Goal: Task Accomplishment & Management: Use online tool/utility

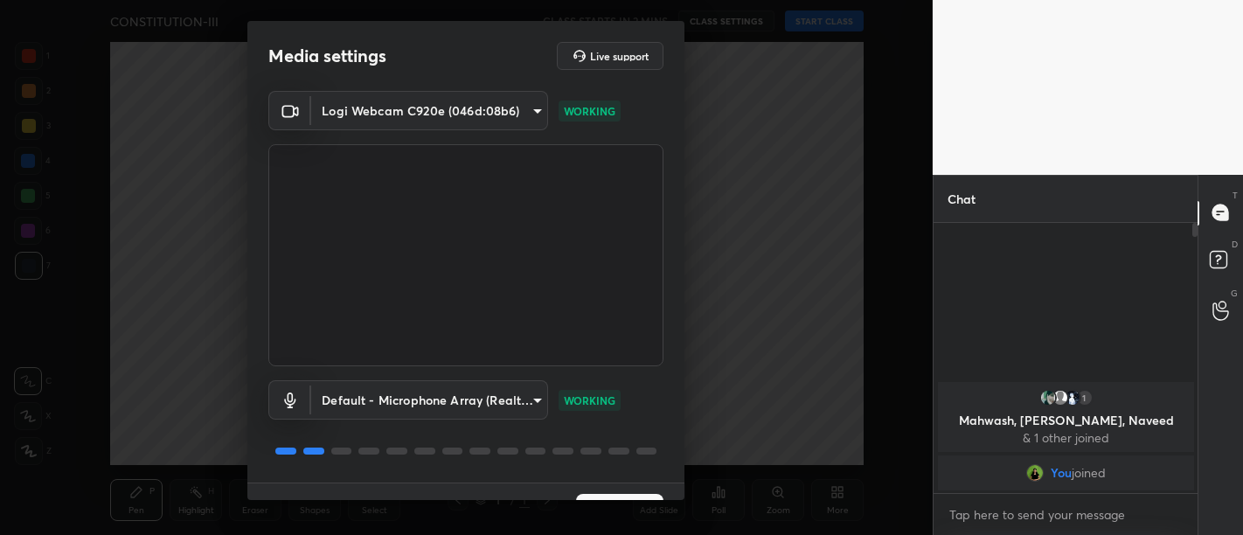
scroll to position [37, 0]
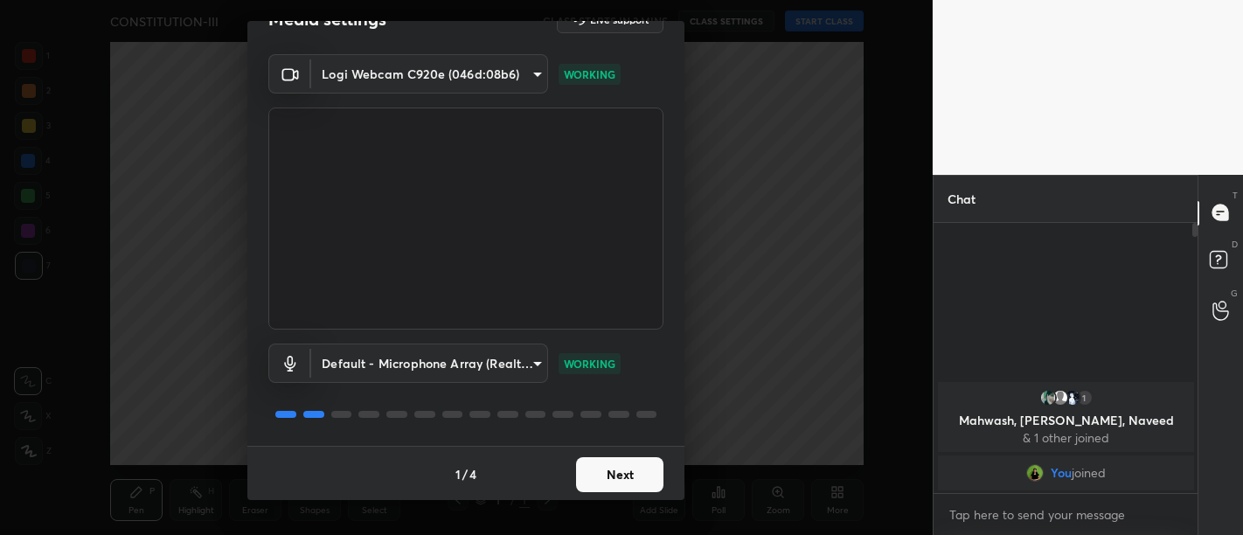
click at [618, 475] on button "Next" at bounding box center [619, 474] width 87 height 35
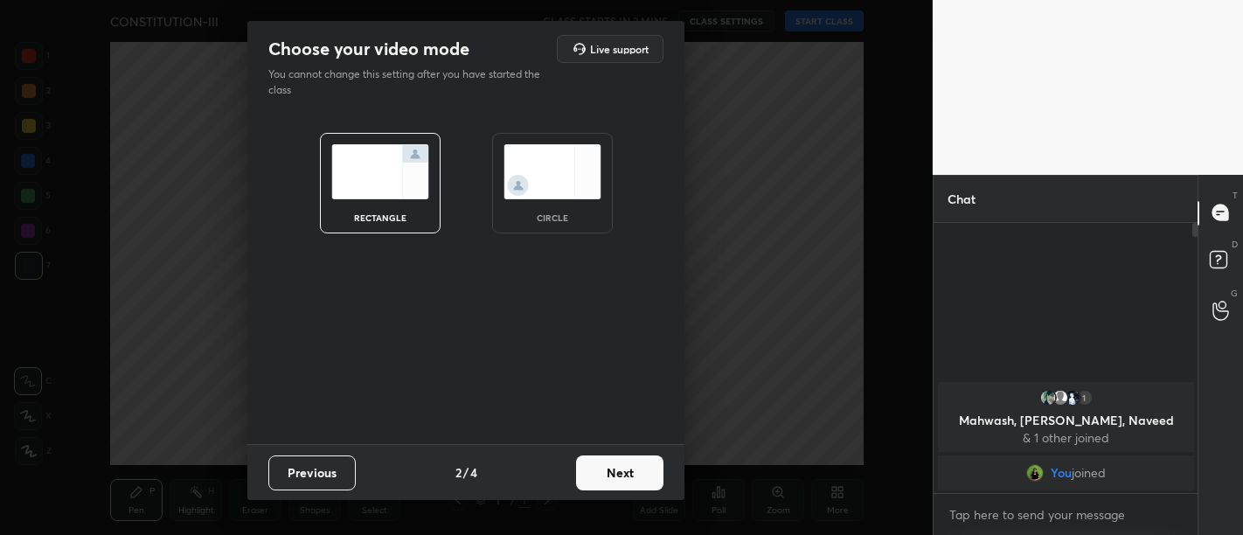
click at [618, 475] on button "Next" at bounding box center [619, 473] width 87 height 35
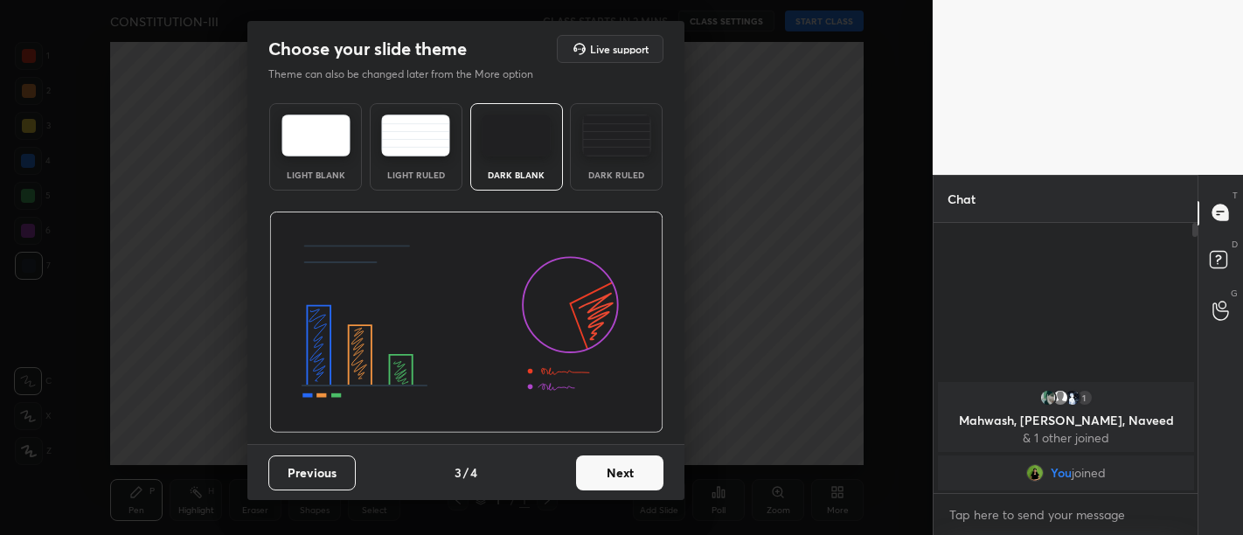
click at [618, 475] on button "Next" at bounding box center [619, 473] width 87 height 35
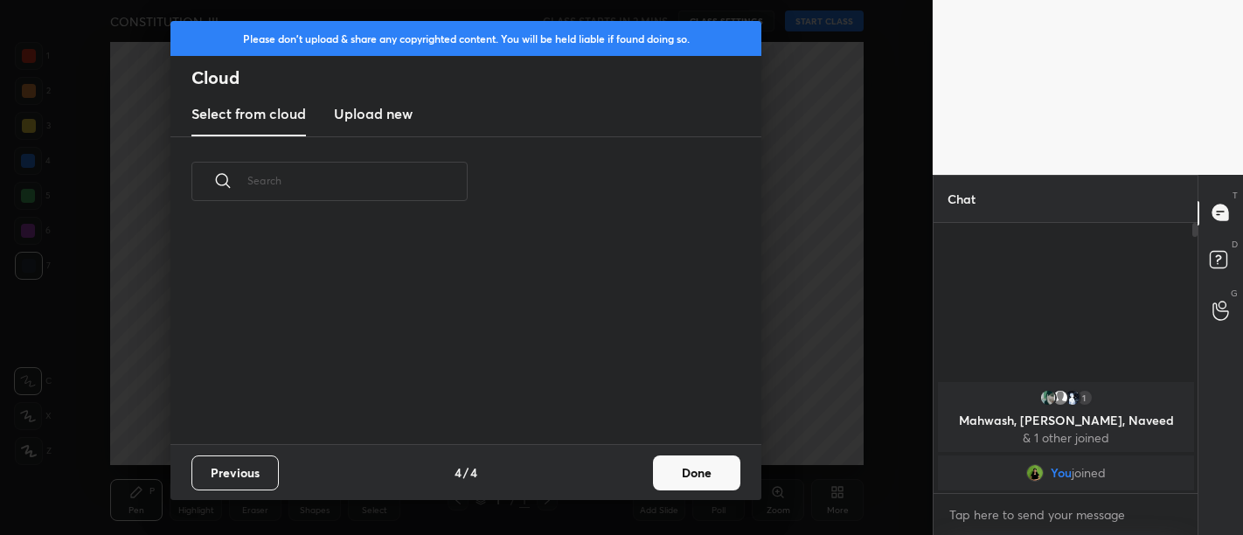
scroll to position [219, 561]
click at [689, 465] on button "Done" at bounding box center [696, 473] width 87 height 35
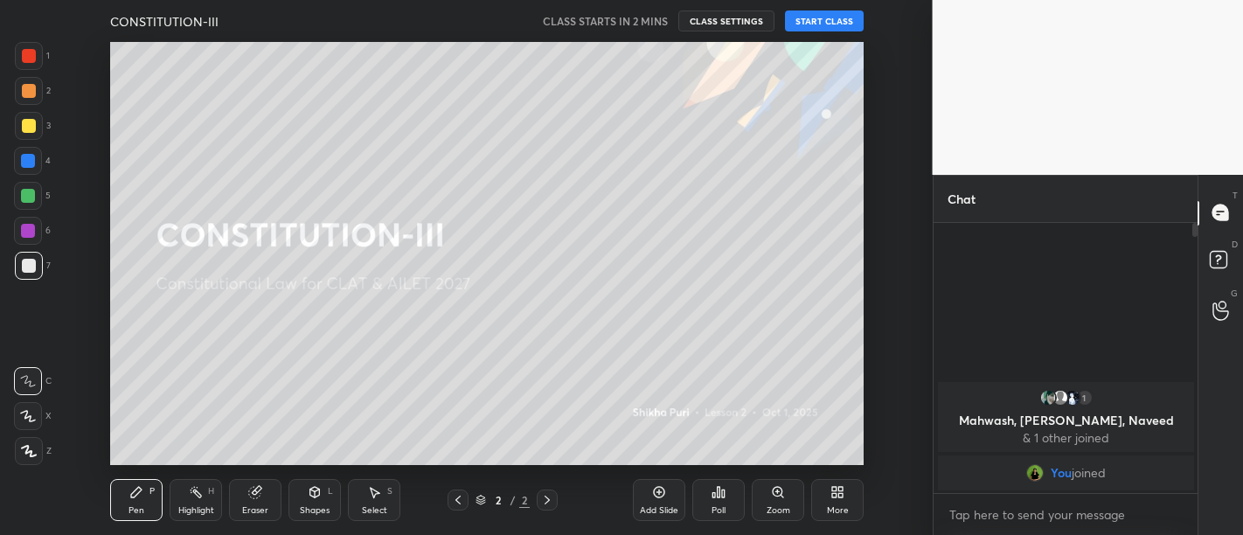
click at [832, 28] on button "START CLASS" at bounding box center [824, 20] width 79 height 21
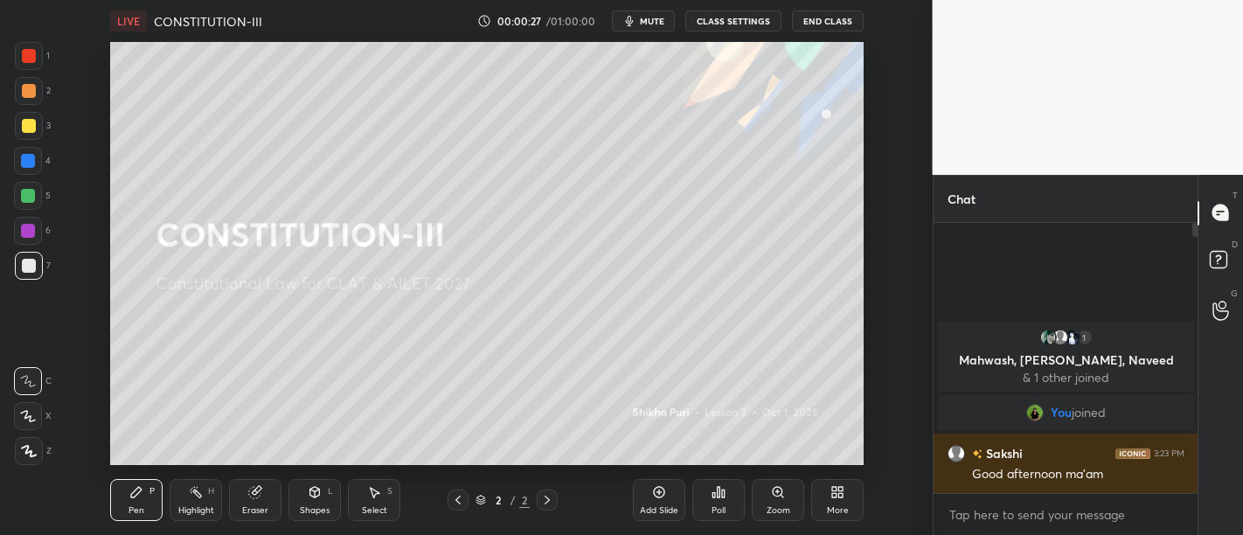
click at [24, 266] on div at bounding box center [29, 266] width 14 height 14
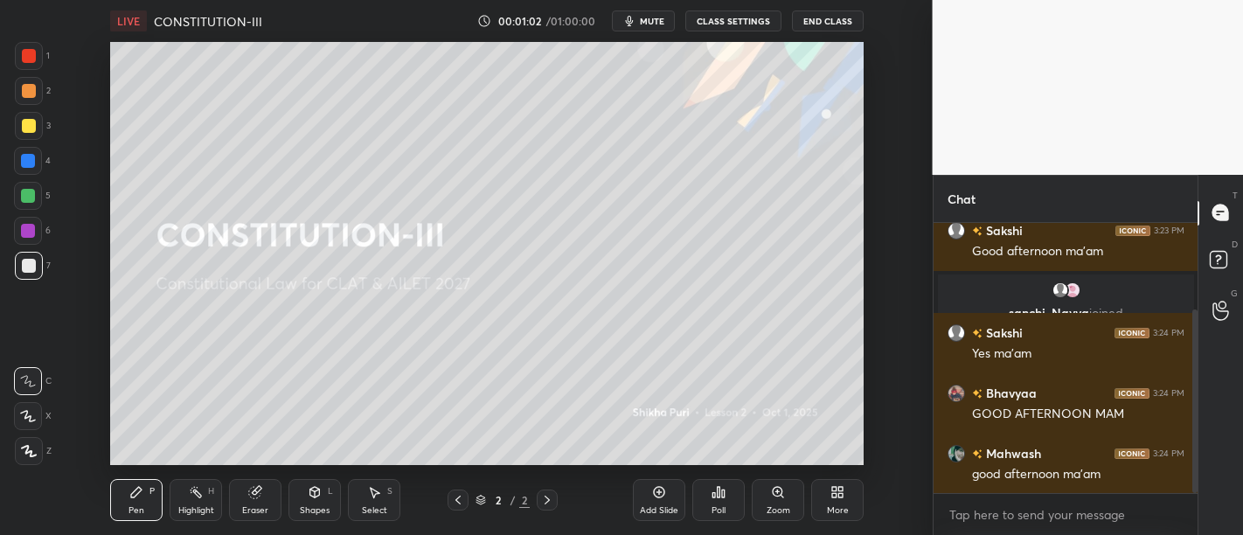
scroll to position [190, 0]
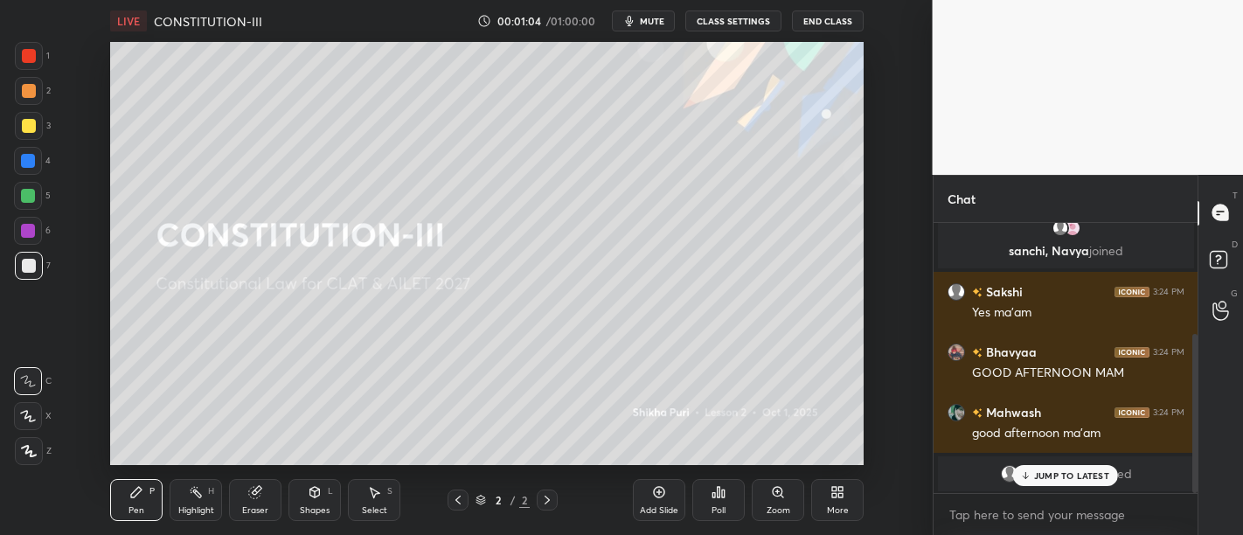
click at [1071, 477] on p "JUMP TO LATEST" at bounding box center [1071, 475] width 75 height 10
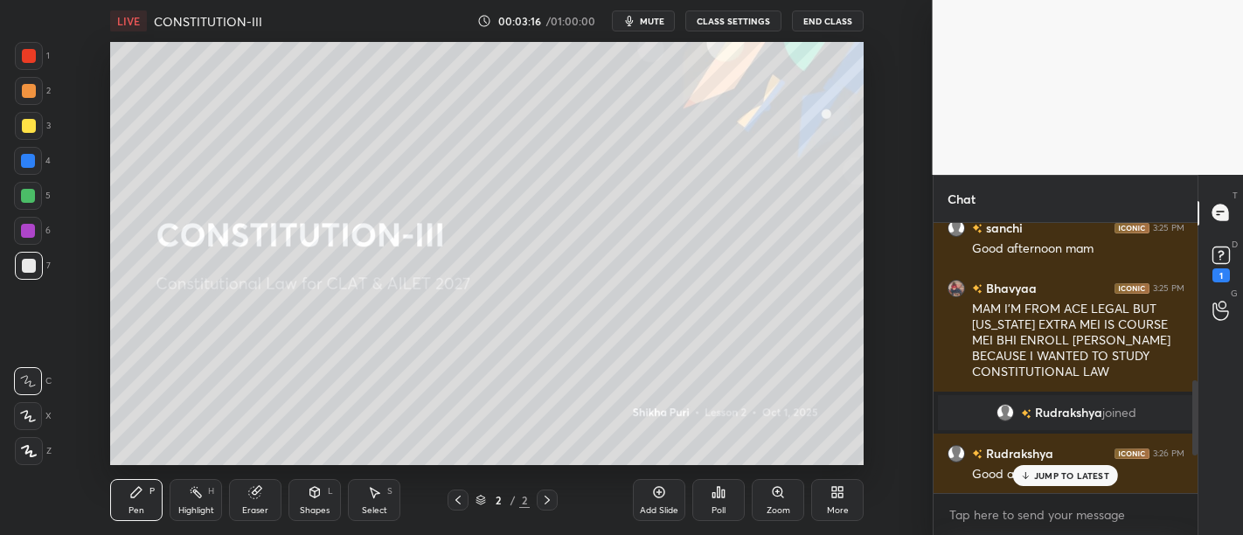
scroll to position [585, 0]
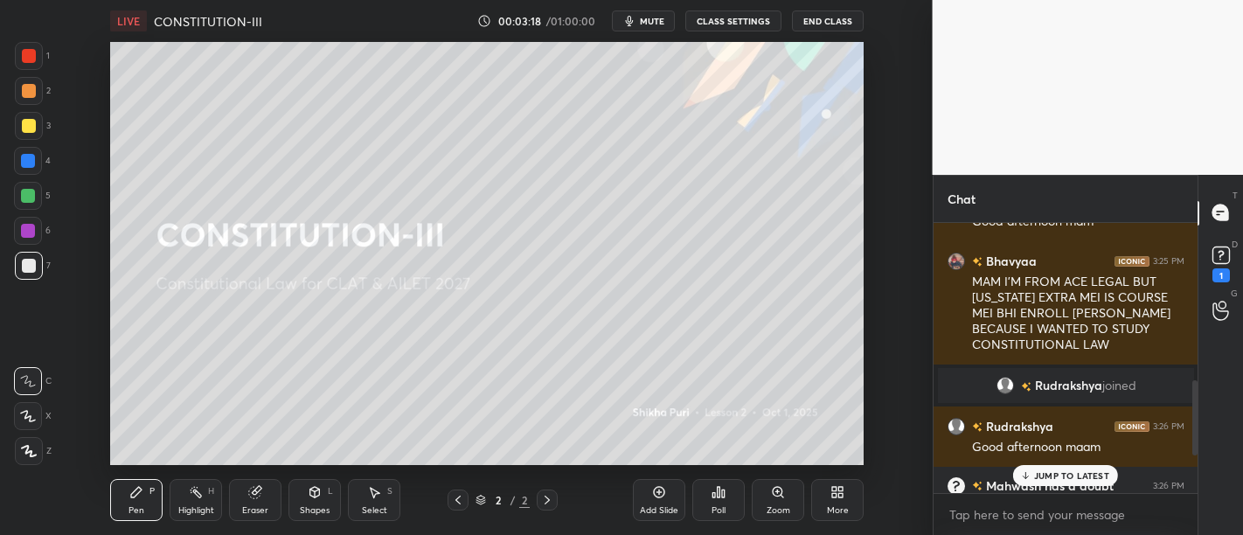
click at [1050, 474] on p "JUMP TO LATEST" at bounding box center [1071, 475] width 75 height 10
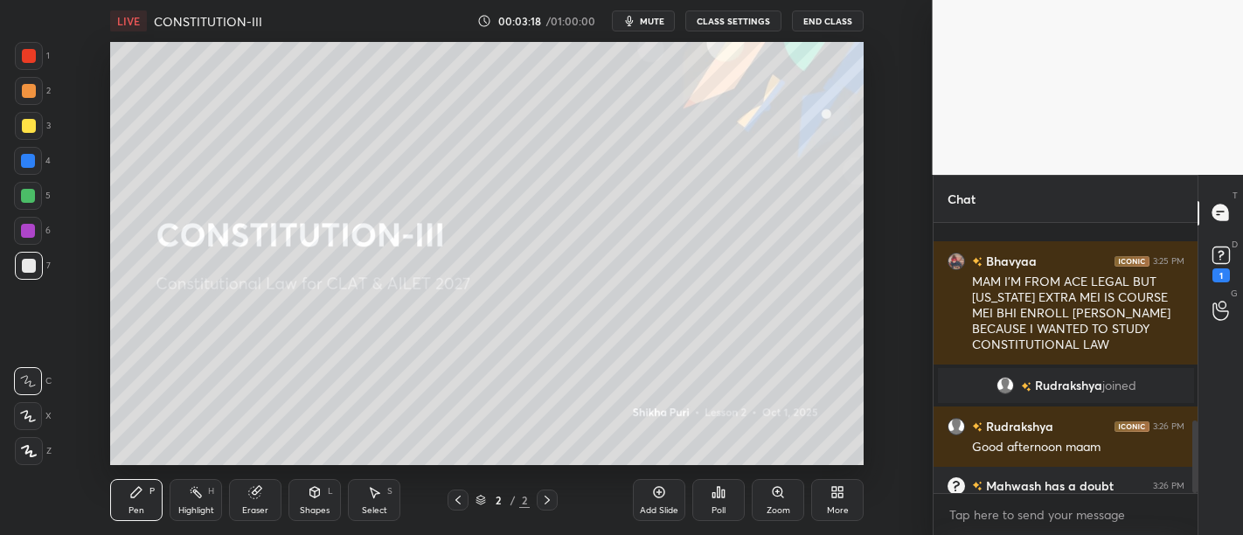
scroll to position [734, 0]
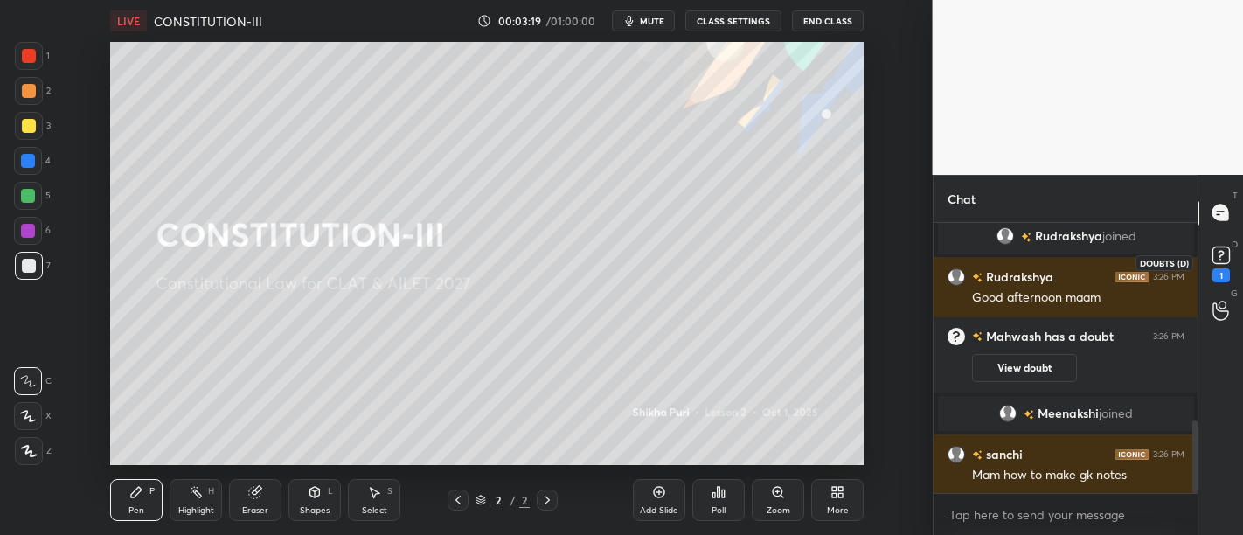
click at [1219, 265] on icon at bounding box center [1221, 255] width 26 height 26
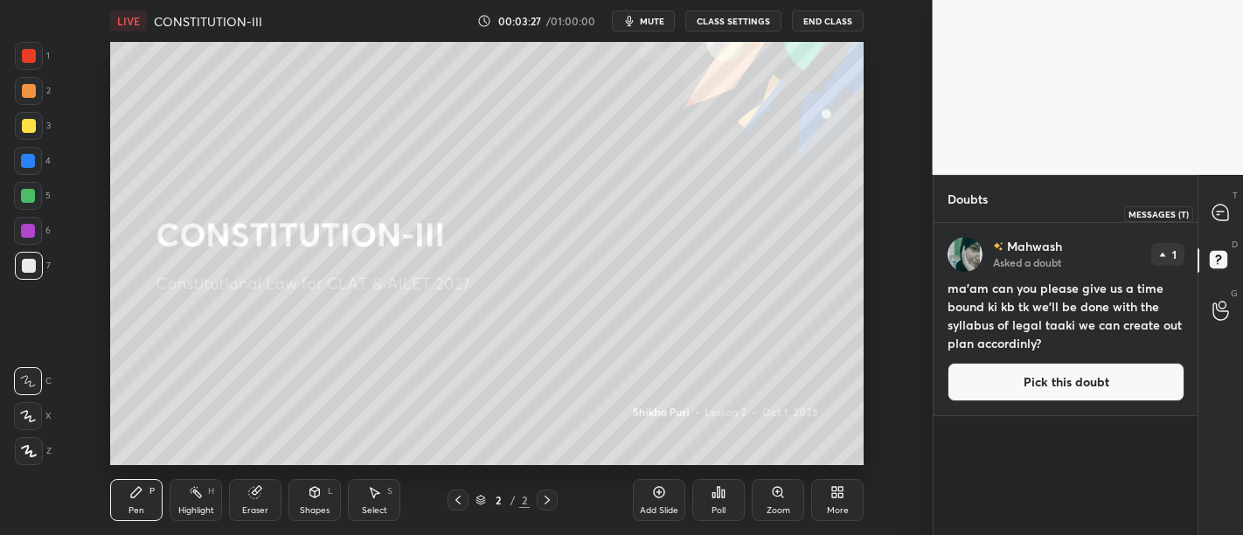
click at [1223, 216] on icon at bounding box center [1221, 213] width 16 height 16
type textarea "x"
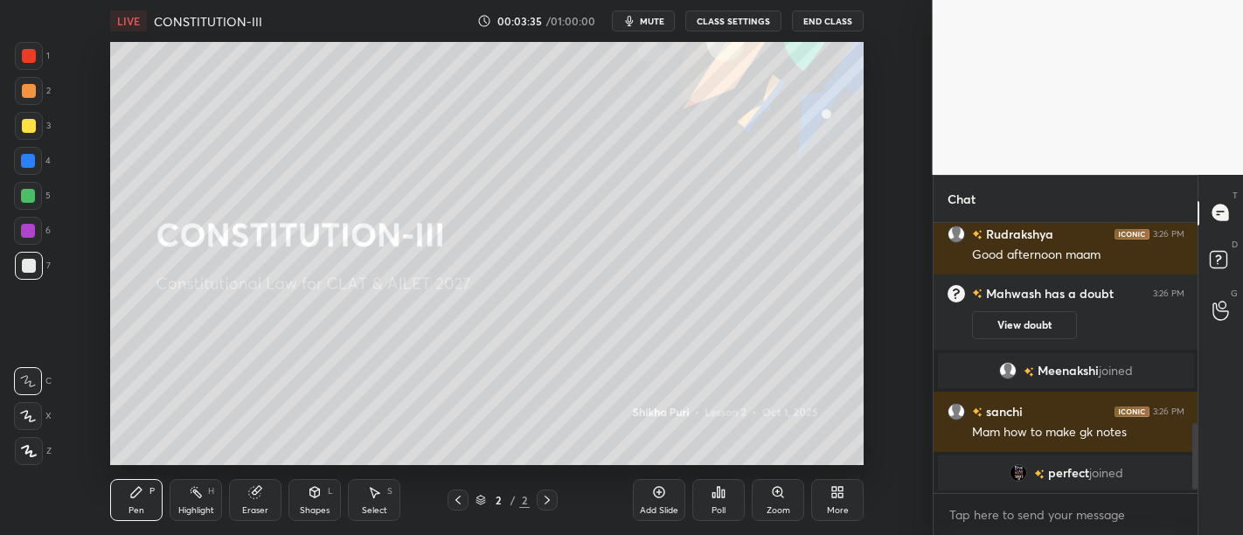
scroll to position [837, 0]
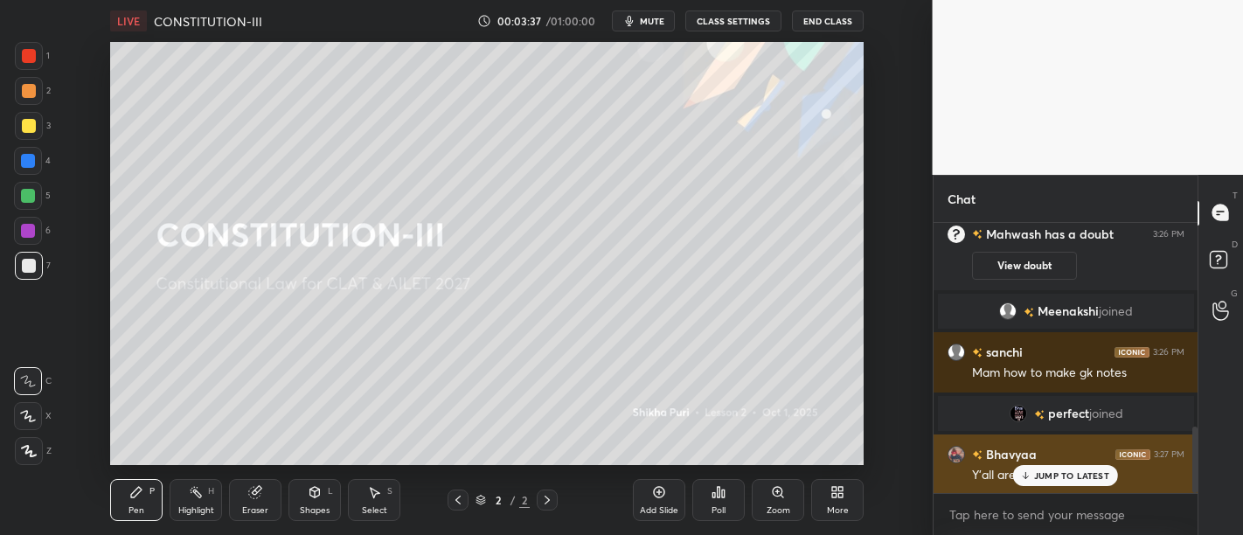
click at [1096, 472] on p "JUMP TO LATEST" at bounding box center [1071, 475] width 75 height 10
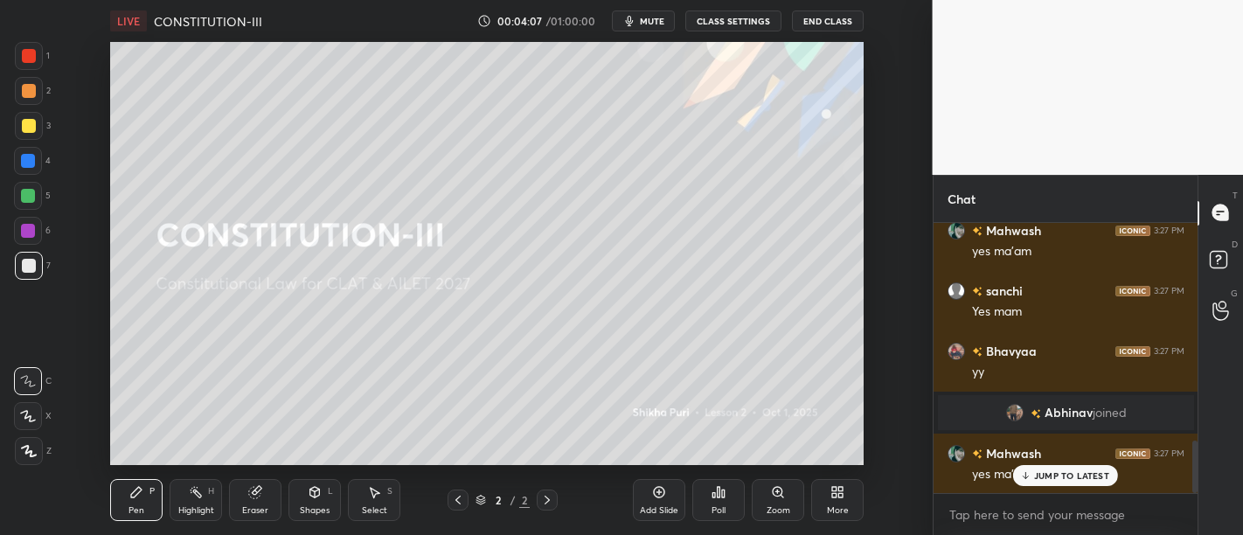
scroll to position [1117, 0]
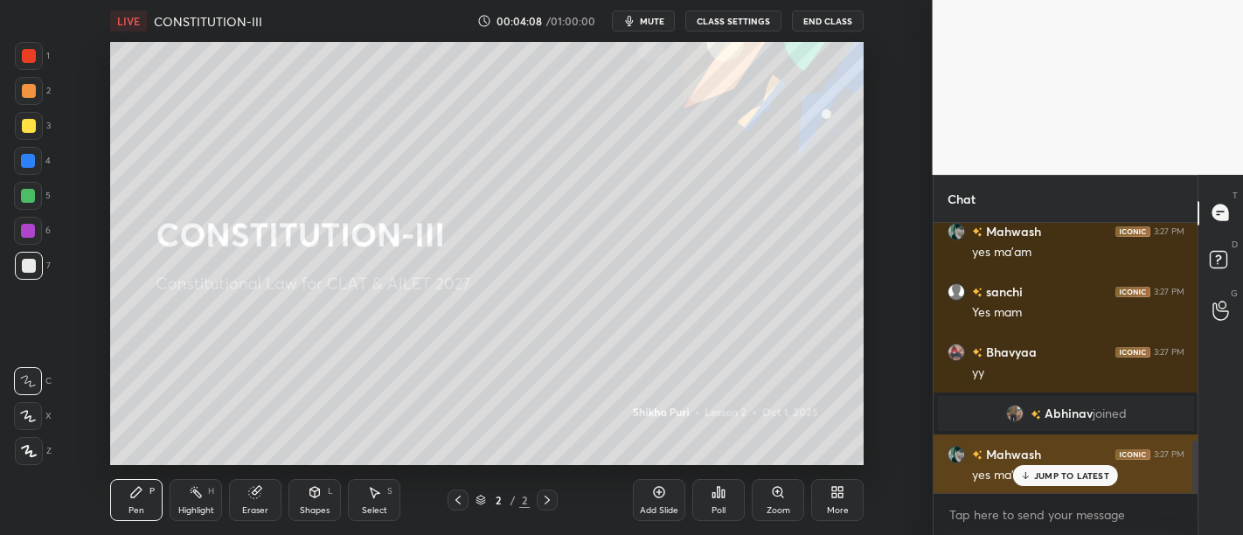
click at [1082, 481] on p "JUMP TO LATEST" at bounding box center [1071, 475] width 75 height 10
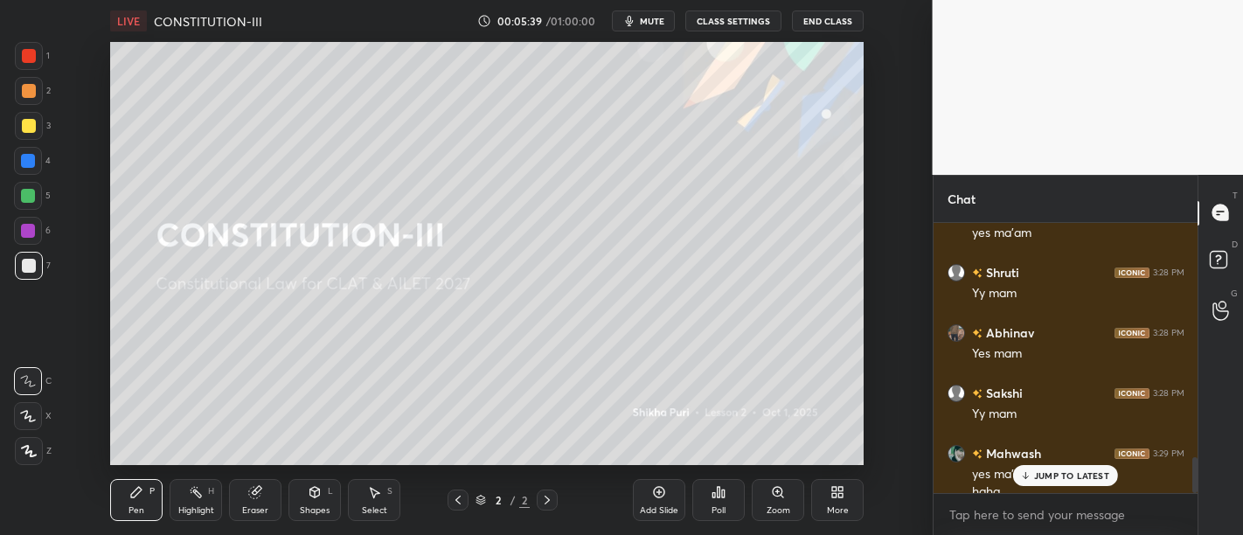
scroll to position [1753, 0]
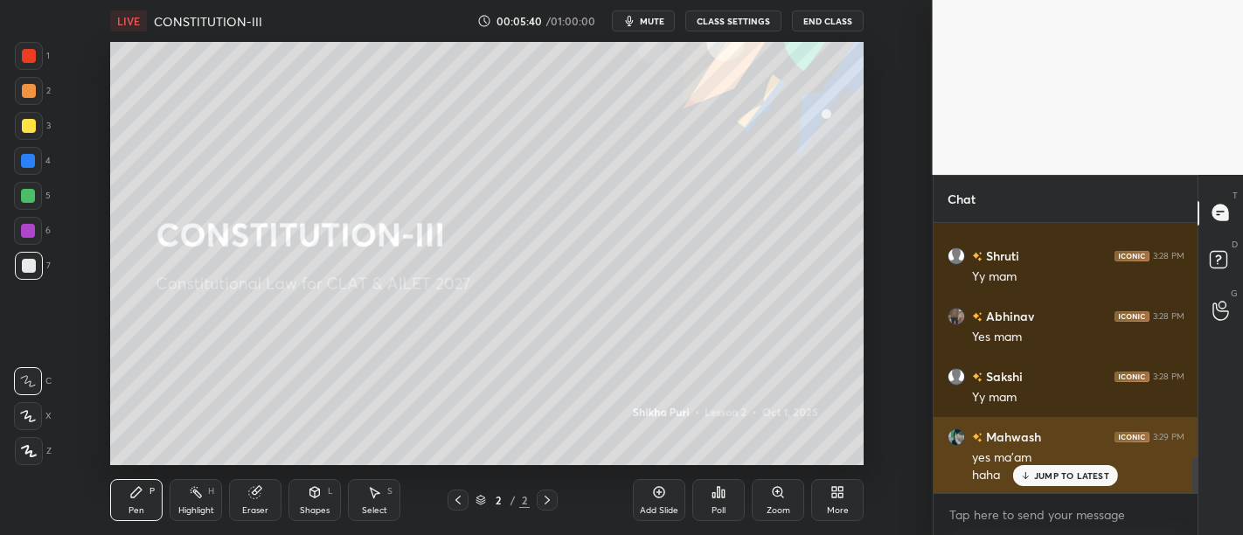
click at [1049, 481] on p "JUMP TO LATEST" at bounding box center [1071, 475] width 75 height 10
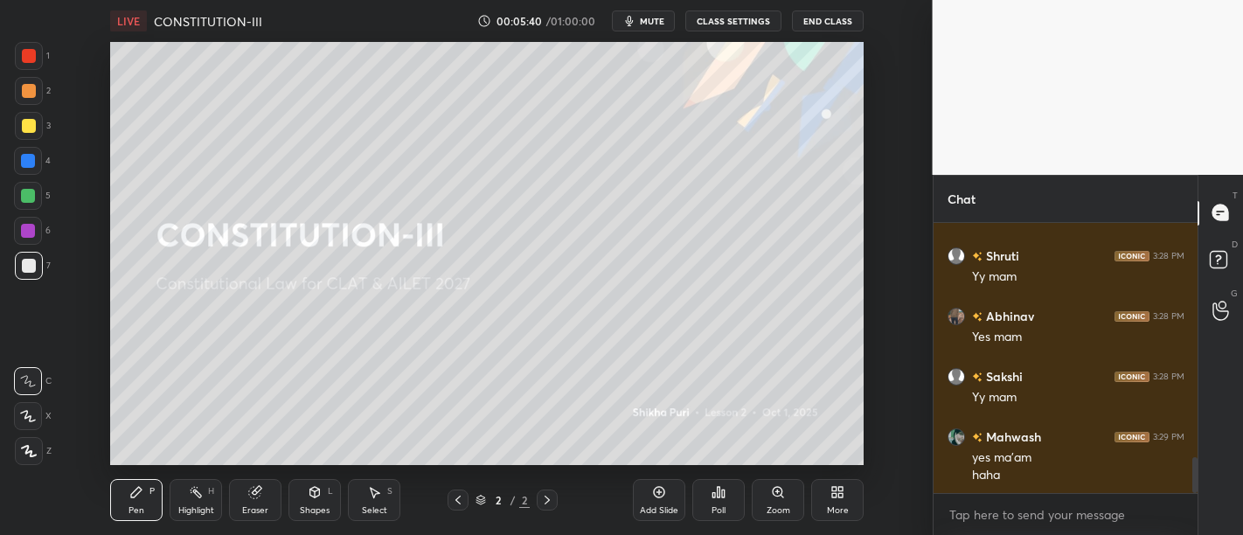
click at [837, 493] on icon at bounding box center [834, 495] width 4 height 4
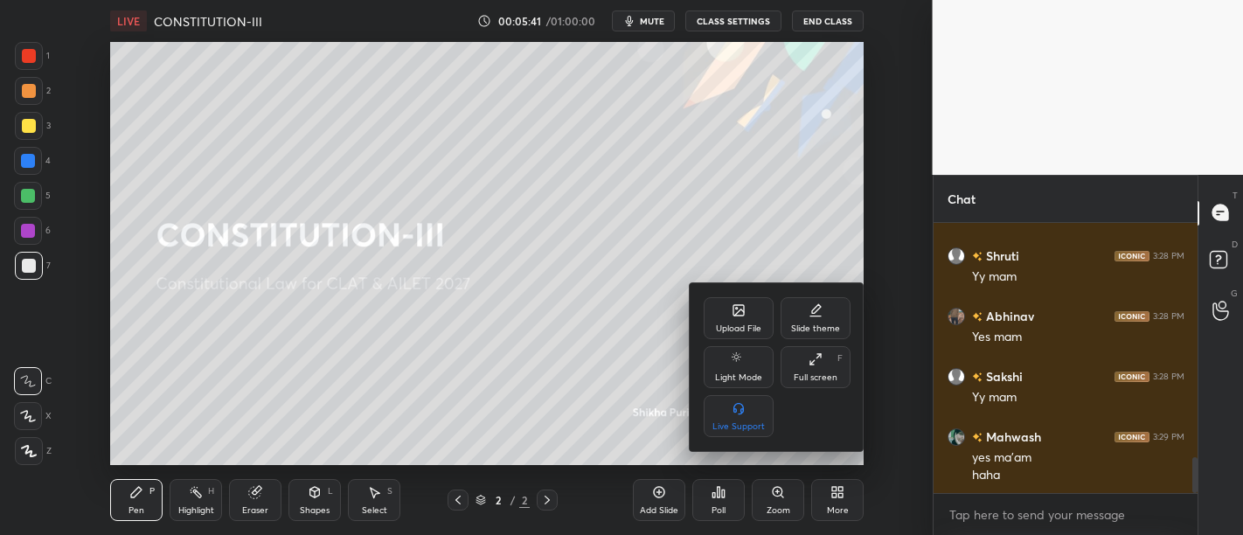
click at [744, 319] on div "Upload File" at bounding box center [739, 318] width 70 height 42
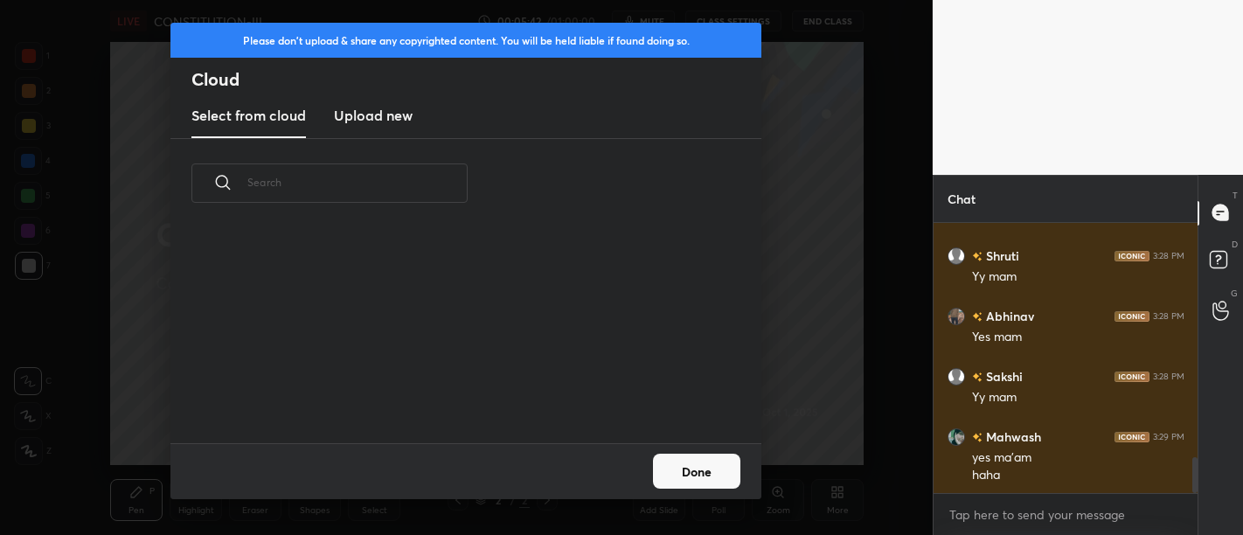
scroll to position [215, 561]
click at [376, 116] on h3 "Upload new" at bounding box center [373, 115] width 79 height 21
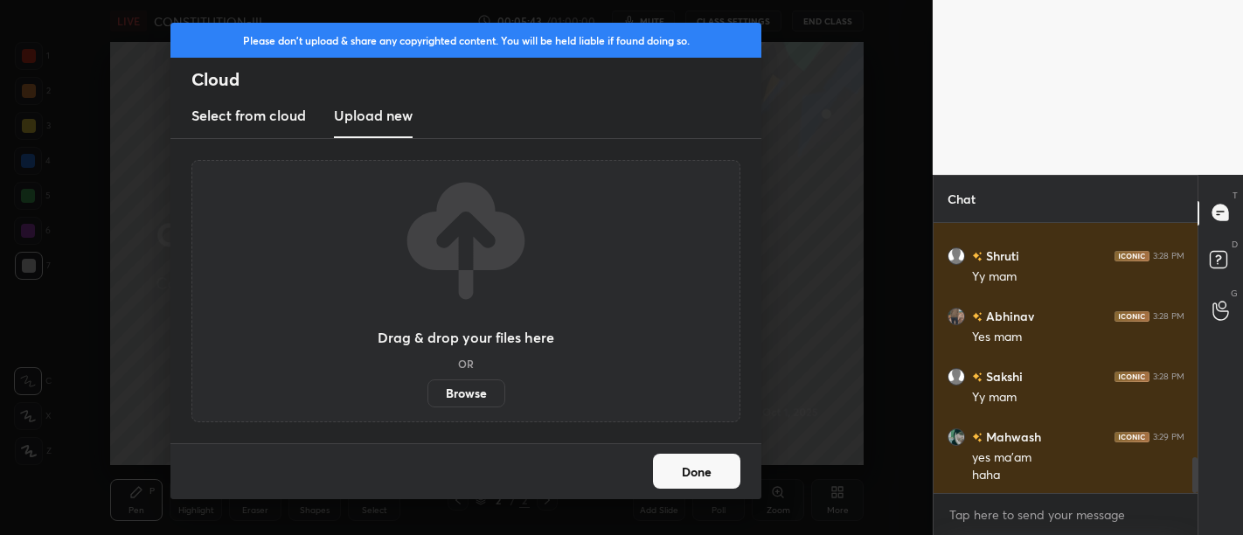
click at [472, 390] on label "Browse" at bounding box center [467, 393] width 78 height 28
click at [428, 390] on input "Browse" at bounding box center [428, 393] width 0 height 28
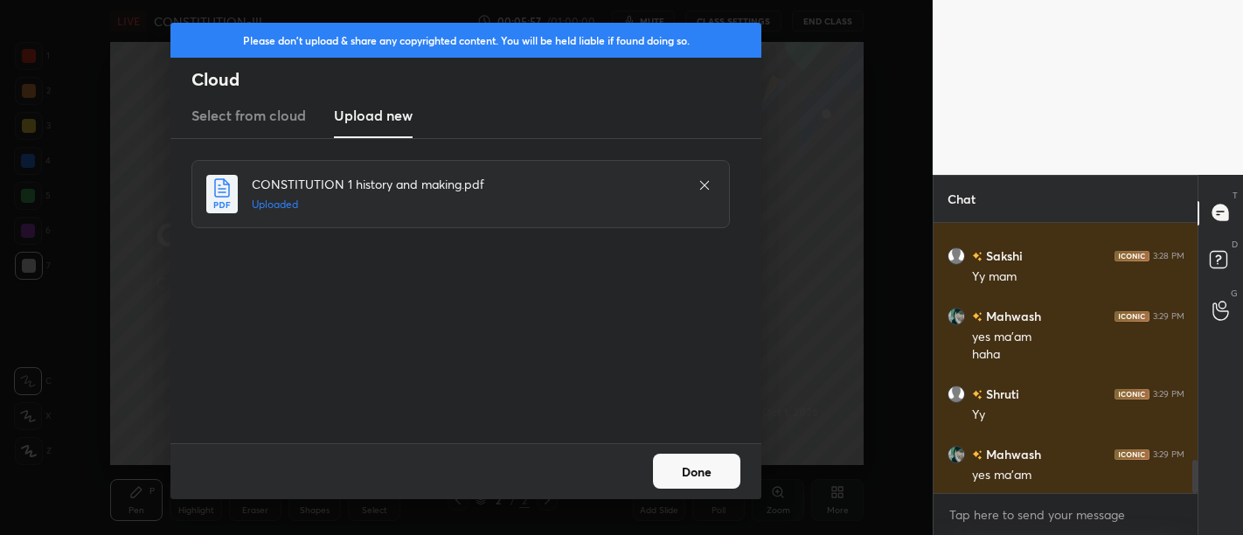
scroll to position [1935, 0]
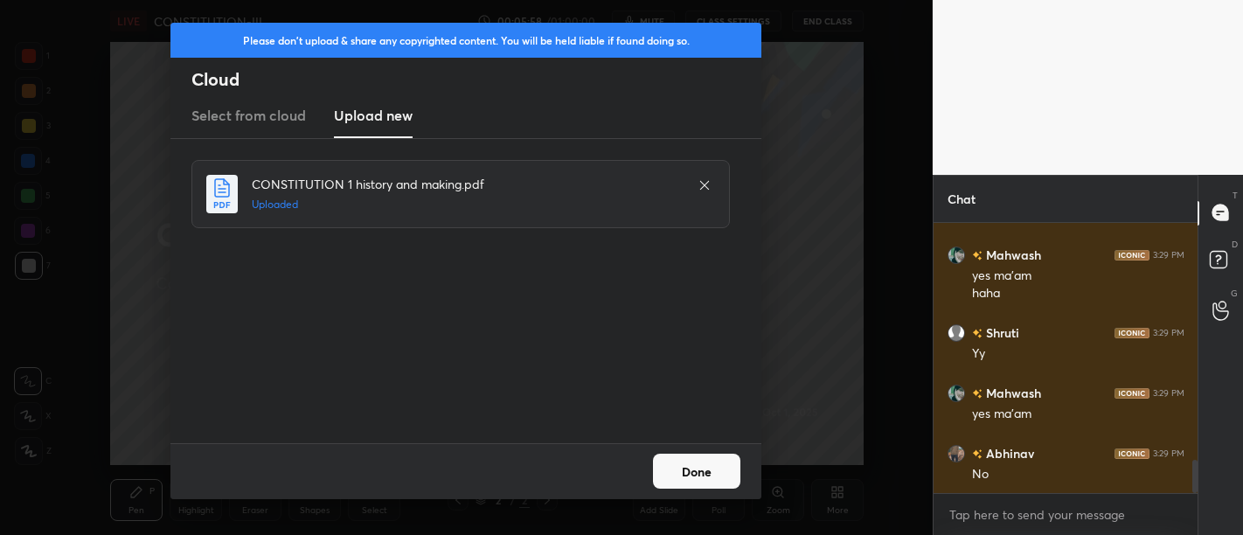
click at [685, 465] on button "Done" at bounding box center [696, 471] width 87 height 35
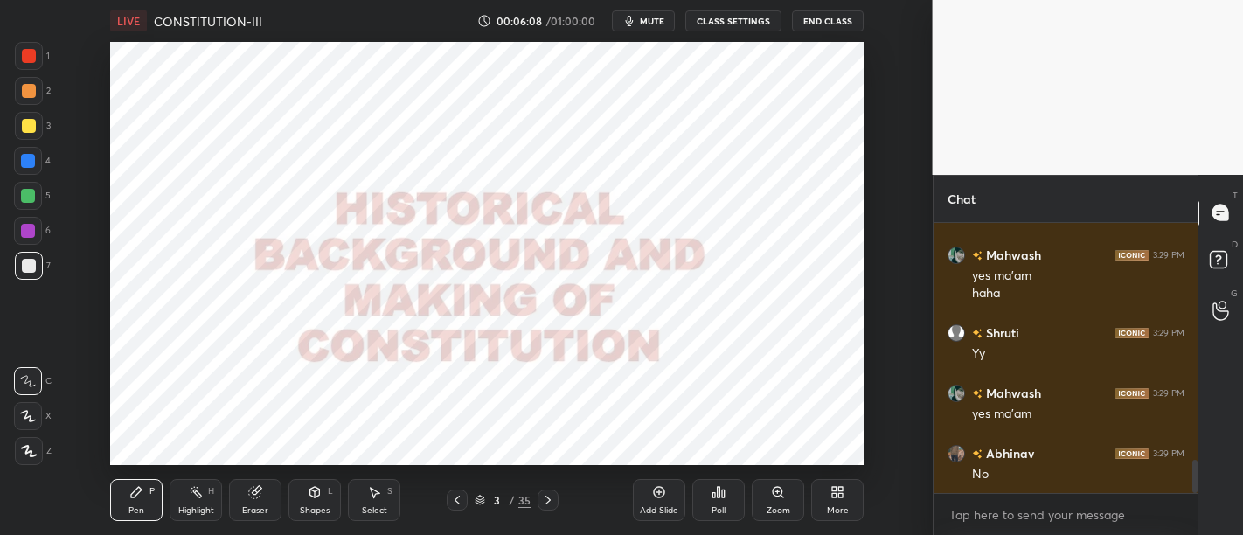
click at [29, 232] on div at bounding box center [28, 231] width 14 height 14
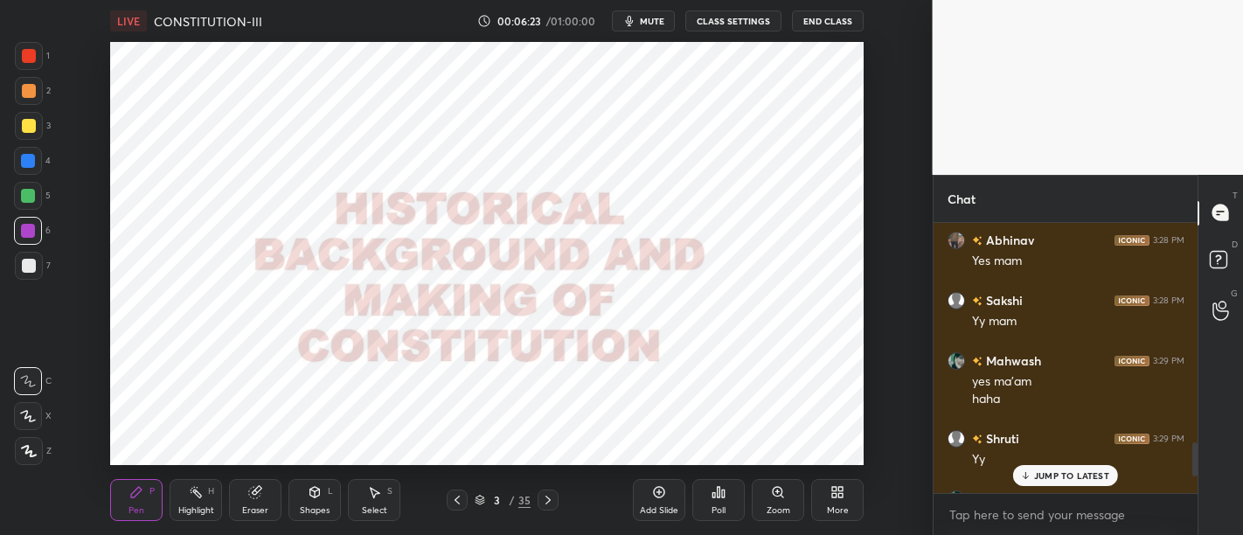
scroll to position [87013, 86573]
click at [1043, 476] on p "JUMP TO LATEST" at bounding box center [1071, 475] width 75 height 10
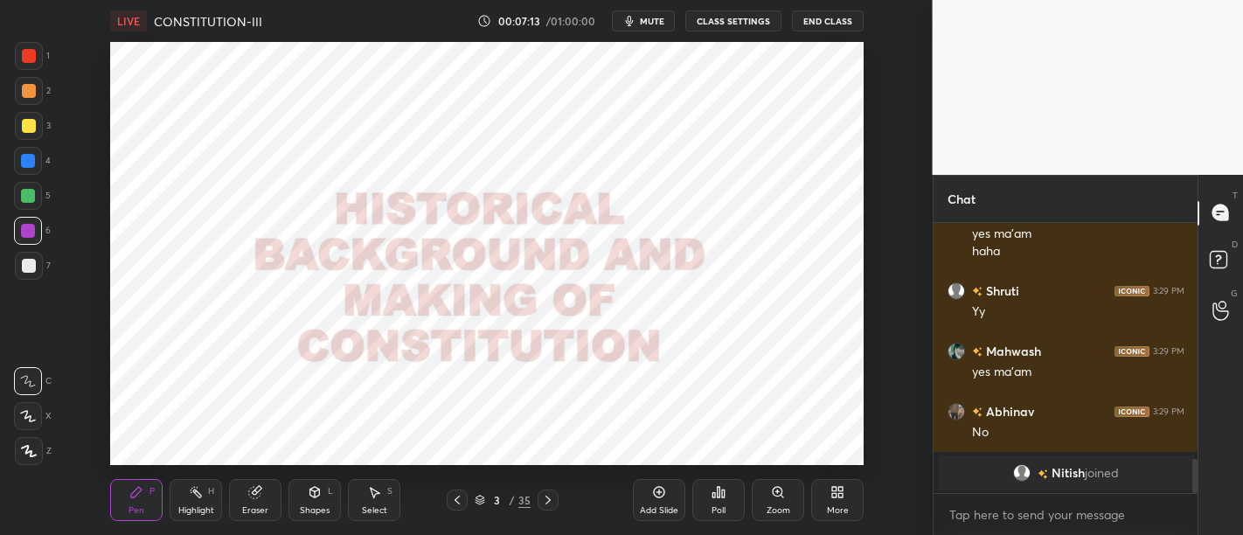
scroll to position [1959, 0]
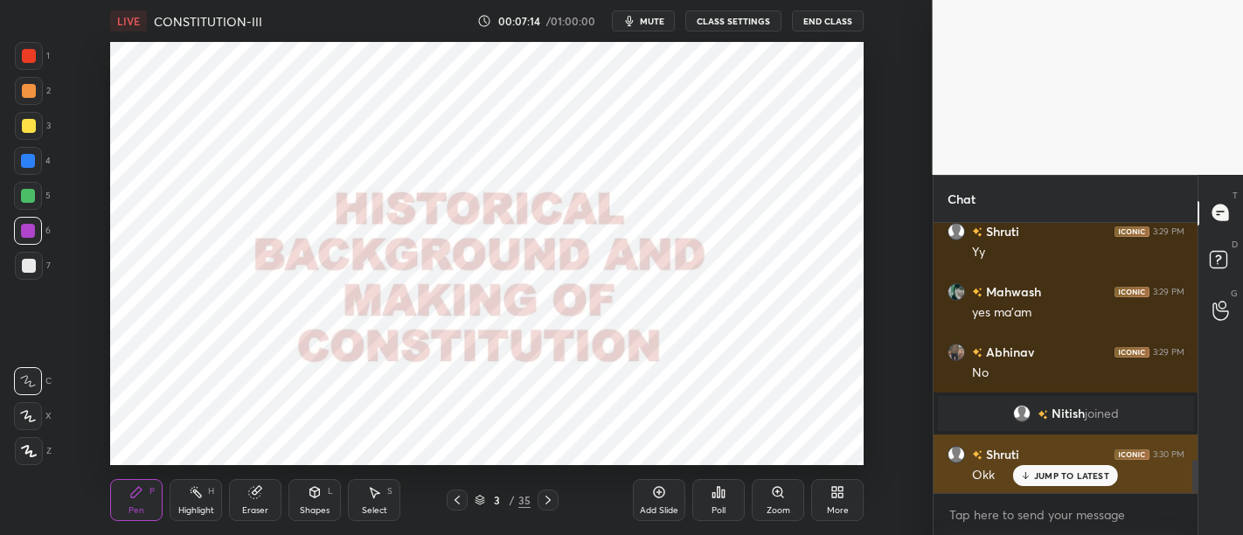
click at [1061, 474] on p "JUMP TO LATEST" at bounding box center [1071, 475] width 75 height 10
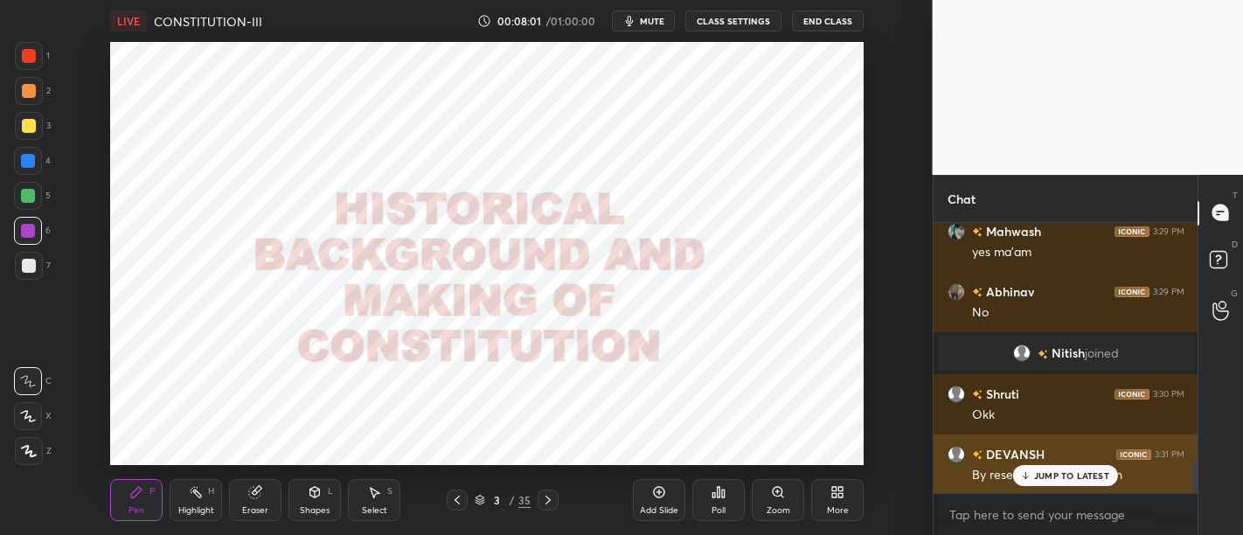
scroll to position [2020, 0]
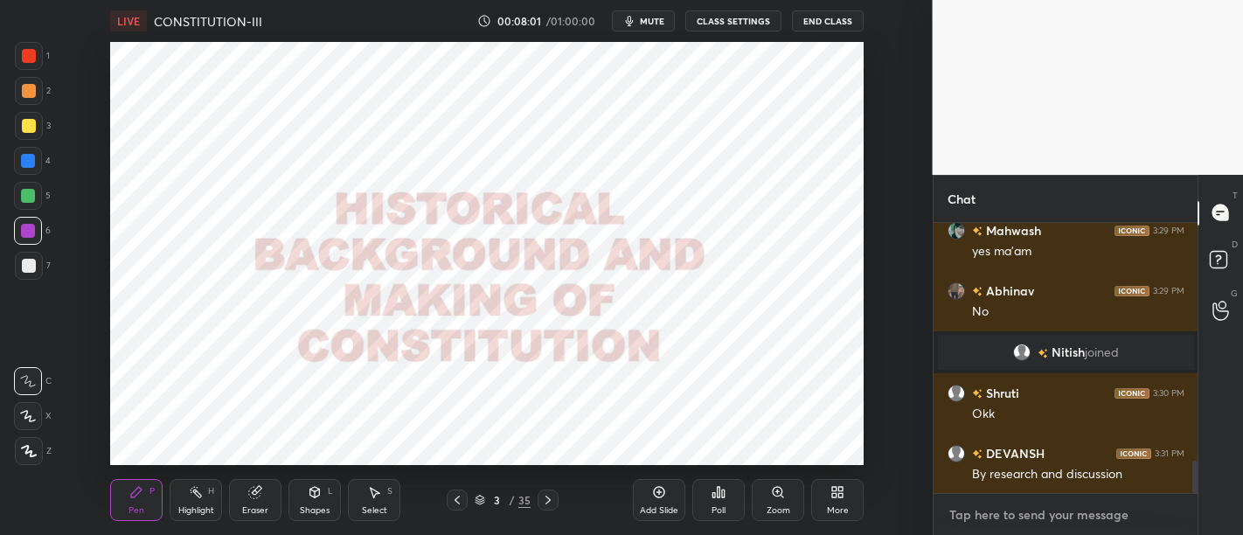
click at [1029, 515] on textarea at bounding box center [1066, 515] width 237 height 28
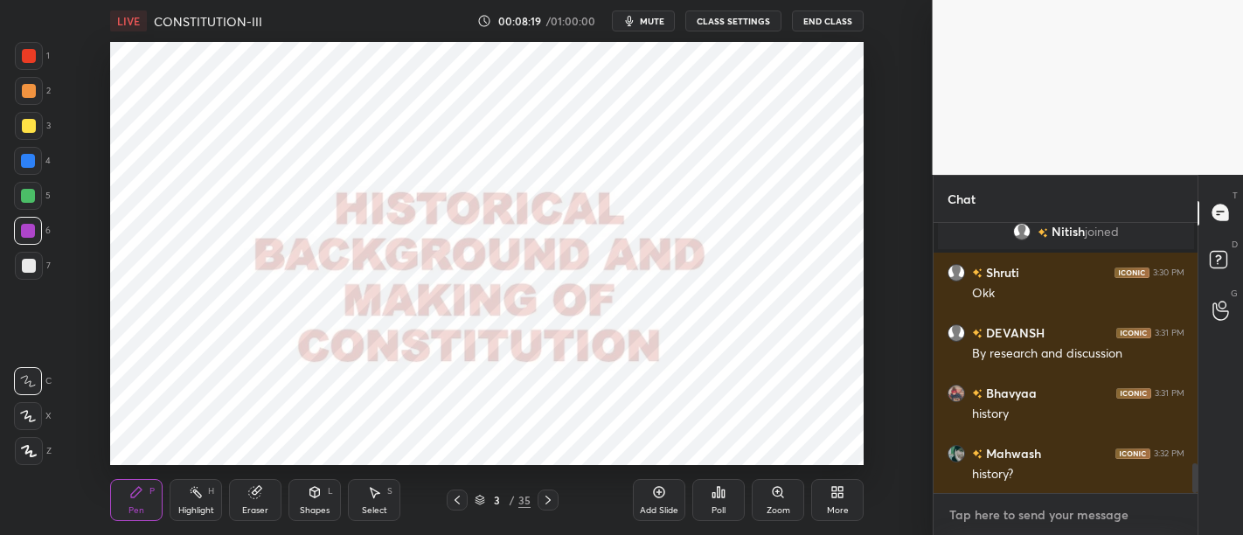
scroll to position [2201, 0]
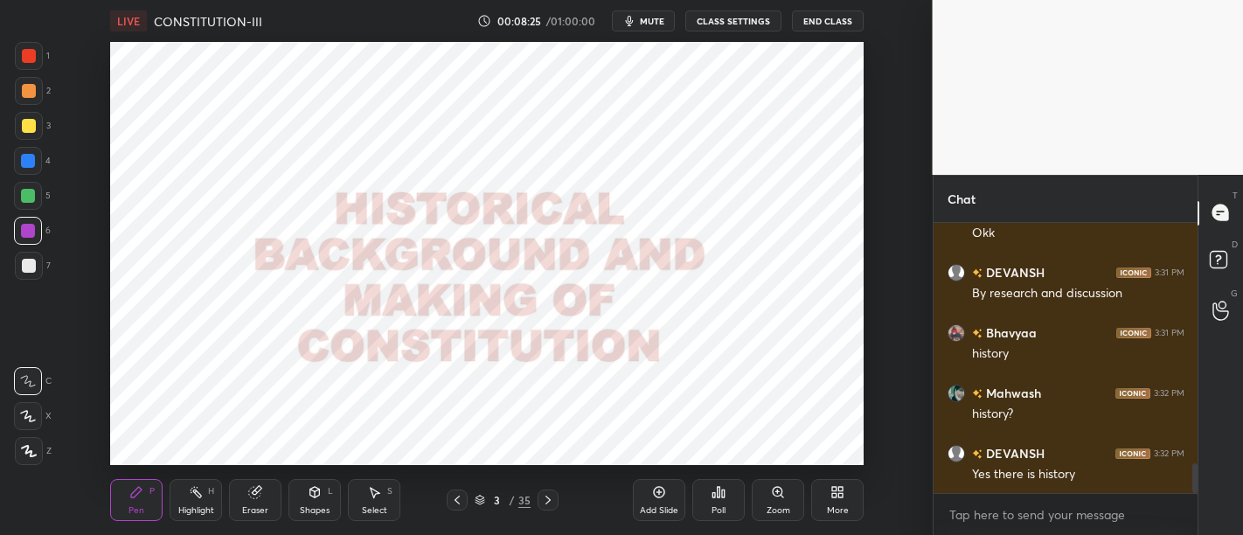
click at [661, 509] on div "Add Slide" at bounding box center [659, 510] width 38 height 9
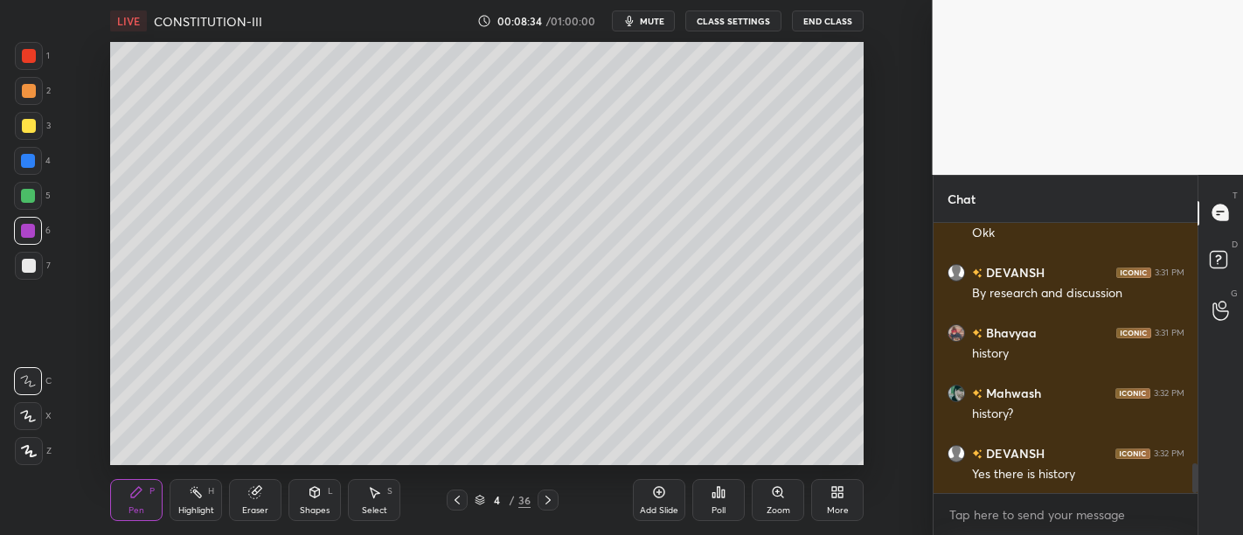
scroll to position [2260, 0]
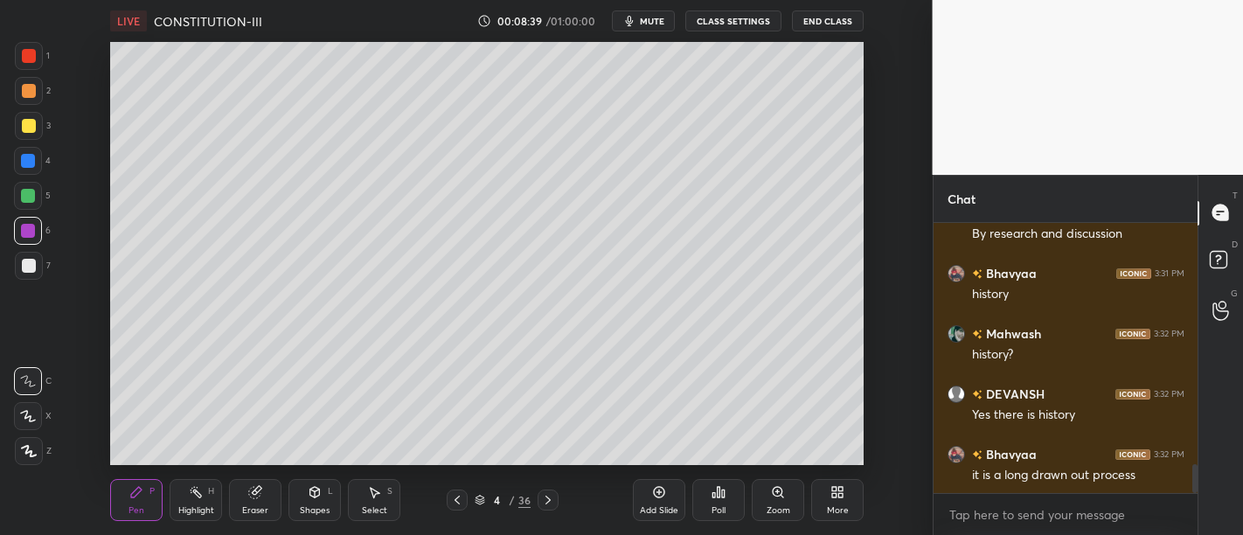
click at [32, 56] on div at bounding box center [29, 56] width 14 height 14
click at [30, 454] on icon at bounding box center [29, 451] width 14 height 10
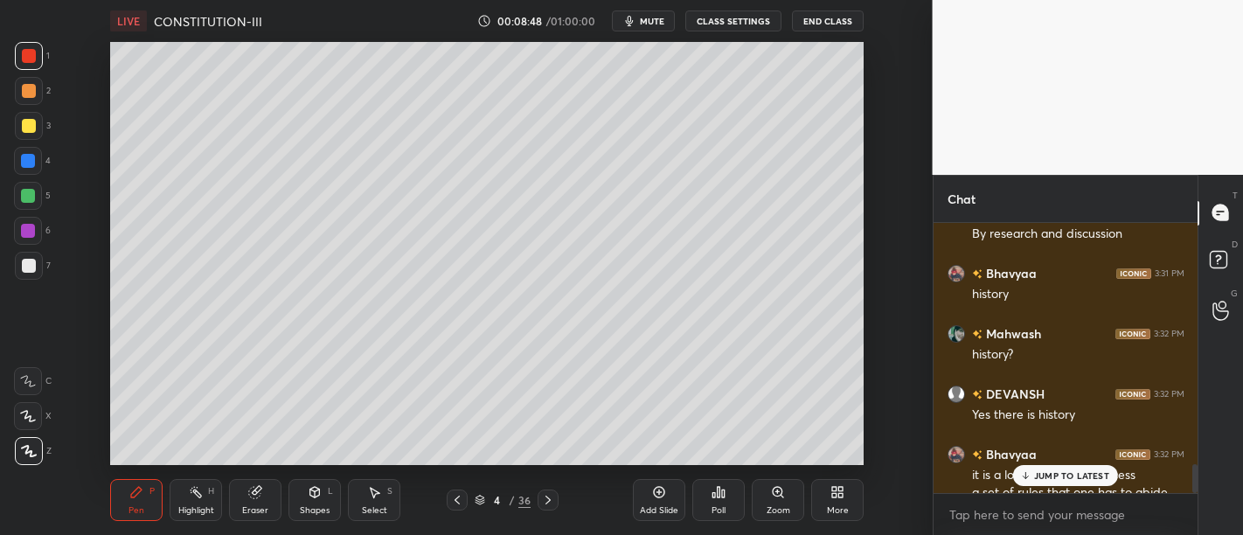
scroll to position [2278, 0]
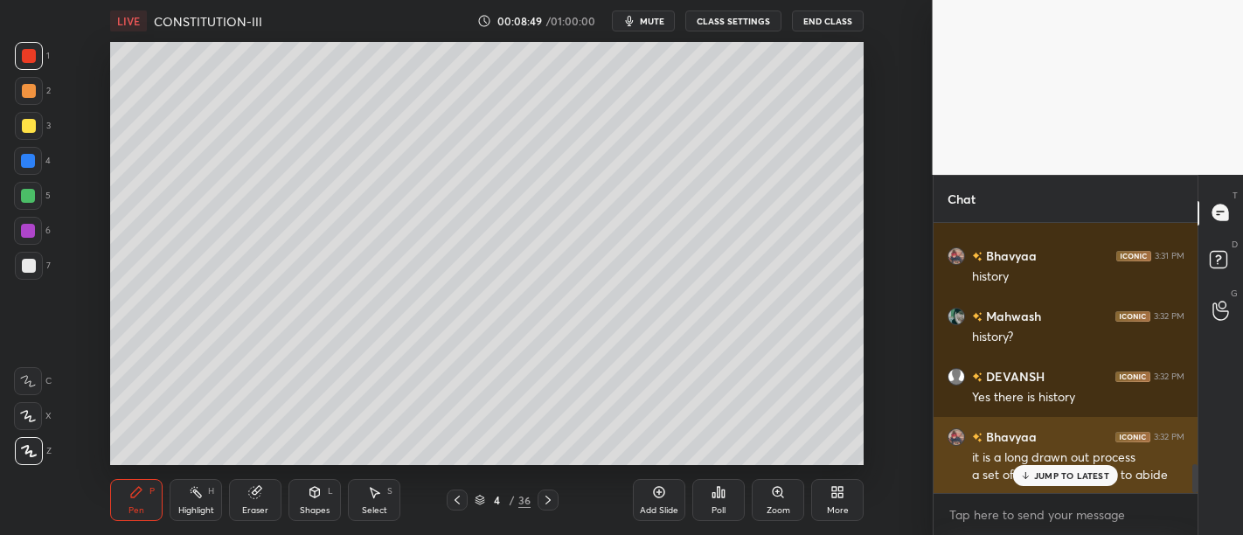
click at [1057, 486] on div "JUMP TO LATEST" at bounding box center [1065, 475] width 105 height 21
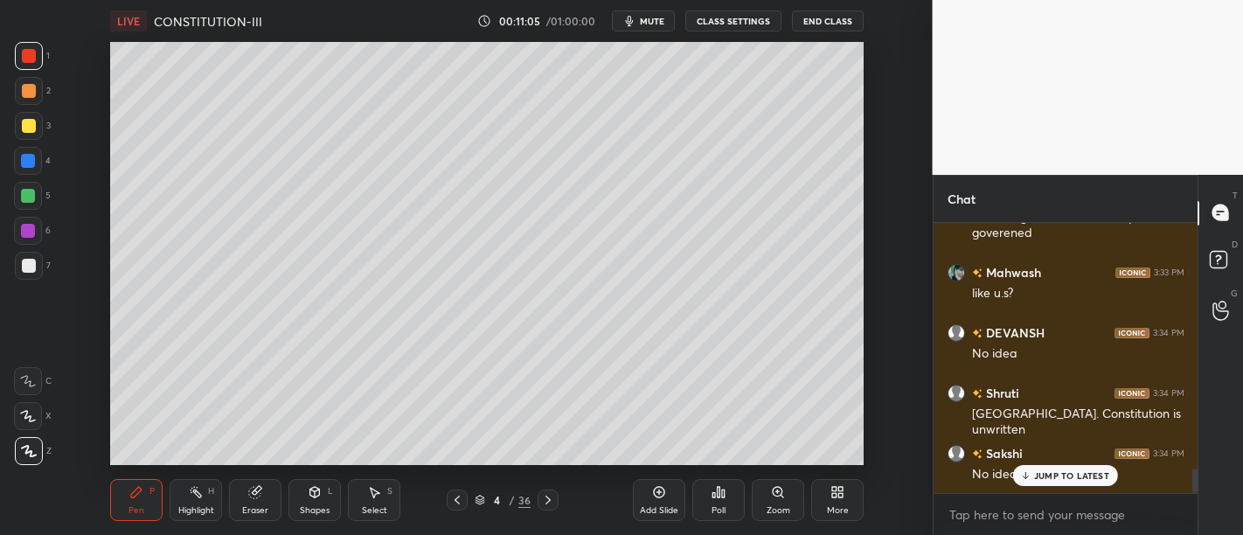
scroll to position [2713, 0]
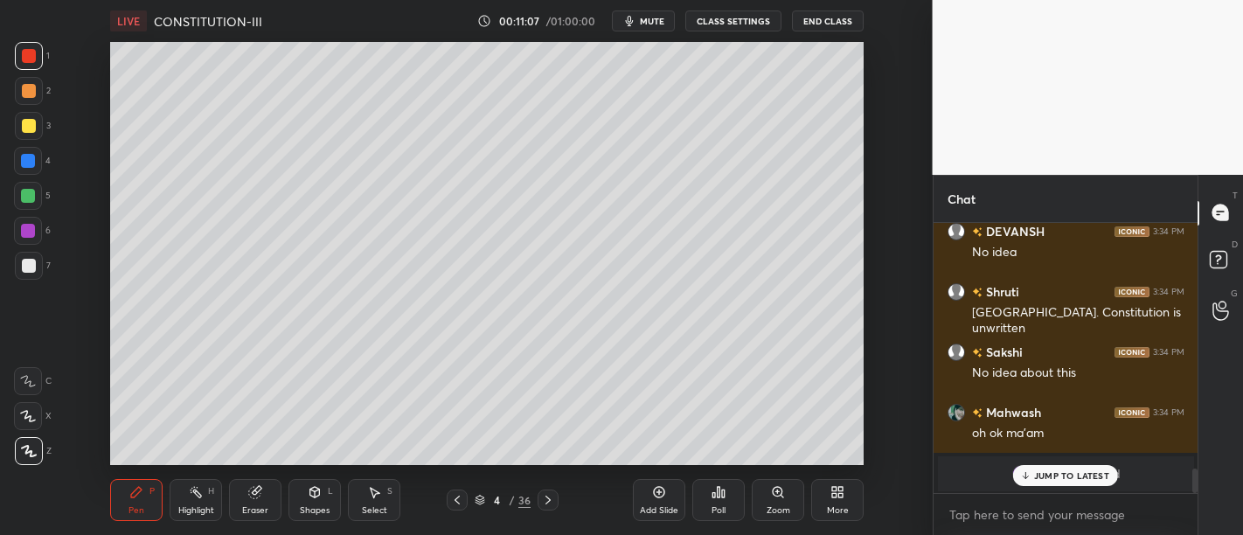
click at [657, 507] on div "Add Slide" at bounding box center [659, 510] width 38 height 9
click at [1060, 470] on div "JUMP TO LATEST" at bounding box center [1065, 475] width 105 height 21
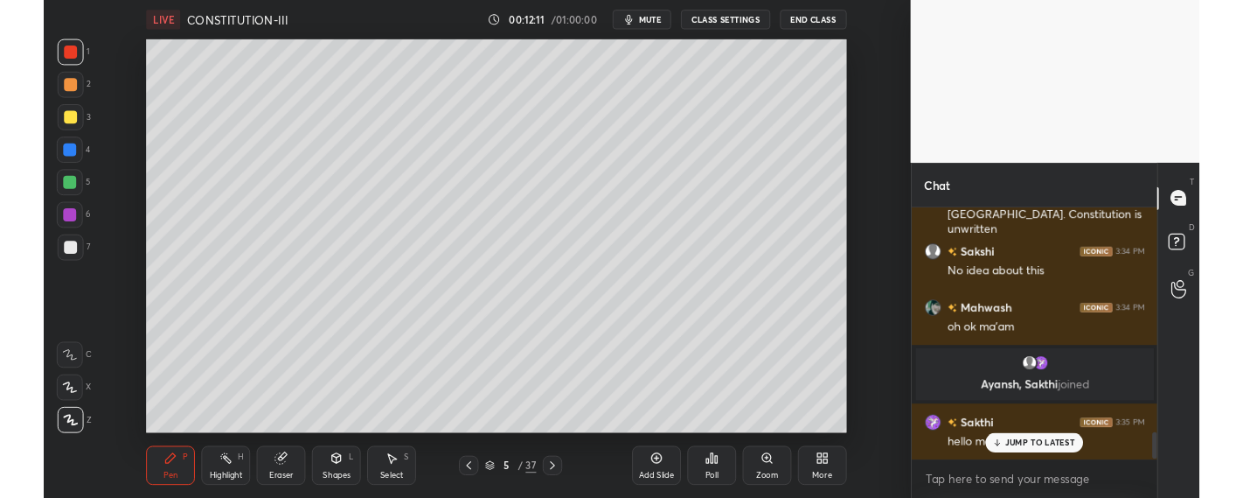
scroll to position [2300, 0]
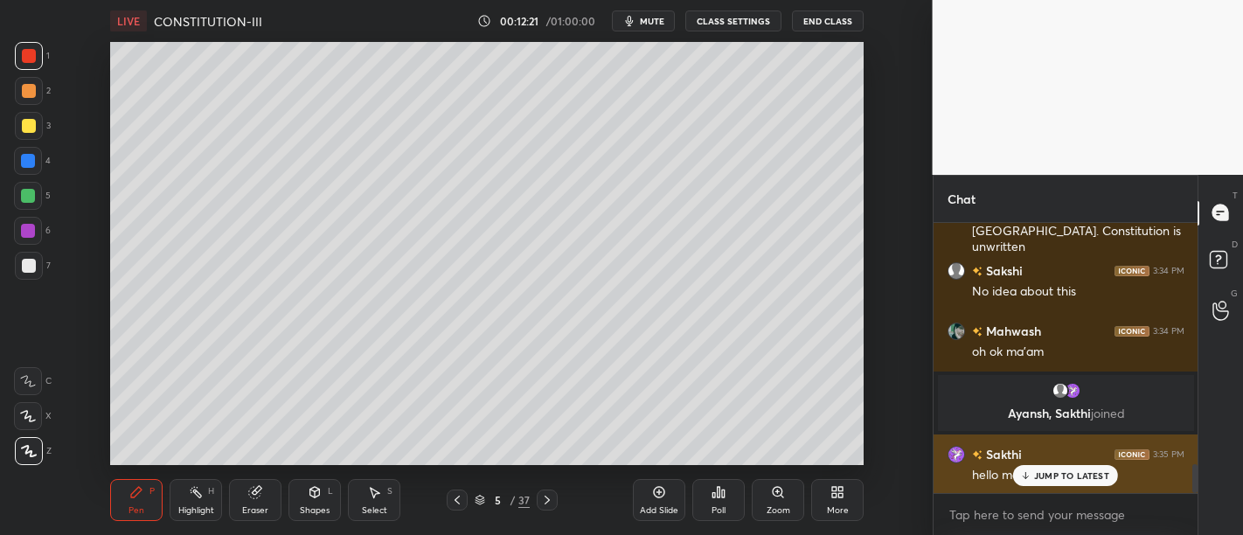
click at [1068, 479] on p "JUMP TO LATEST" at bounding box center [1071, 475] width 75 height 10
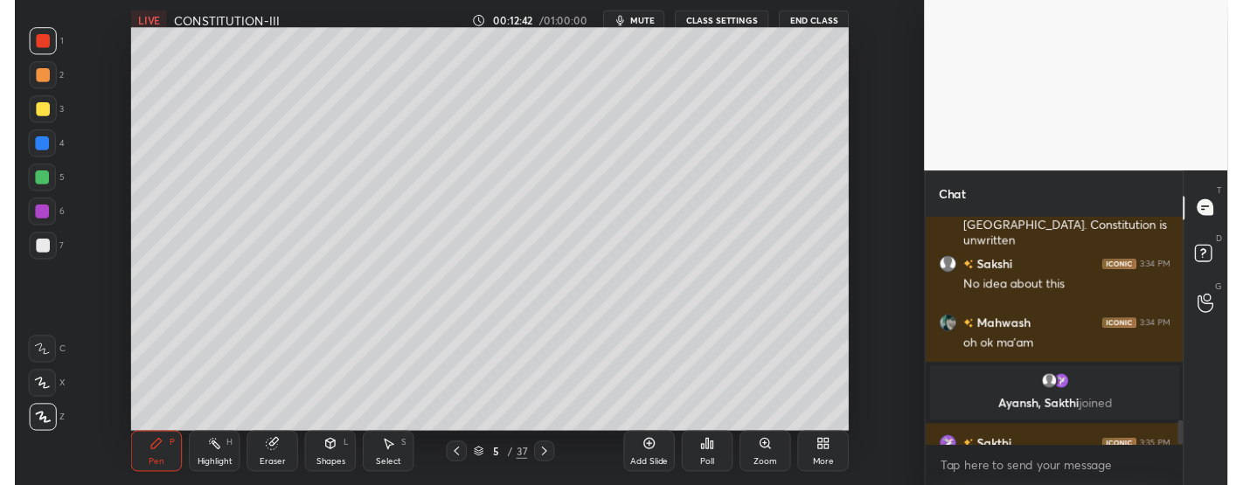
scroll to position [5, 5]
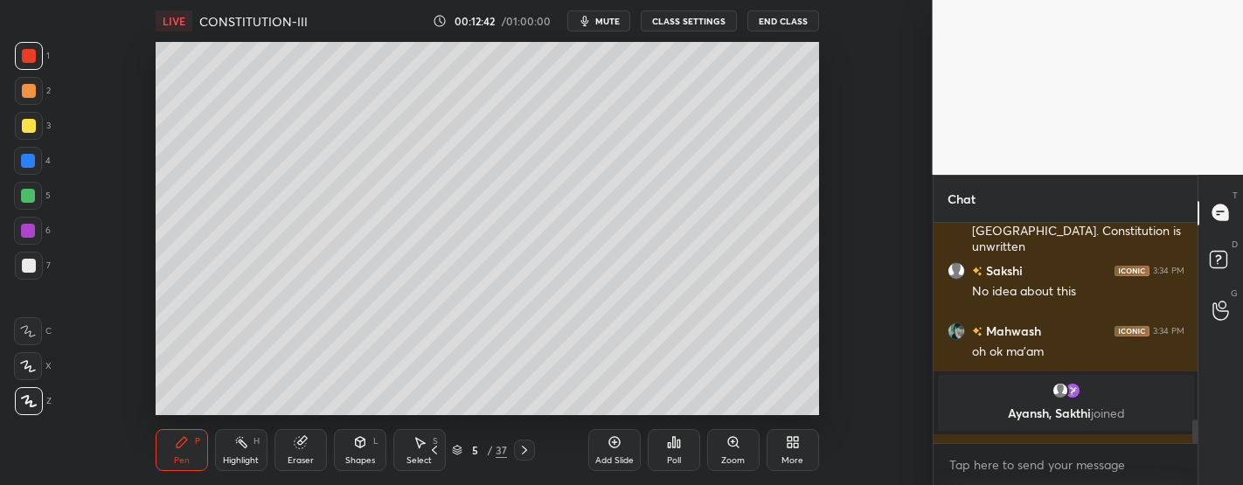
type textarea "x"
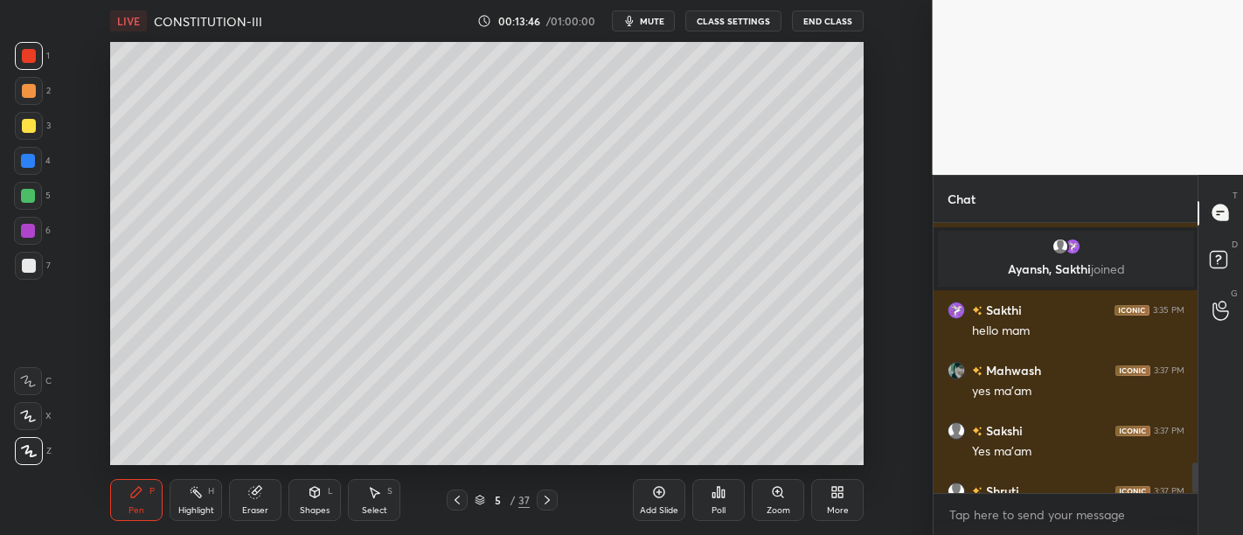
scroll to position [2145, 0]
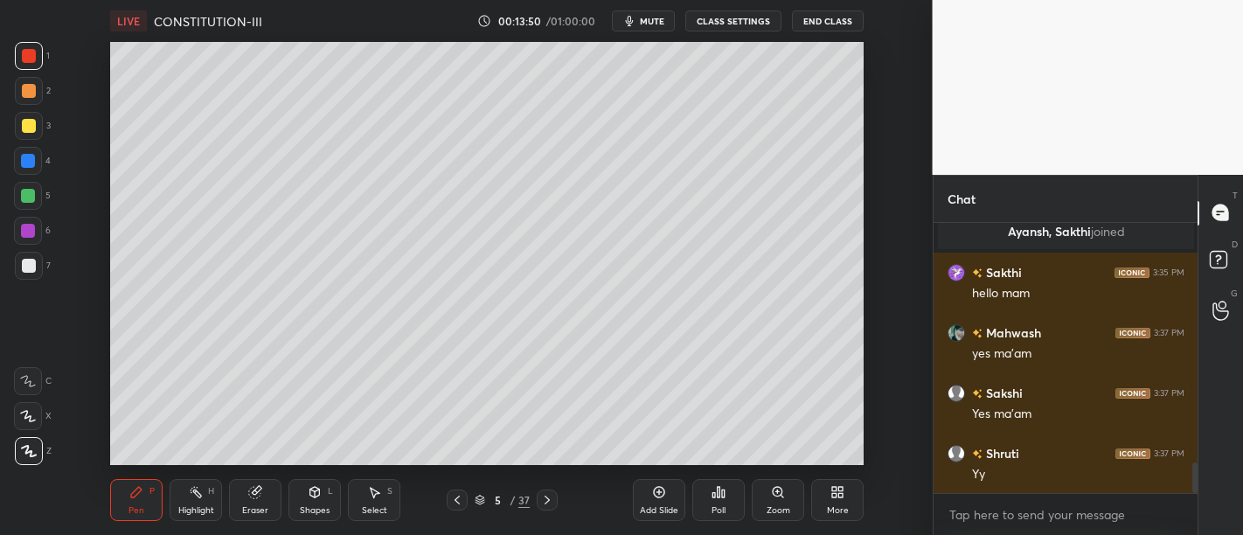
click at [645, 487] on div "Add Slide" at bounding box center [659, 500] width 52 height 42
click at [656, 503] on div "Add Slide" at bounding box center [659, 500] width 52 height 42
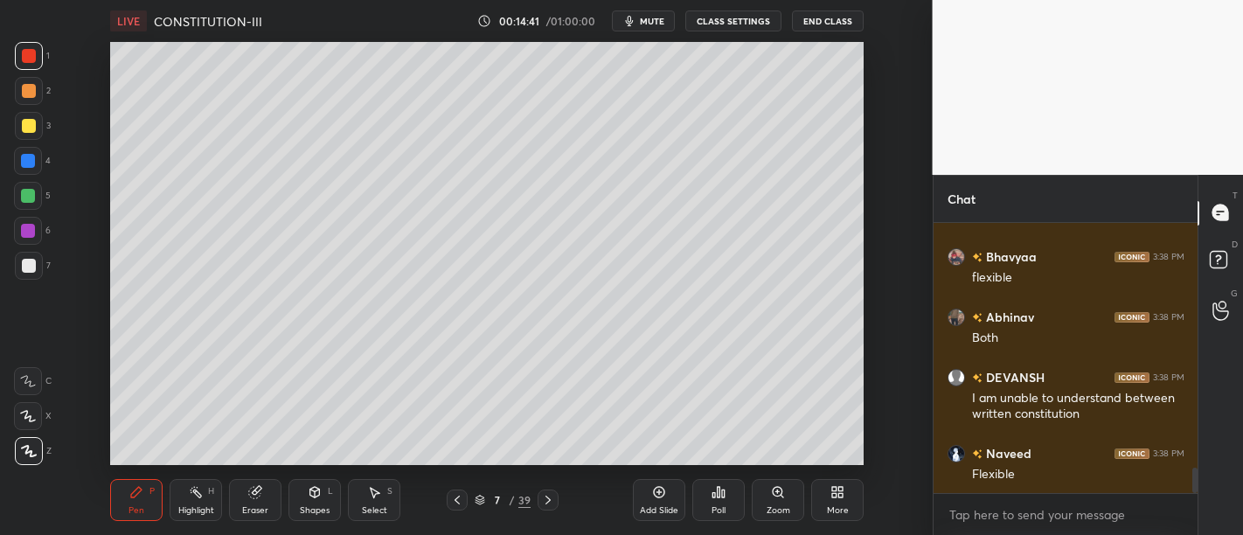
scroll to position [2583, 0]
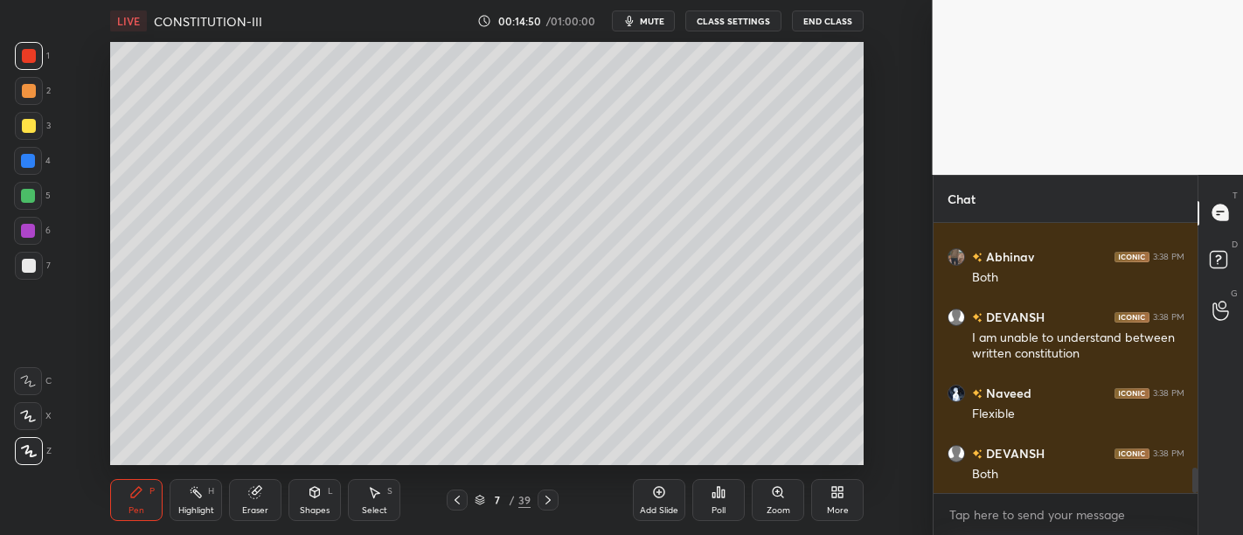
click at [654, 28] on button "mute" at bounding box center [643, 20] width 63 height 21
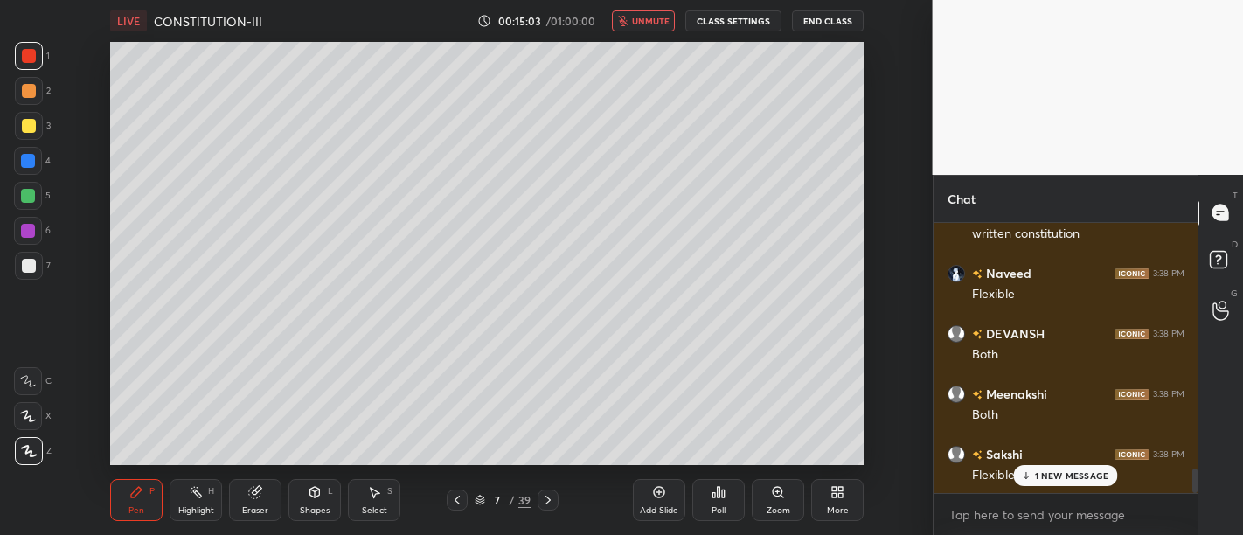
scroll to position [2763, 0]
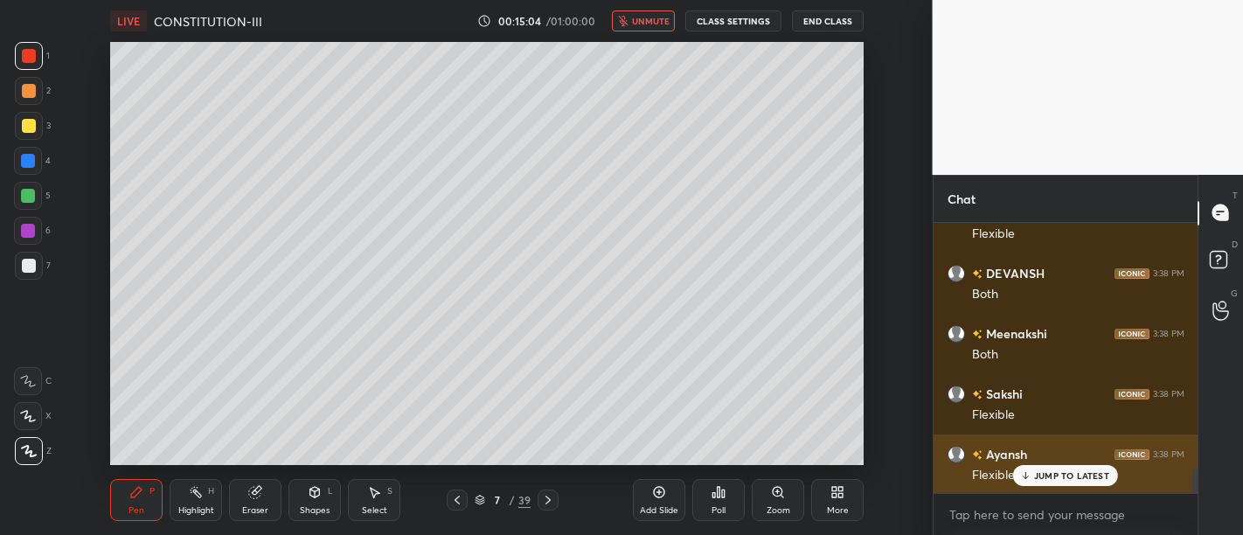
click at [1068, 476] on p "JUMP TO LATEST" at bounding box center [1071, 475] width 75 height 10
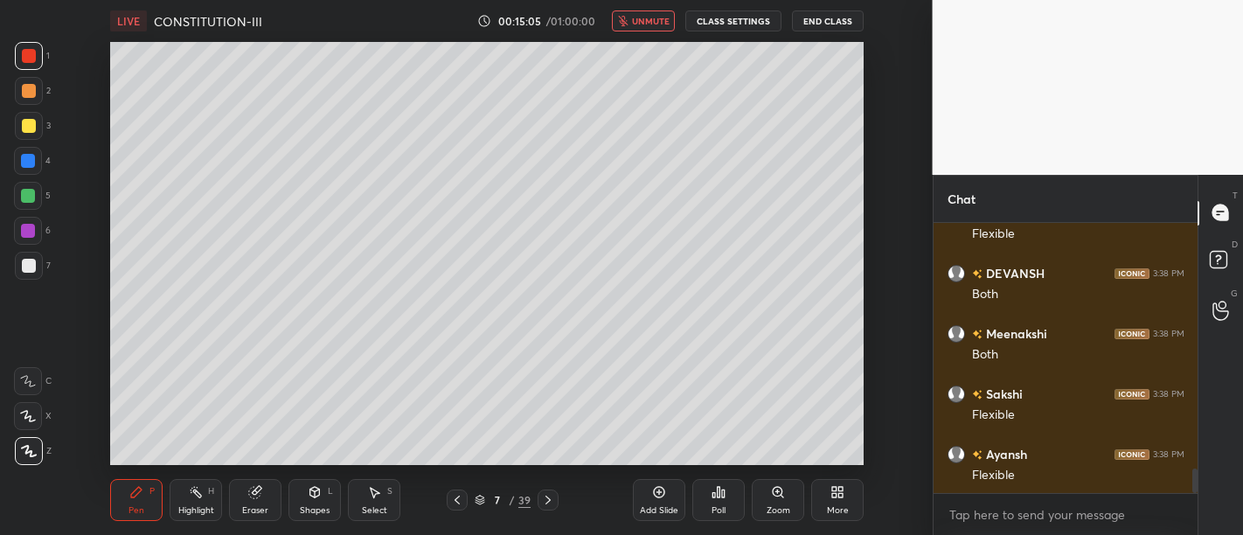
click at [658, 488] on icon at bounding box center [659, 492] width 11 height 11
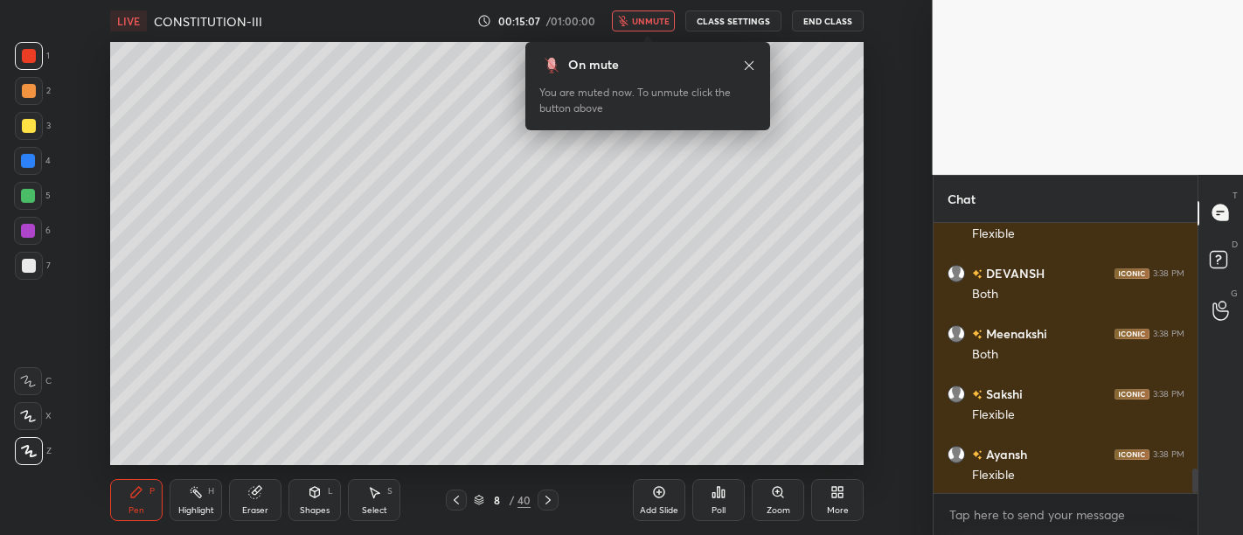
scroll to position [2840, 0]
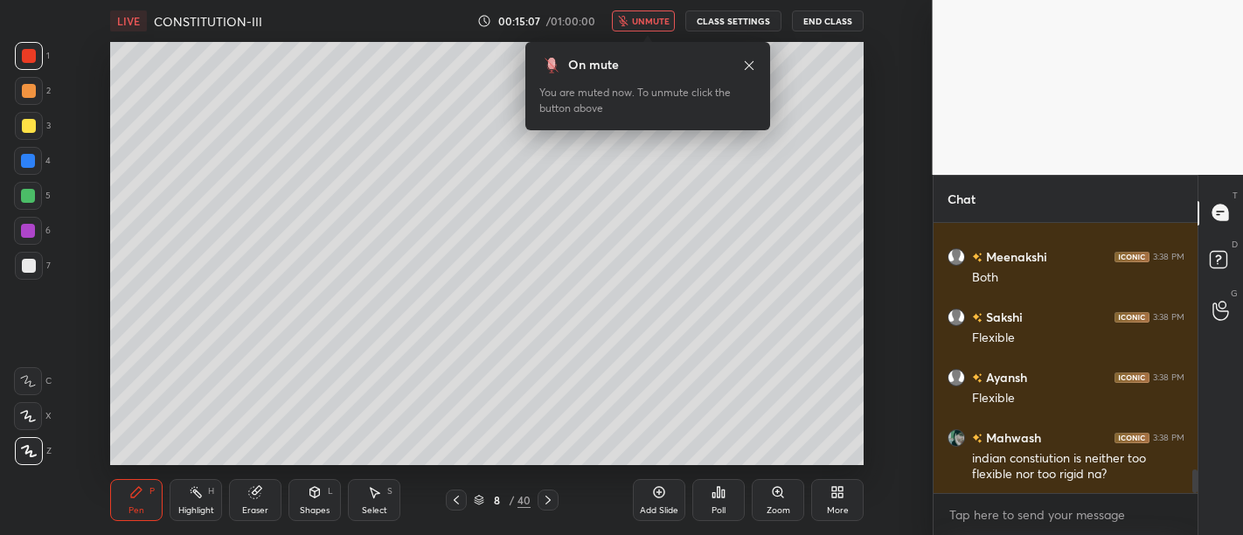
click at [651, 21] on span "unmute" at bounding box center [651, 21] width 38 height 12
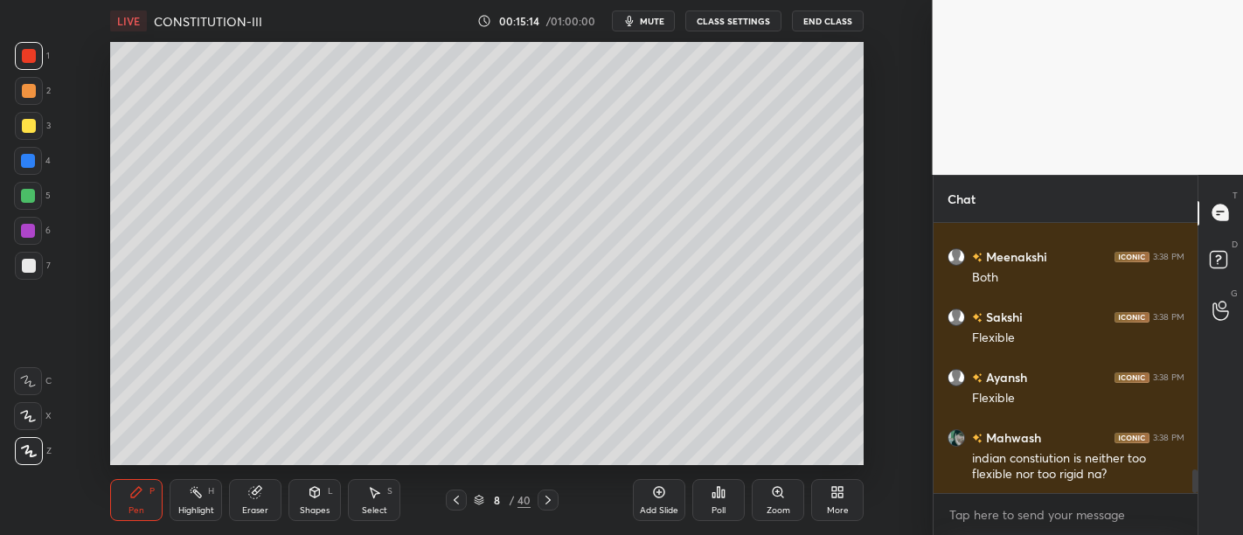
scroll to position [2857, 0]
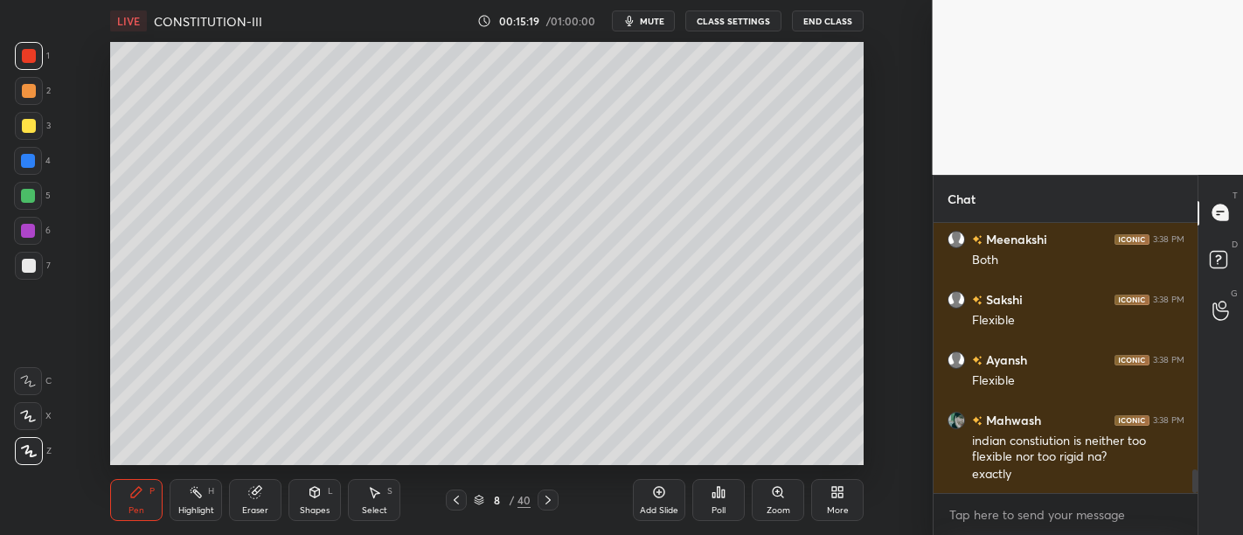
click at [672, 501] on div "Add Slide" at bounding box center [659, 500] width 52 height 42
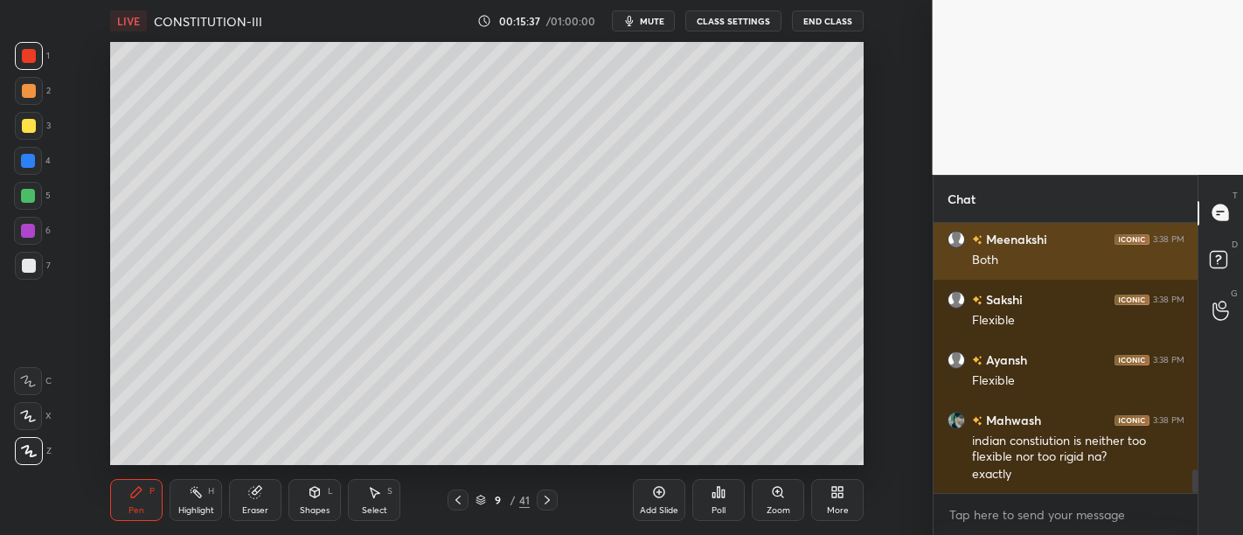
scroll to position [2933, 0]
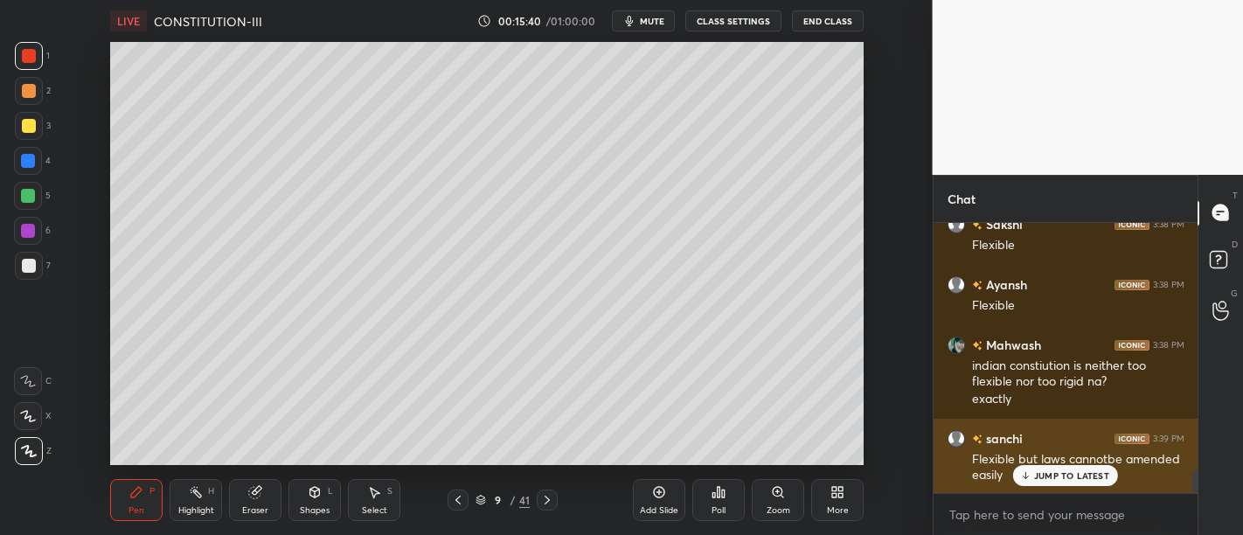
click at [1067, 481] on p "JUMP TO LATEST" at bounding box center [1071, 475] width 75 height 10
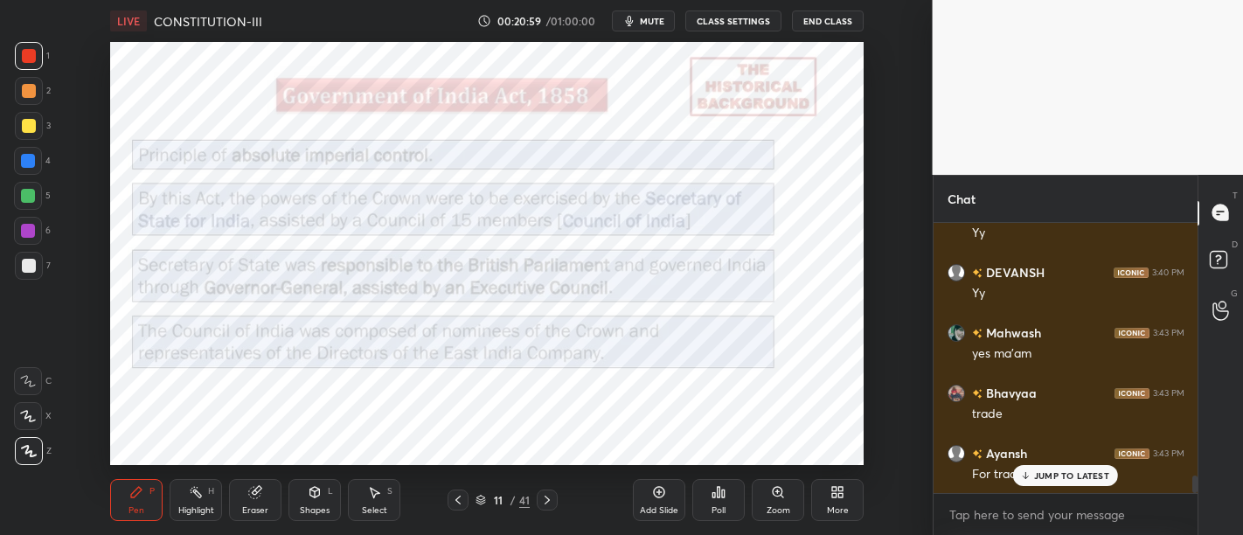
scroll to position [3819, 0]
click at [1027, 468] on div "JUMP TO LATEST" at bounding box center [1065, 475] width 105 height 21
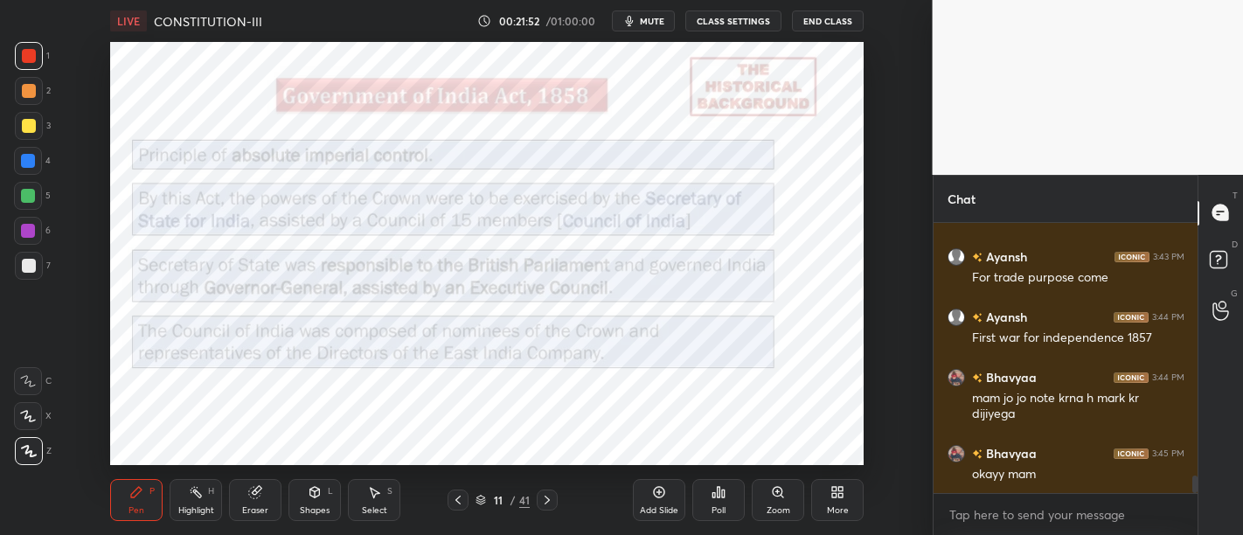
scroll to position [4032, 0]
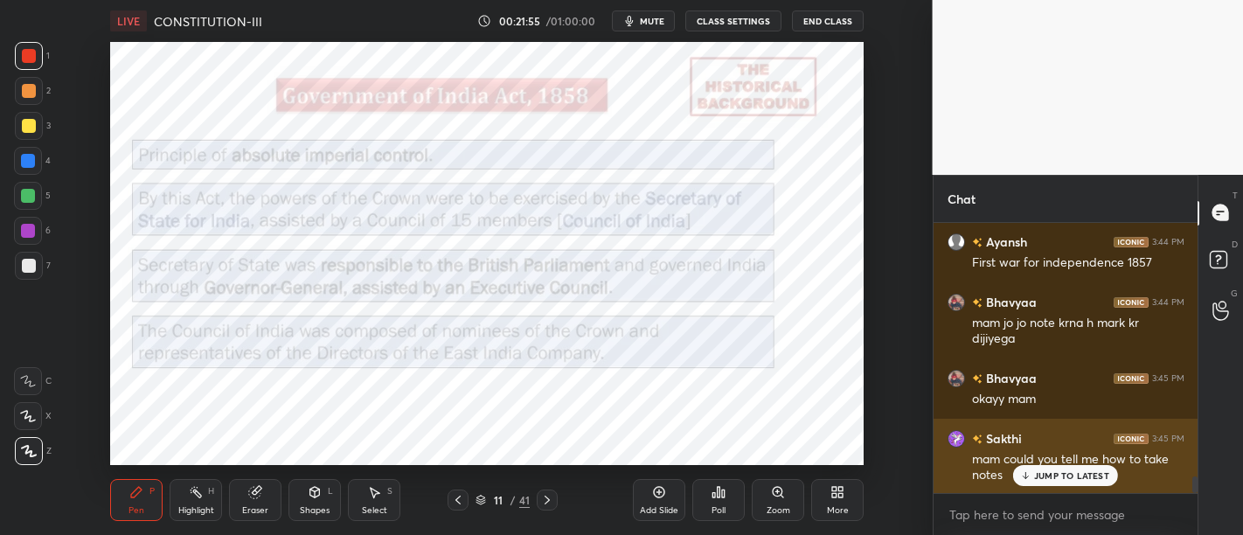
click at [1086, 469] on div "JUMP TO LATEST" at bounding box center [1065, 475] width 105 height 21
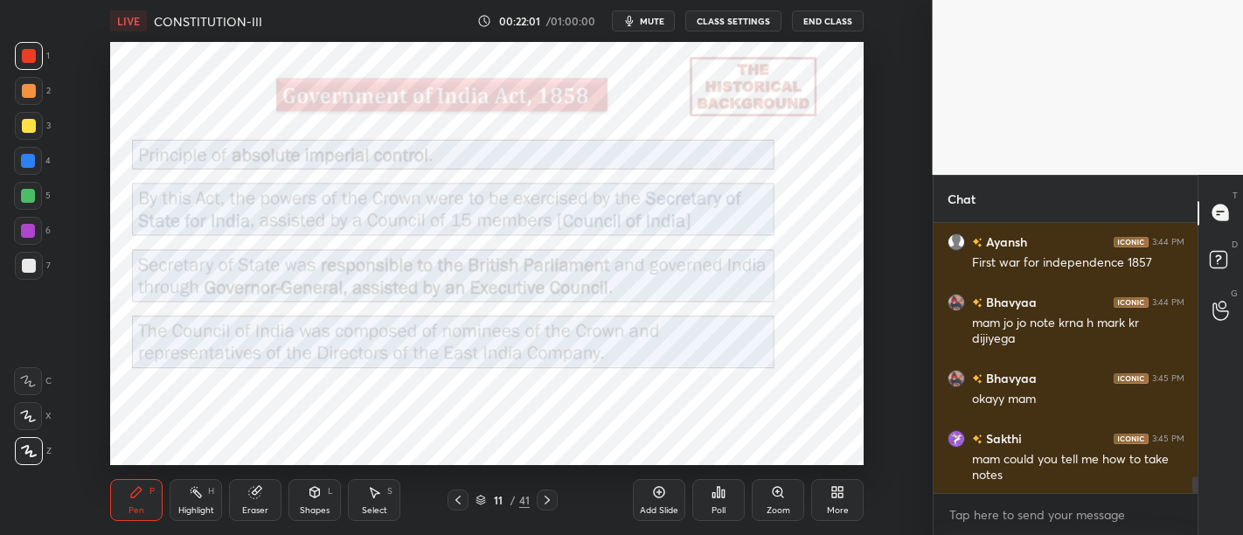
click at [658, 503] on div "Add Slide" at bounding box center [659, 500] width 52 height 42
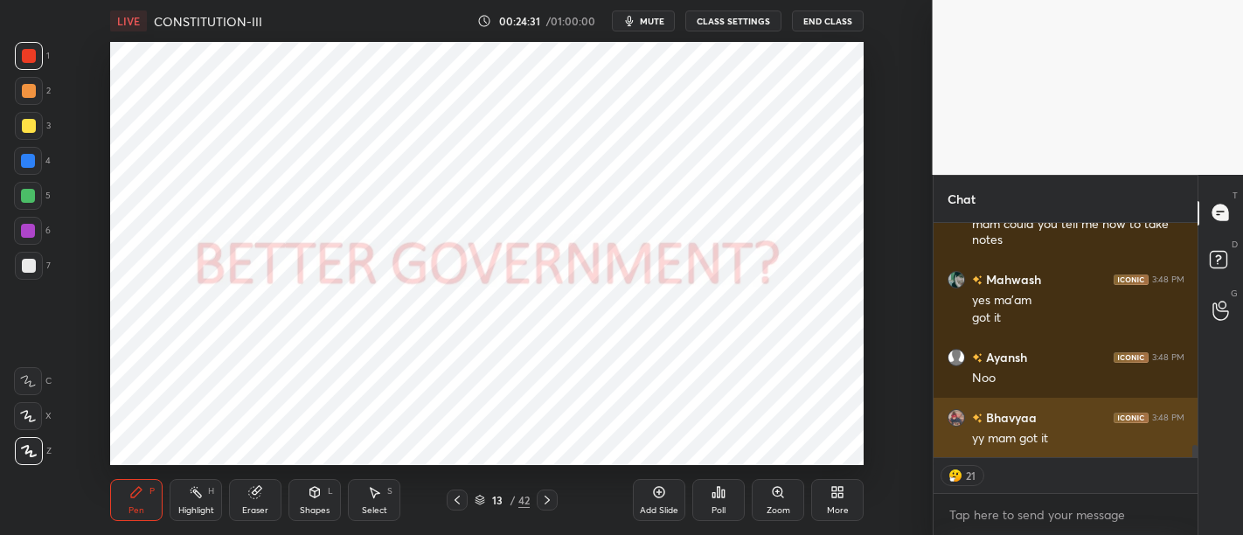
scroll to position [4326, 0]
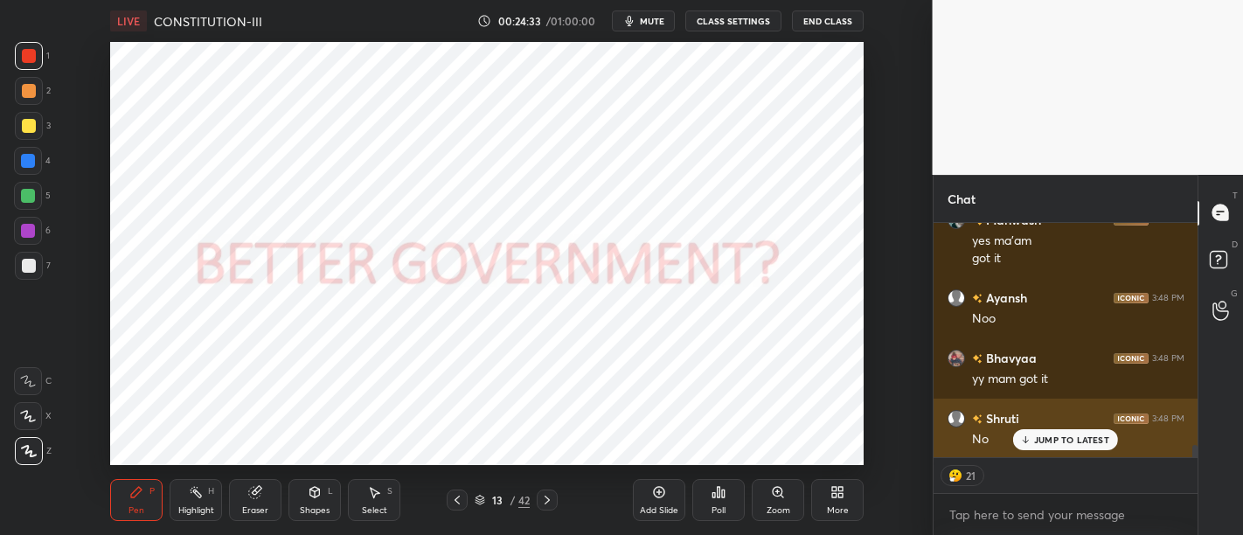
click at [1067, 435] on p "JUMP TO LATEST" at bounding box center [1071, 440] width 75 height 10
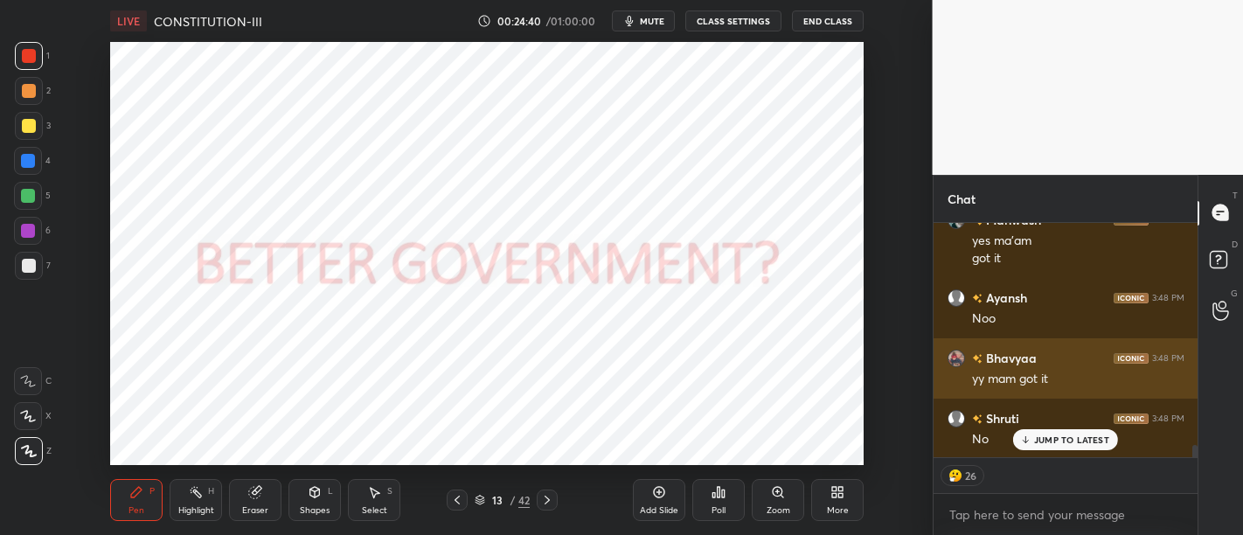
click at [1059, 368] on div "yy mam got it" at bounding box center [1078, 377] width 212 height 21
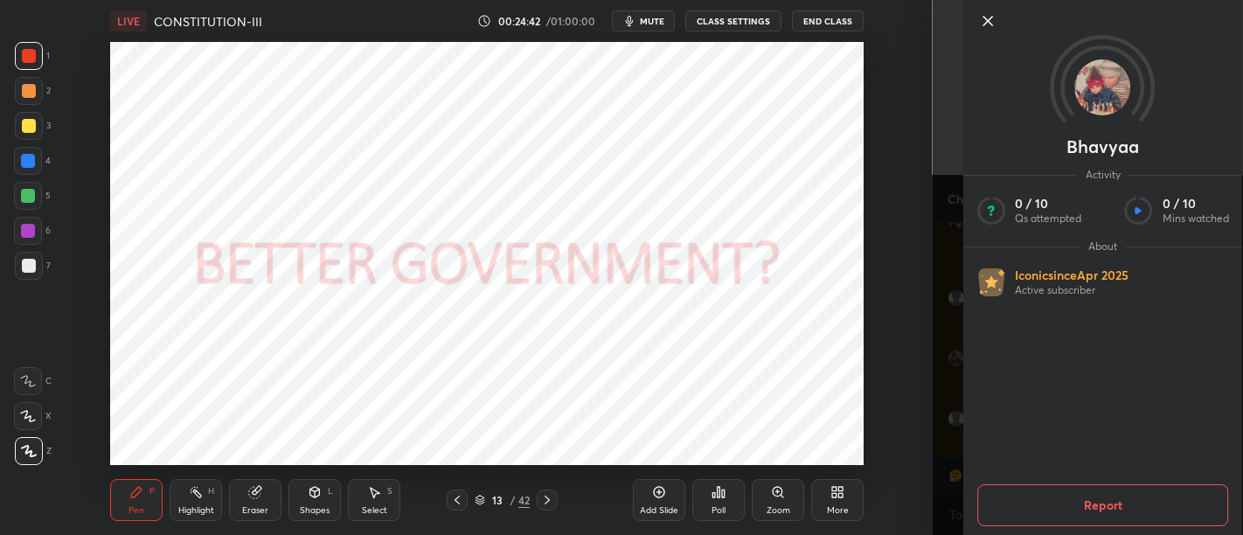
click at [991, 10] on div at bounding box center [1104, 50] width 280 height 101
click at [985, 19] on icon at bounding box center [988, 20] width 21 height 21
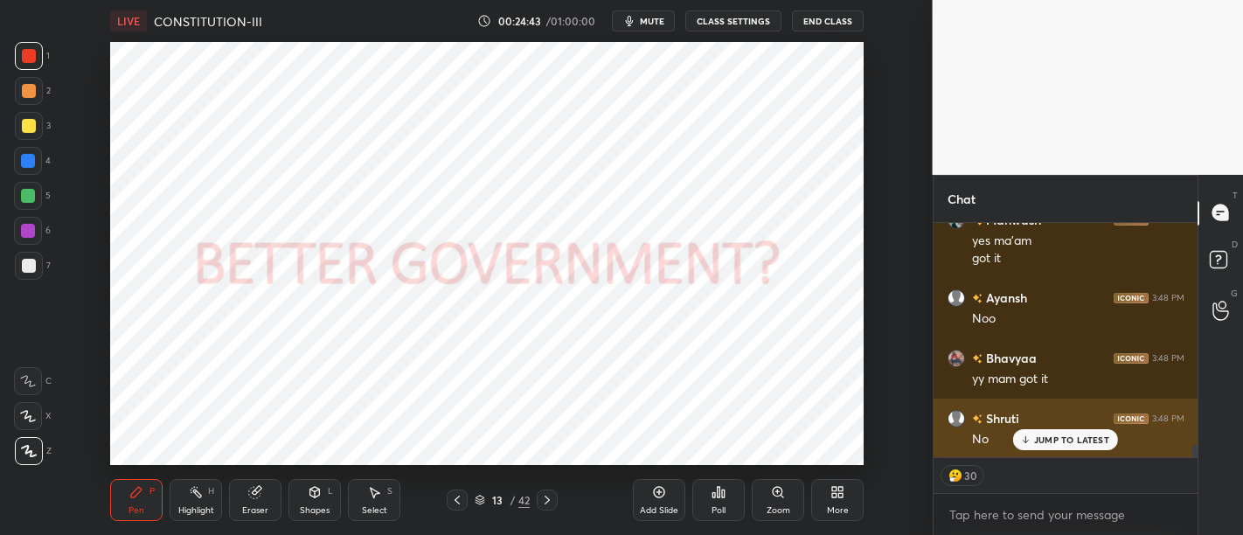
click at [1073, 438] on p "JUMP TO LATEST" at bounding box center [1071, 440] width 75 height 10
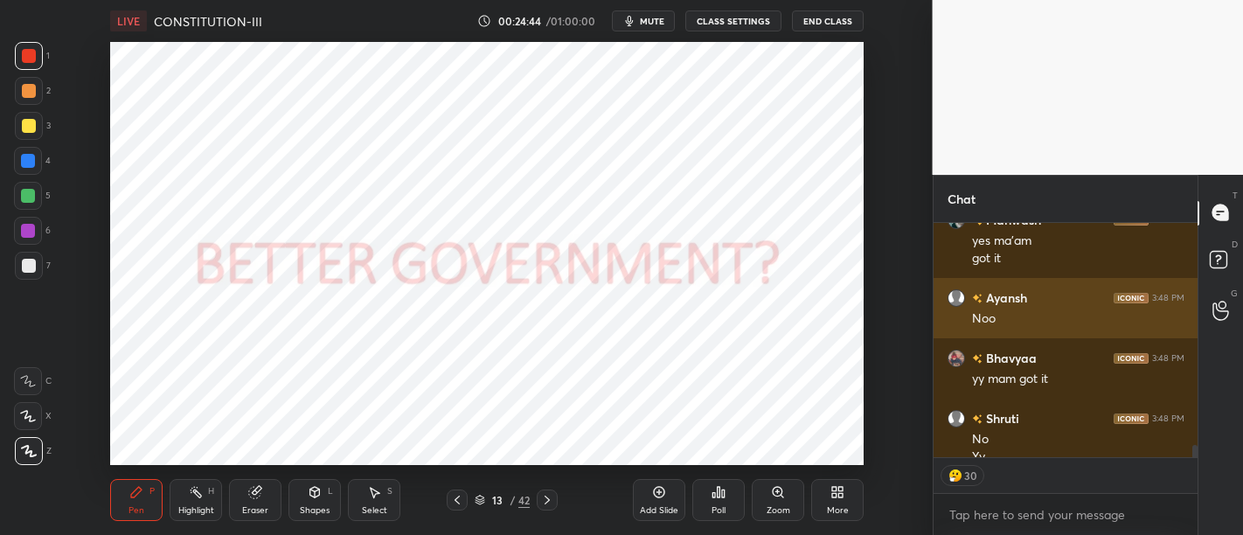
scroll to position [4344, 0]
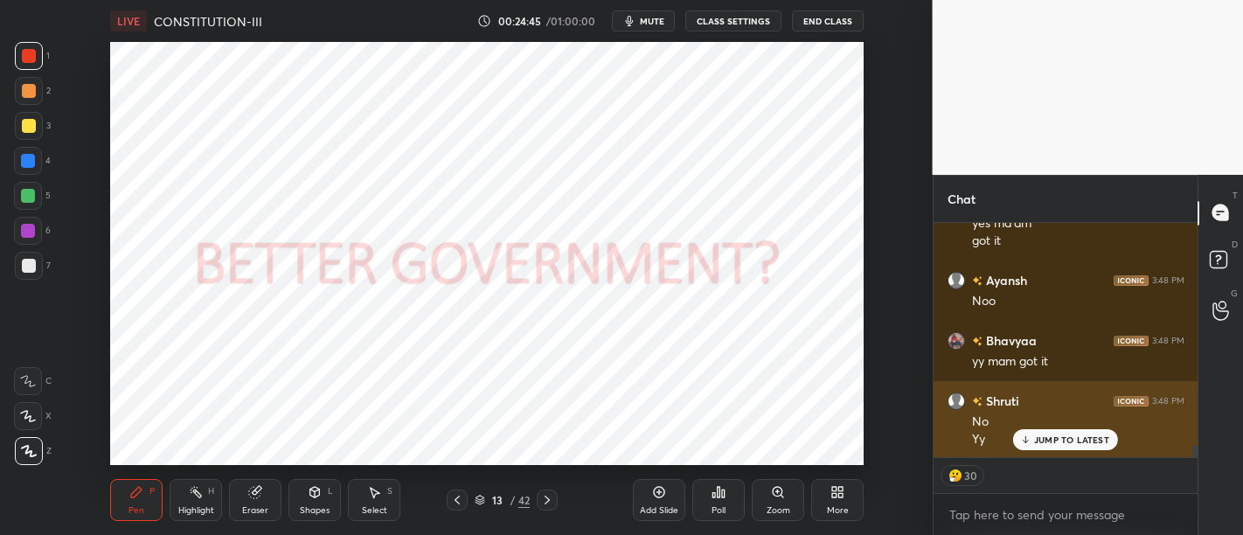
click at [1065, 441] on p "JUMP TO LATEST" at bounding box center [1071, 440] width 75 height 10
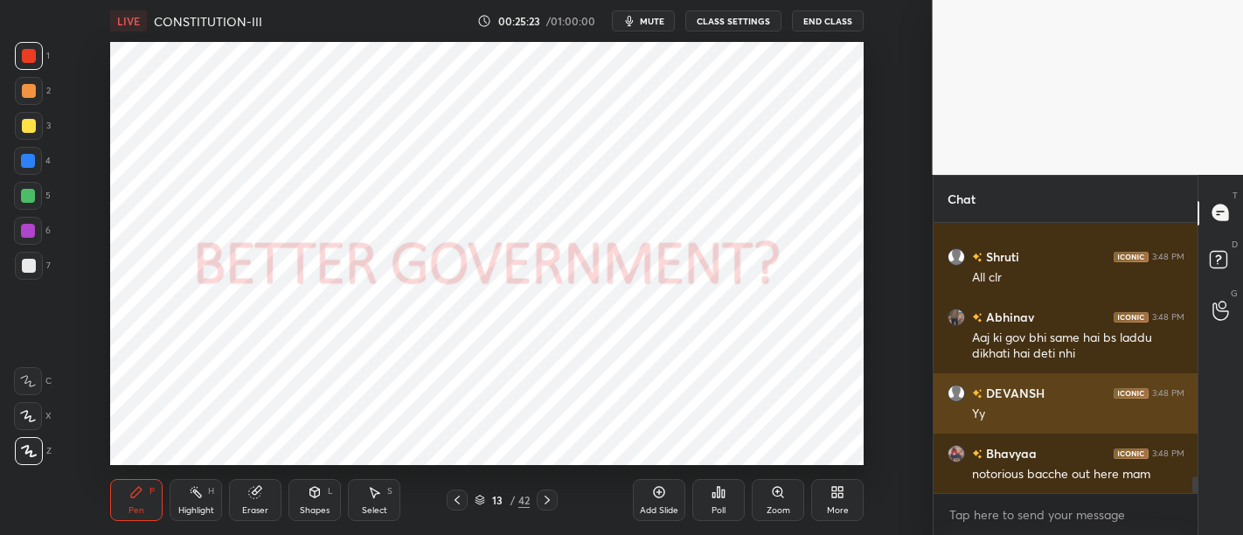
scroll to position [4127, 0]
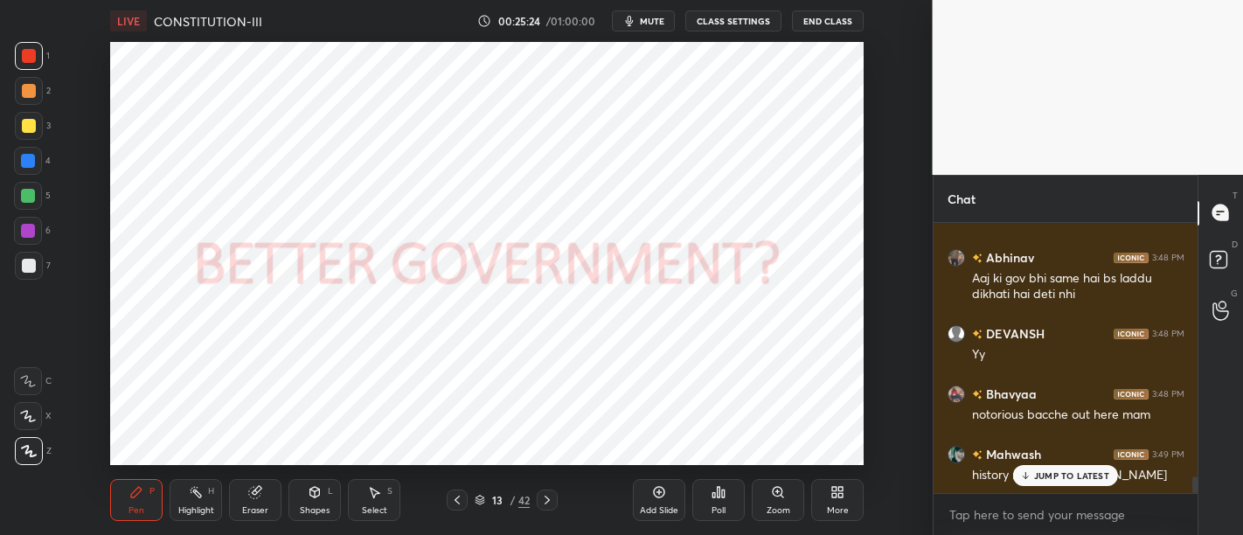
click at [1075, 478] on p "JUMP TO LATEST" at bounding box center [1071, 475] width 75 height 10
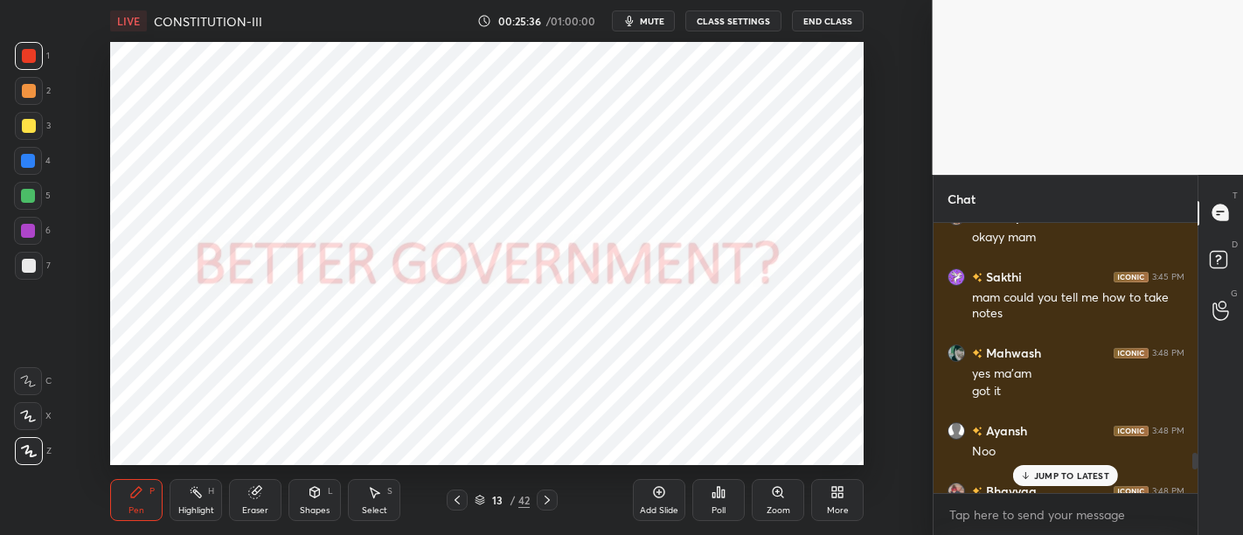
scroll to position [3490, 0]
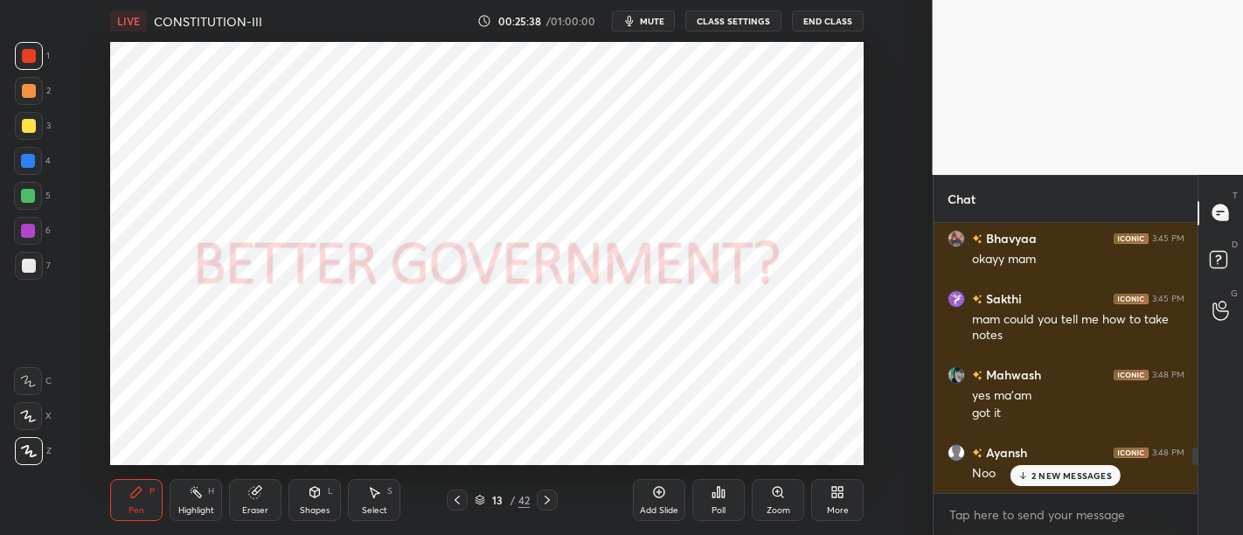
click at [1036, 441] on div "Ayansh 3:48 PM Noo" at bounding box center [1066, 463] width 265 height 60
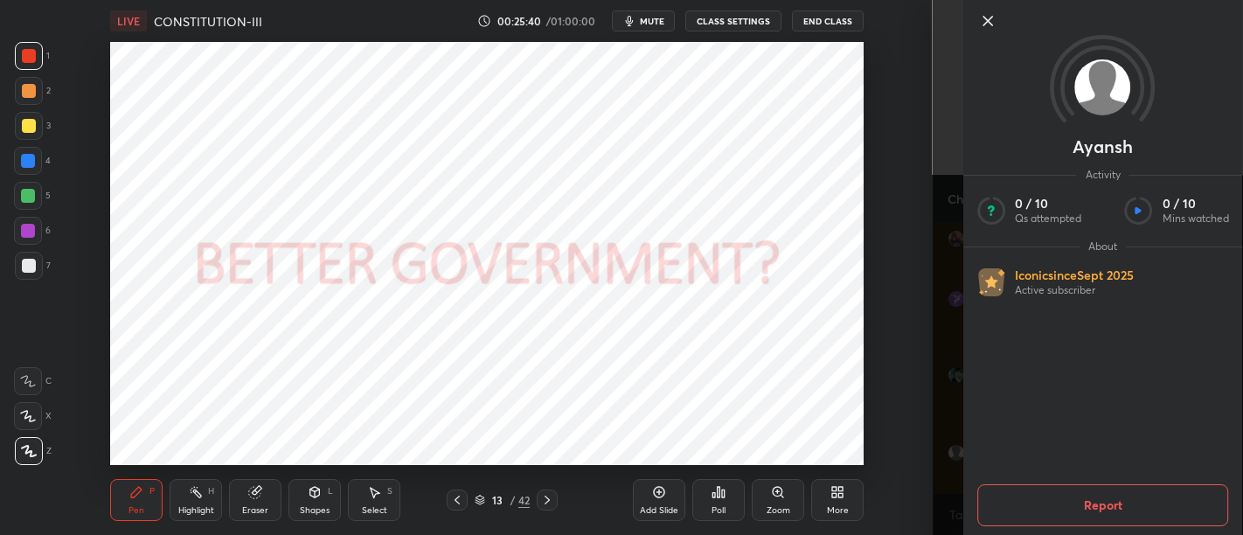
click at [995, 22] on icon at bounding box center [988, 20] width 21 height 21
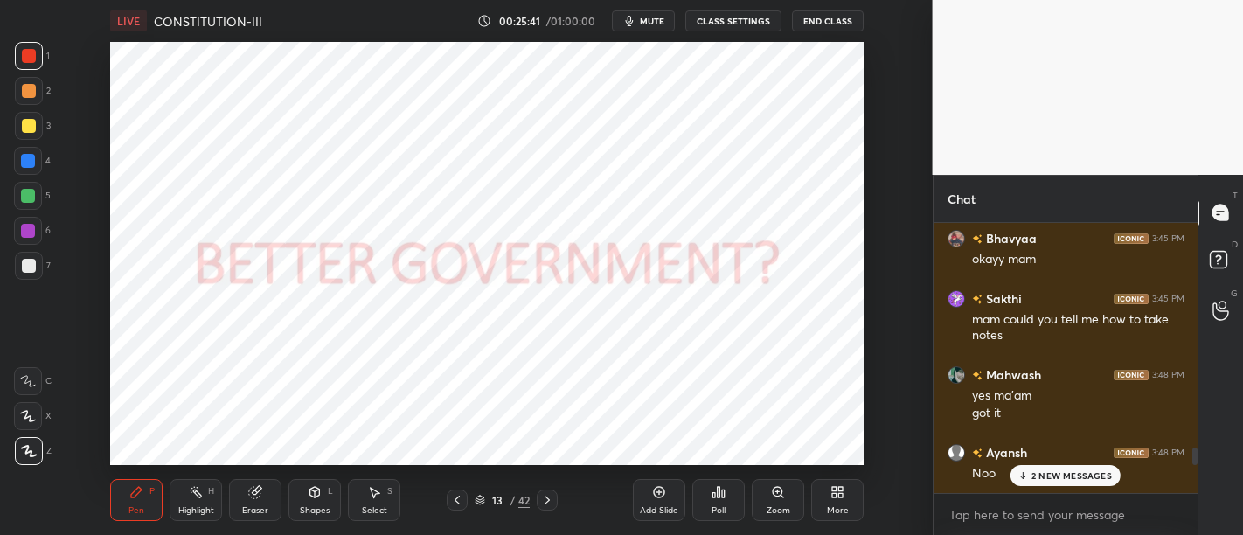
click at [1061, 477] on p "2 NEW MESSAGES" at bounding box center [1072, 475] width 80 height 10
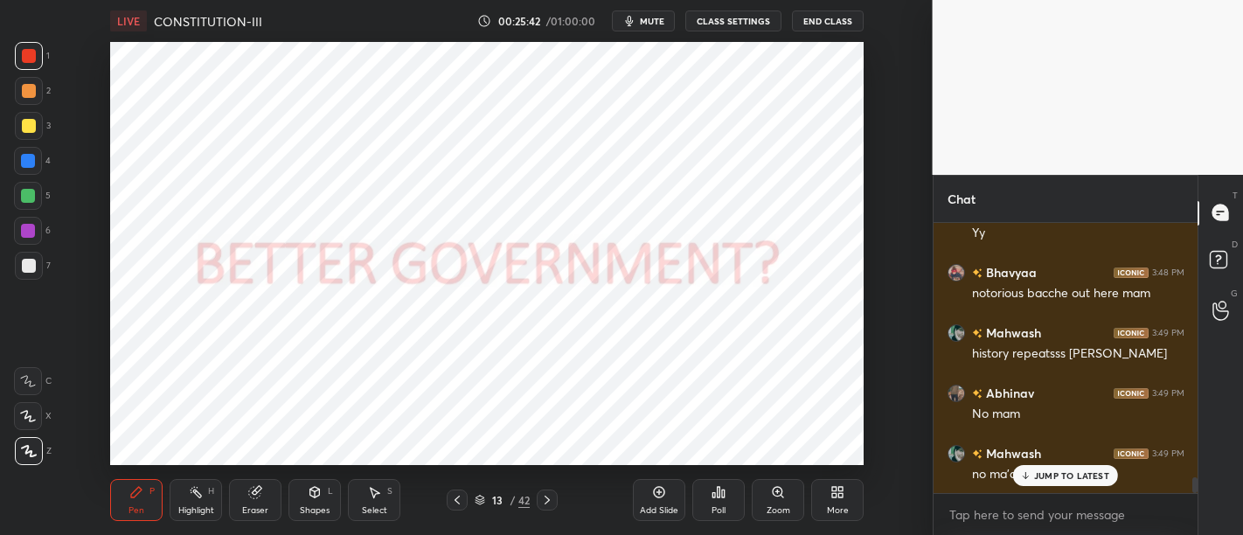
scroll to position [4306, 0]
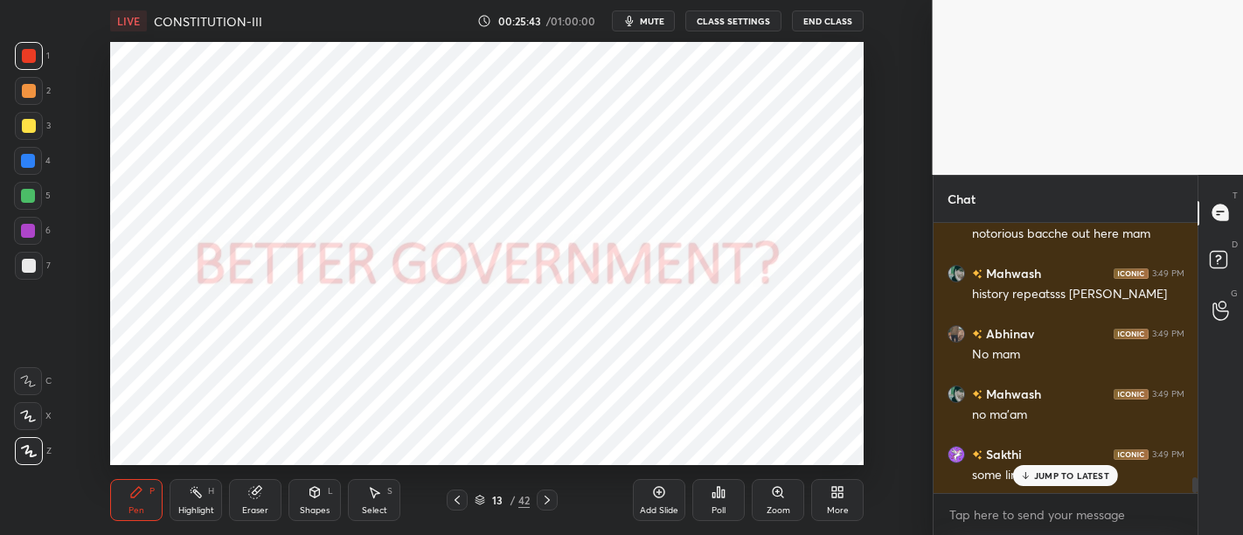
click at [1059, 481] on p "JUMP TO LATEST" at bounding box center [1071, 475] width 75 height 10
click at [1038, 478] on p "JUMP TO LATEST" at bounding box center [1071, 475] width 75 height 10
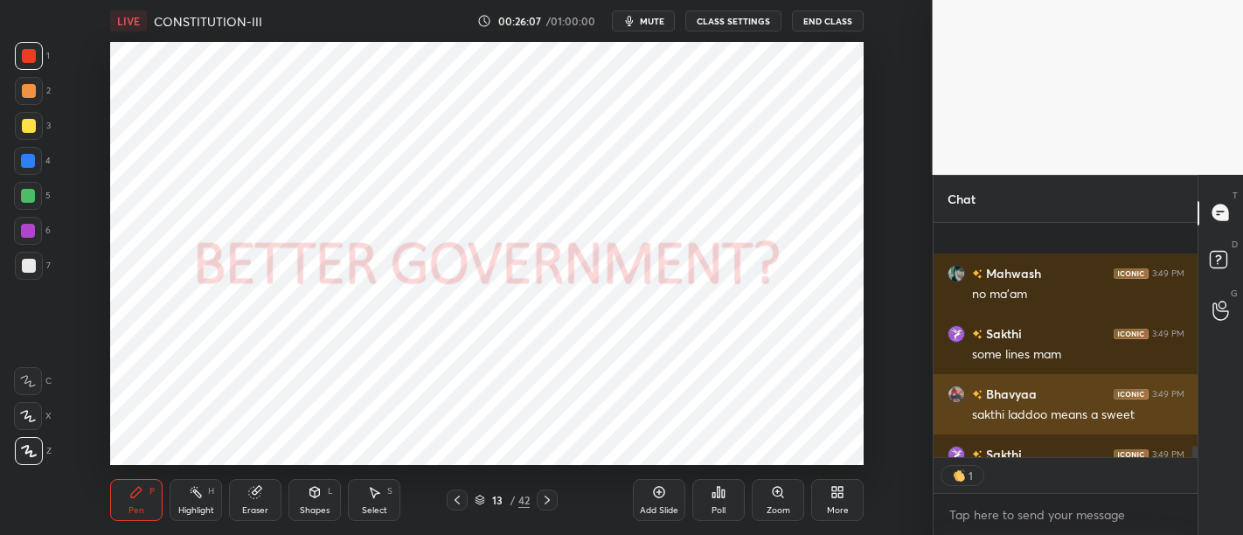
scroll to position [4524, 0]
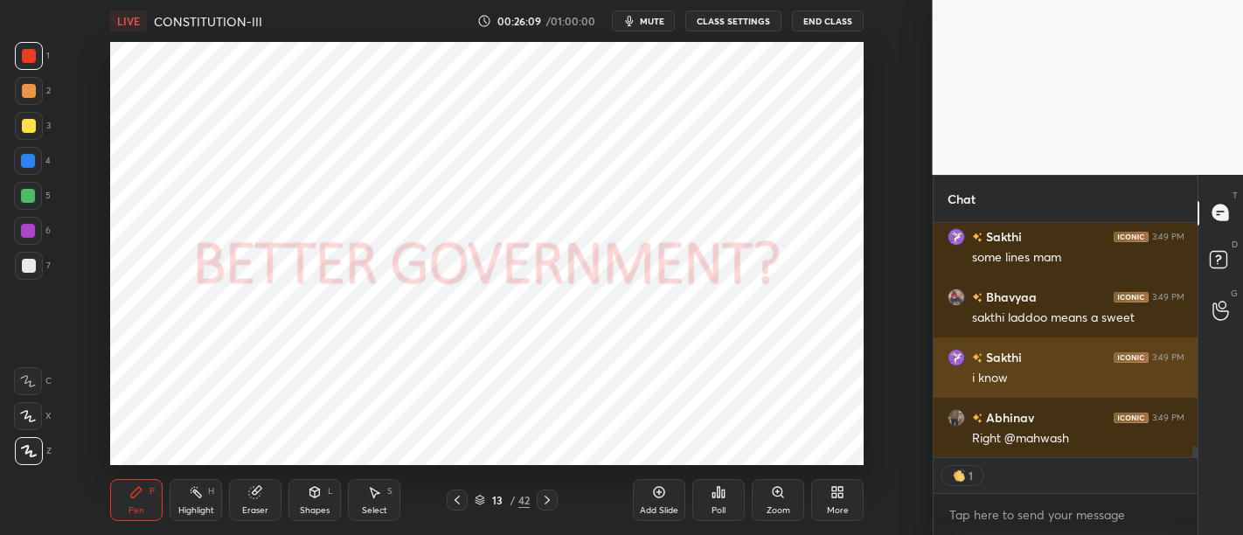
click at [1017, 381] on div "i know" at bounding box center [1078, 378] width 212 height 17
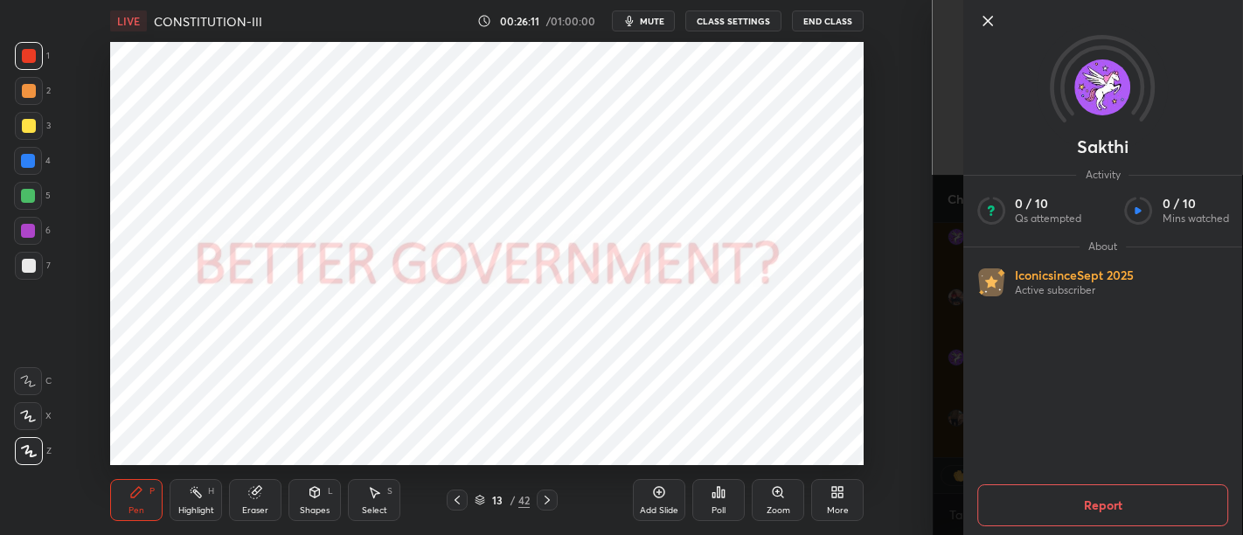
scroll to position [4583, 0]
click at [987, 24] on icon at bounding box center [988, 20] width 21 height 21
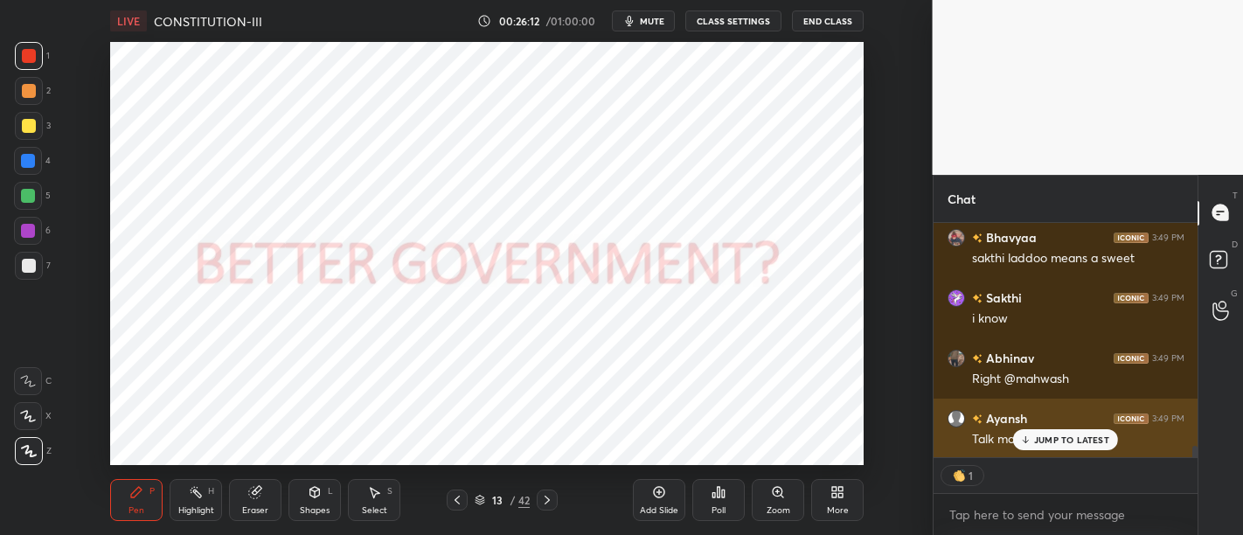
click at [1040, 443] on p "JUMP TO LATEST" at bounding box center [1071, 440] width 75 height 10
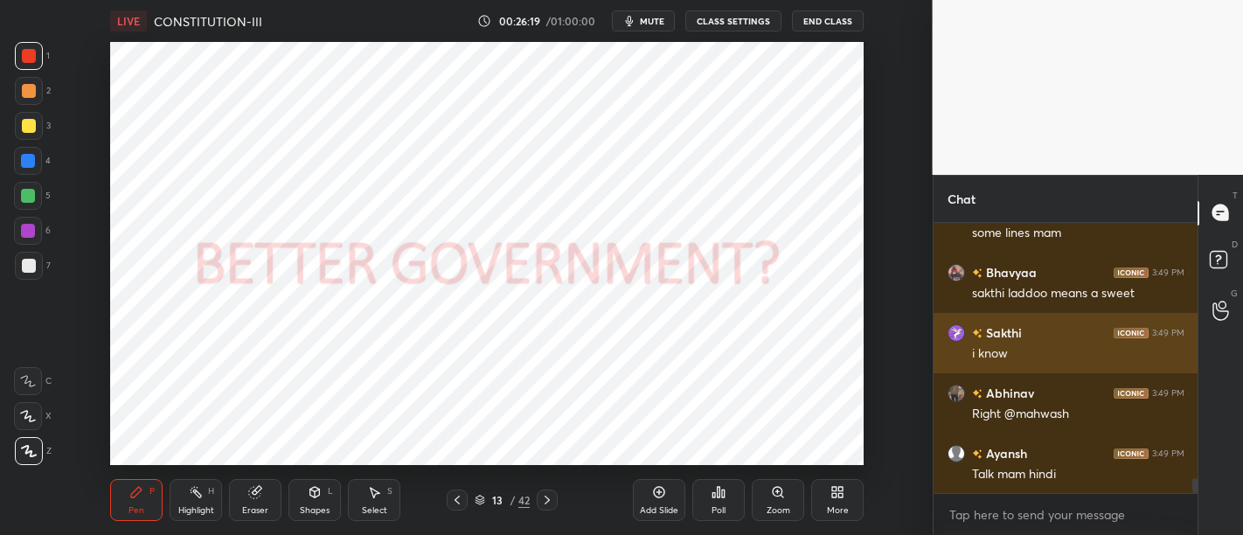
scroll to position [4609, 0]
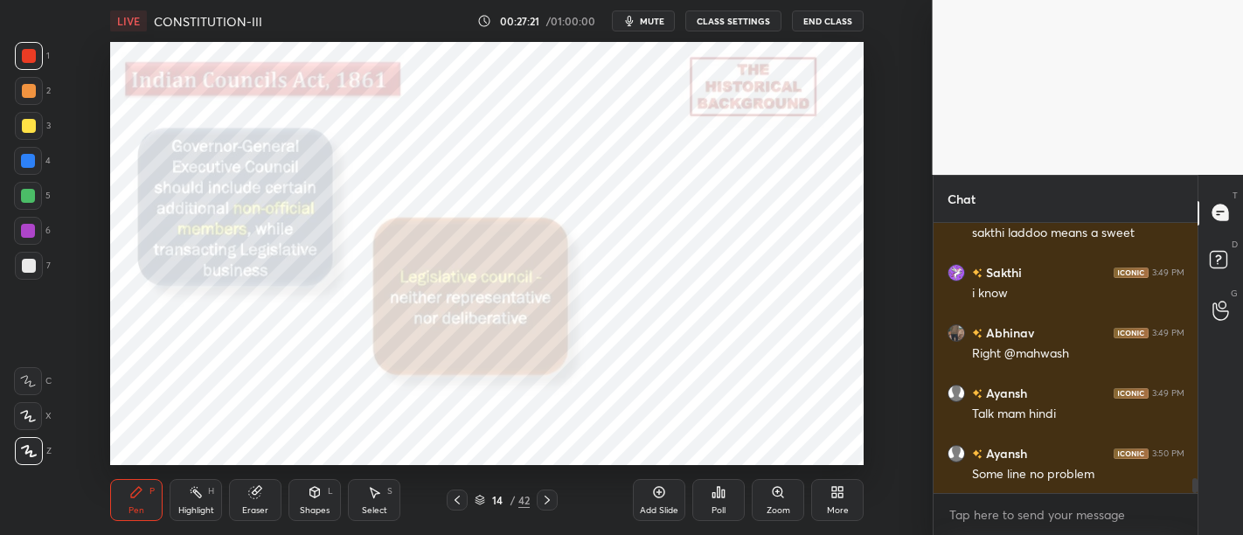
click at [26, 166] on div at bounding box center [28, 161] width 14 height 14
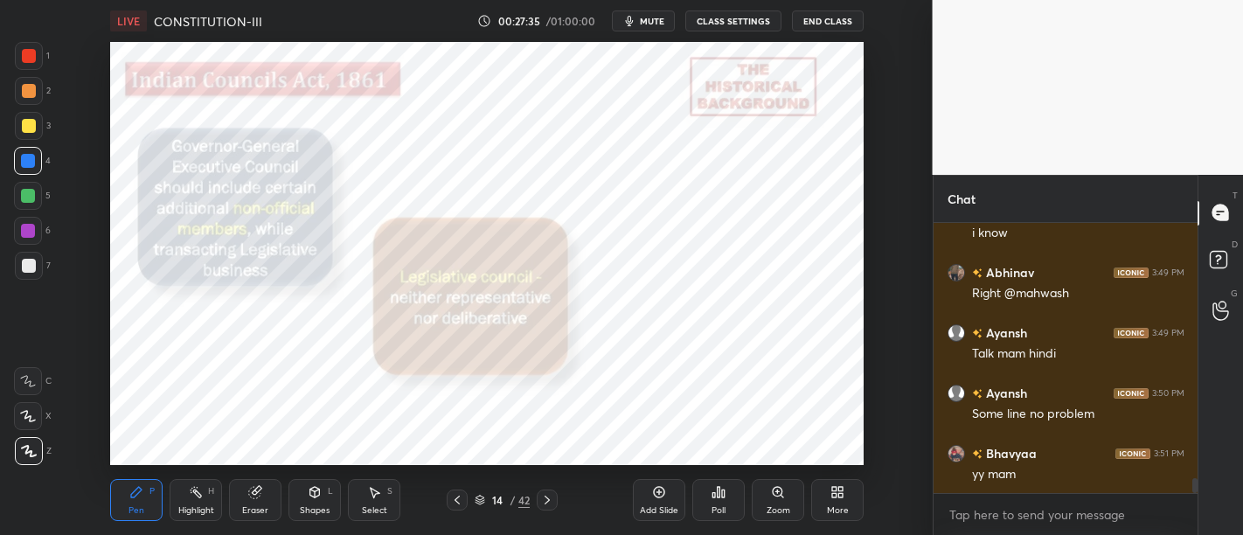
scroll to position [4729, 0]
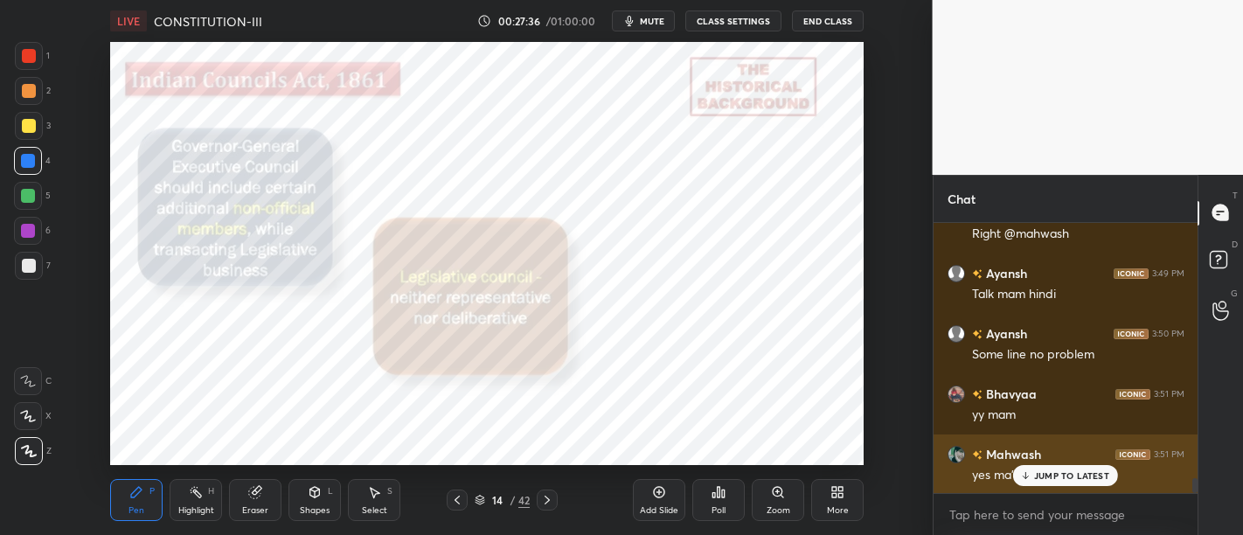
click at [1067, 477] on p "JUMP TO LATEST" at bounding box center [1071, 475] width 75 height 10
click at [1051, 476] on p "JUMP TO LATEST" at bounding box center [1071, 475] width 75 height 10
click at [1065, 474] on p "JUMP TO LATEST" at bounding box center [1071, 475] width 75 height 10
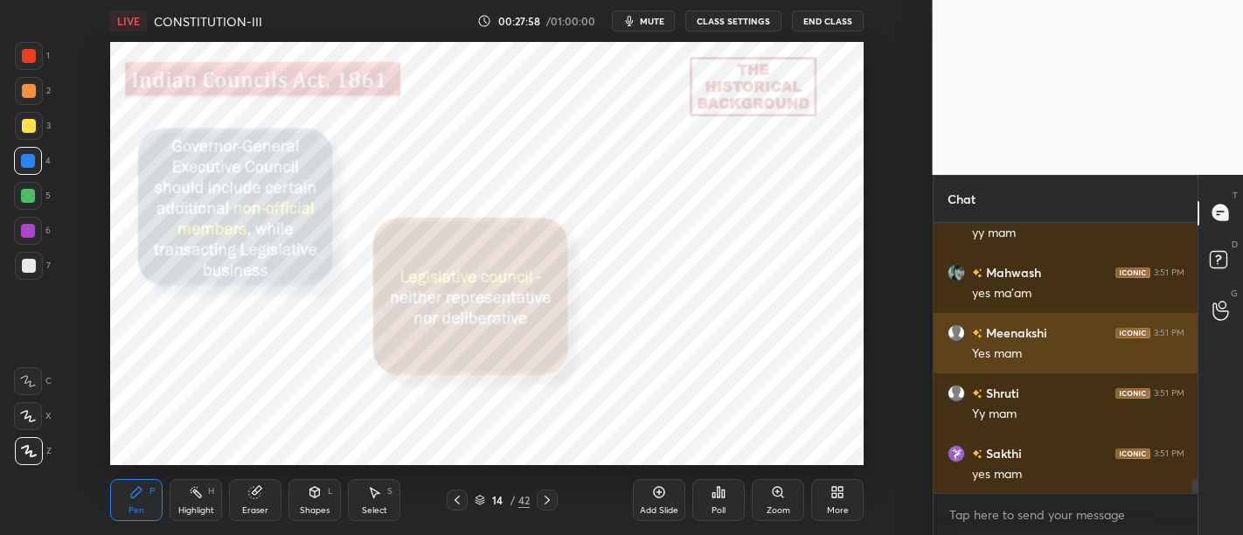
scroll to position [4971, 0]
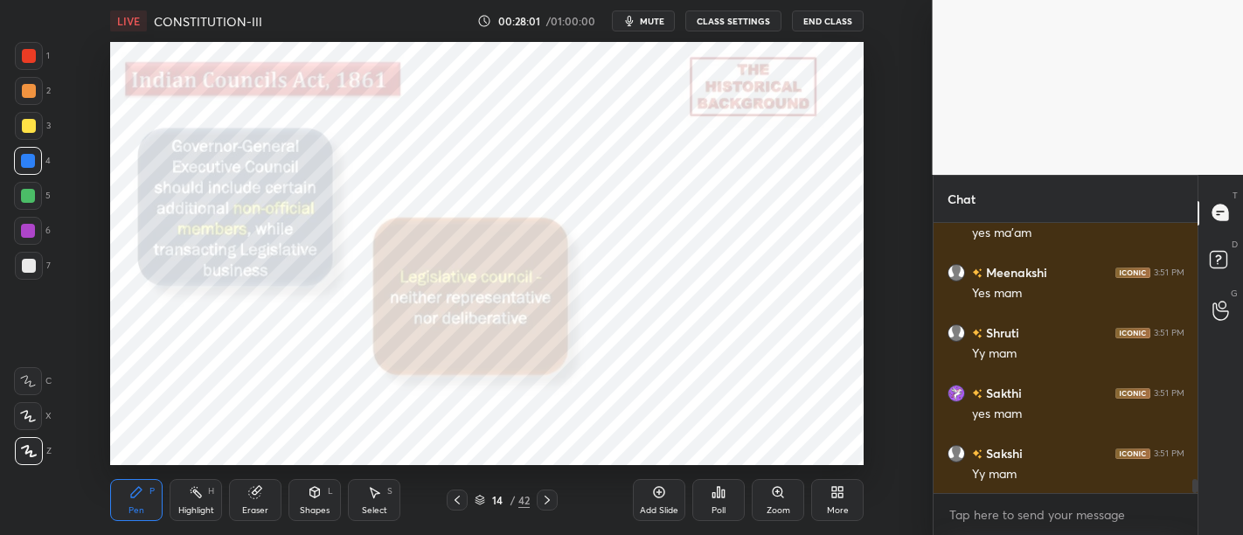
click at [2, 341] on div "1 2 3 4 5 6 7 C X Z C X Z E E Erase all H H" at bounding box center [28, 254] width 56 height 424
click at [246, 497] on div "Eraser" at bounding box center [255, 500] width 52 height 42
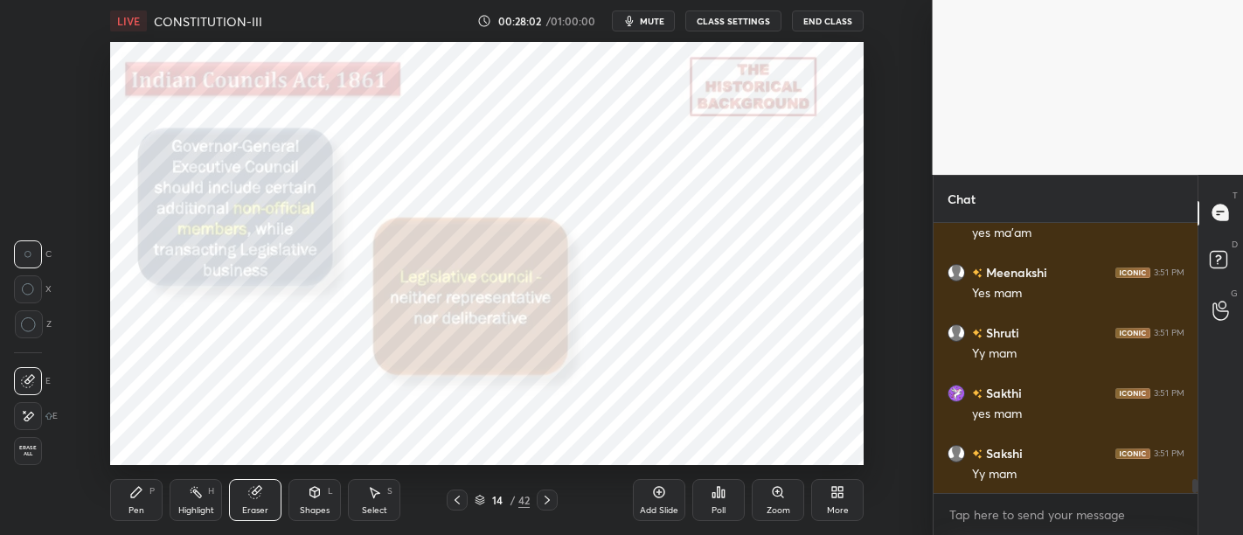
click at [30, 446] on span "Erase all" at bounding box center [28, 451] width 26 height 12
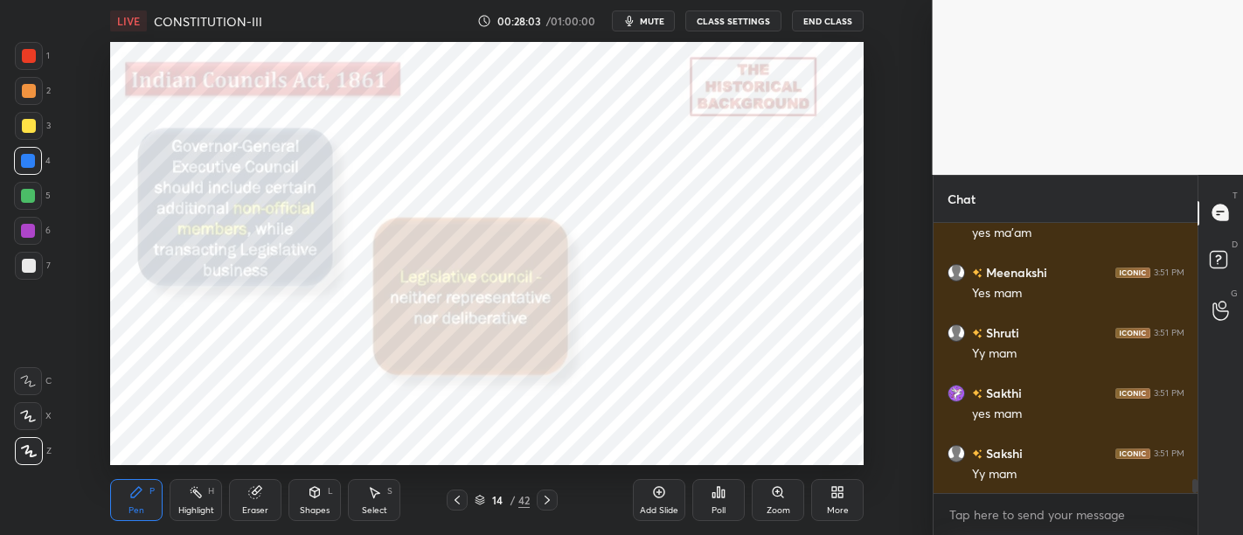
click at [130, 489] on icon at bounding box center [136, 492] width 14 height 14
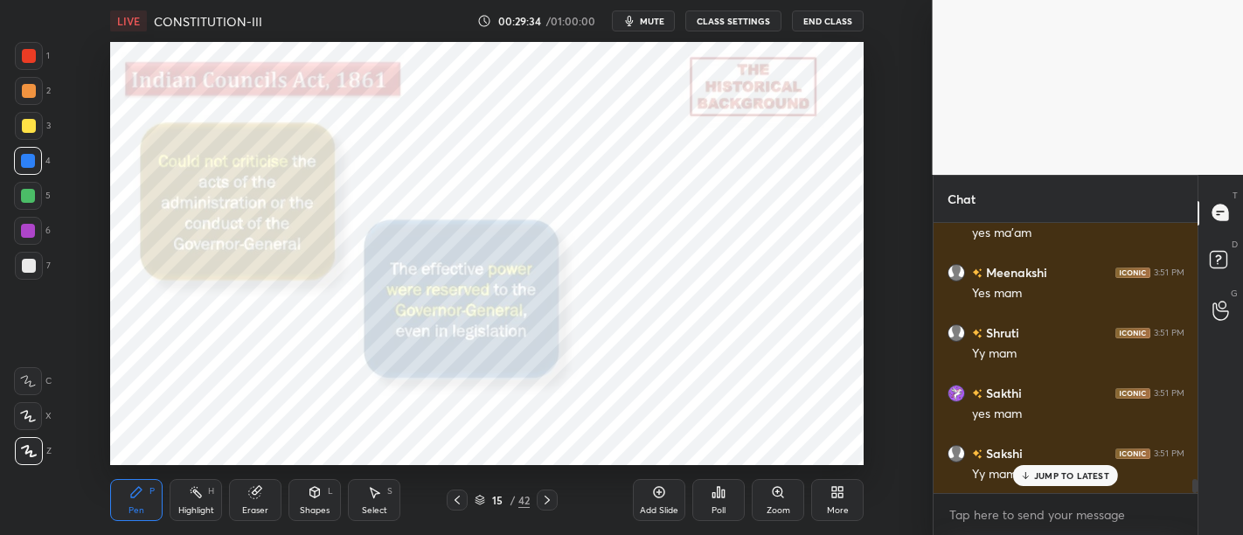
scroll to position [5046, 0]
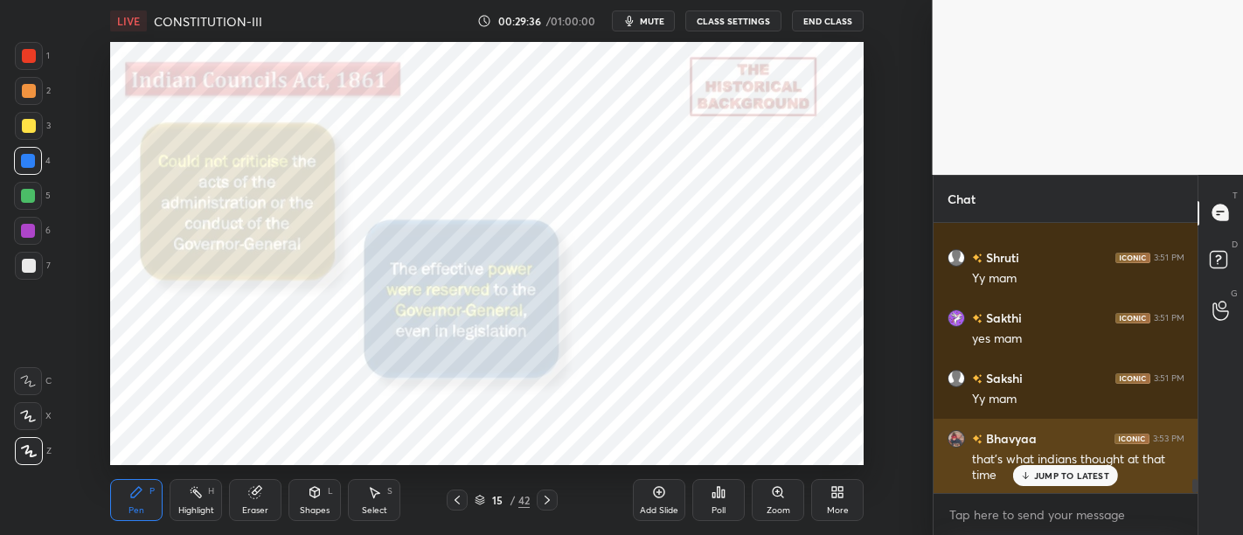
click at [1086, 477] on p "JUMP TO LATEST" at bounding box center [1071, 475] width 75 height 10
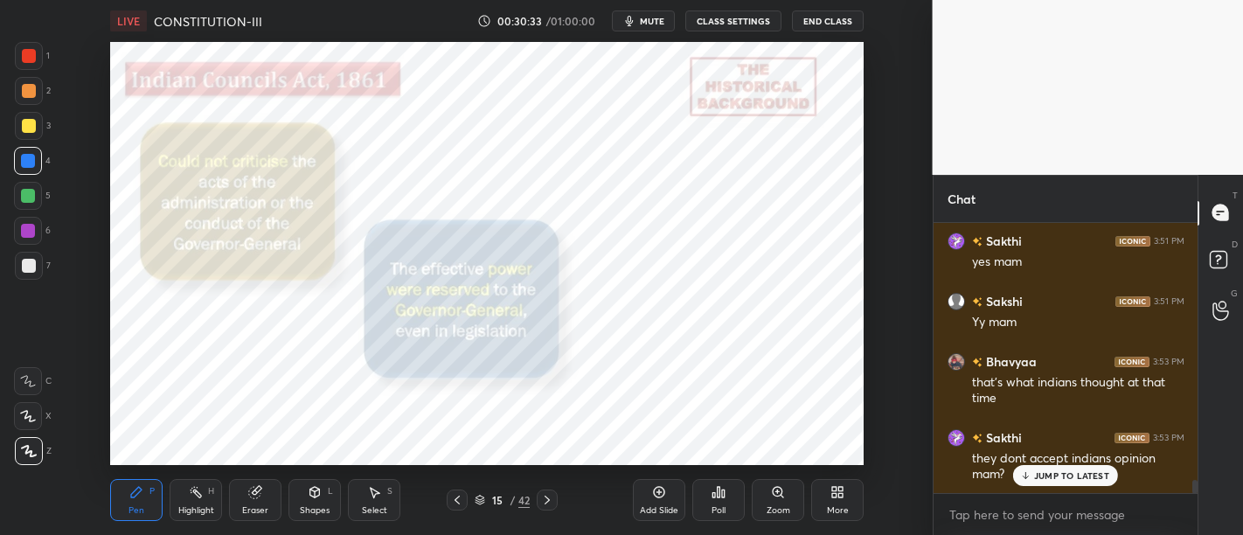
scroll to position [5198, 0]
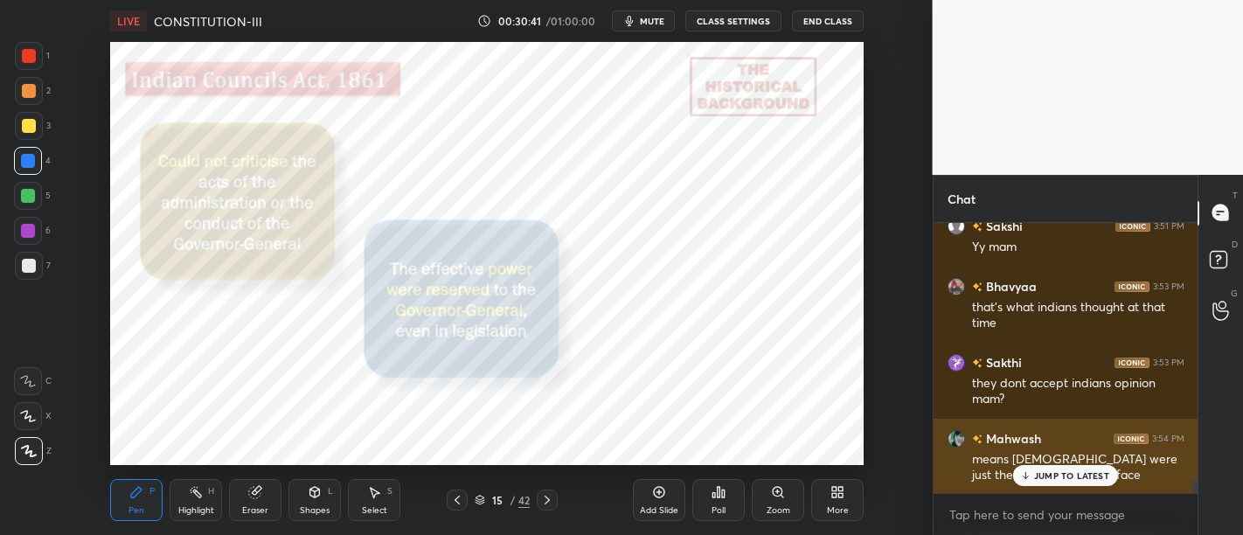
click at [1060, 481] on p "JUMP TO LATEST" at bounding box center [1071, 475] width 75 height 10
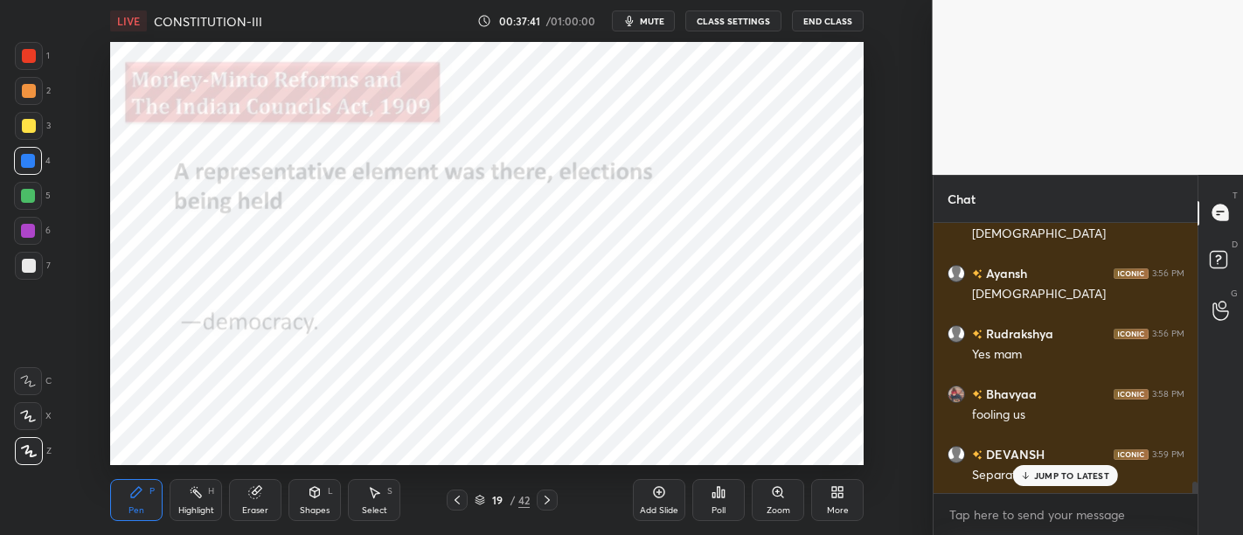
scroll to position [5955, 0]
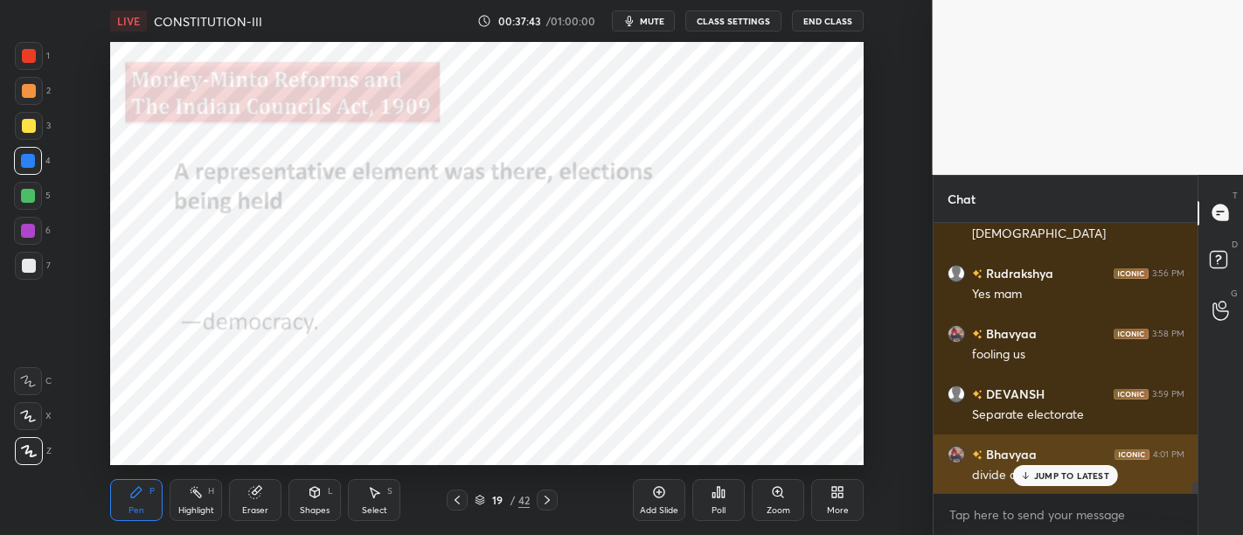
click at [1061, 479] on p "JUMP TO LATEST" at bounding box center [1071, 475] width 75 height 10
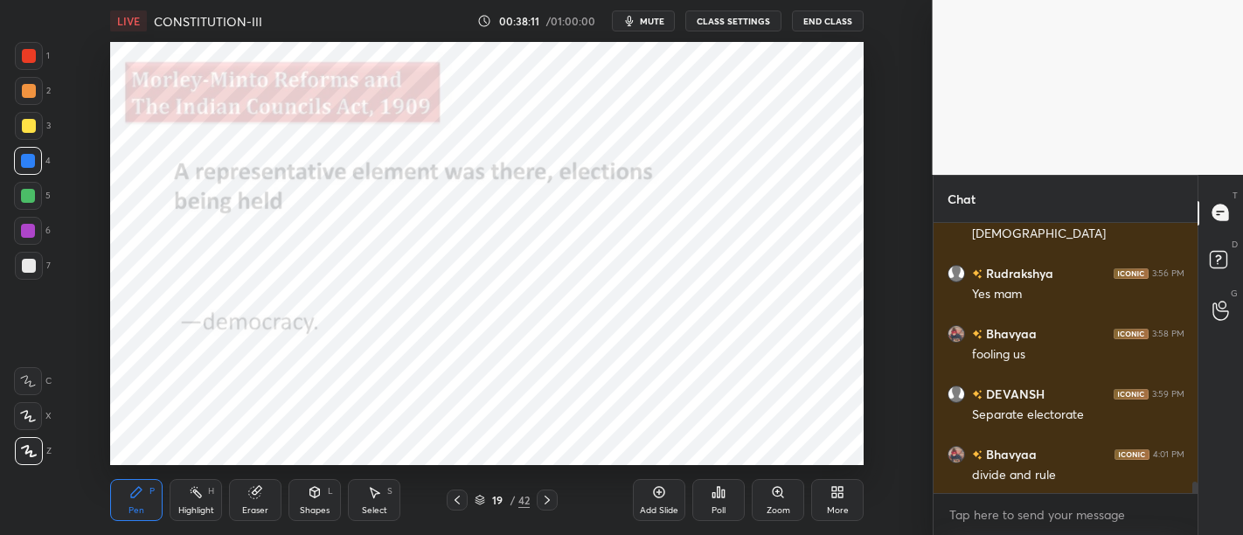
click at [649, 492] on div "Add Slide" at bounding box center [659, 500] width 52 height 42
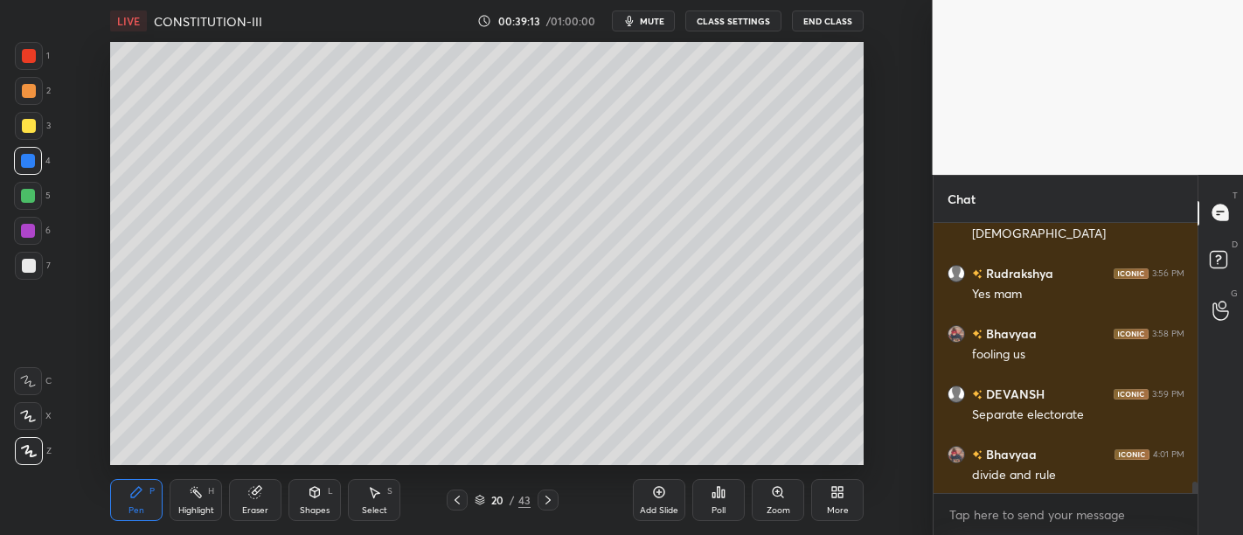
click at [29, 265] on div at bounding box center [29, 266] width 14 height 14
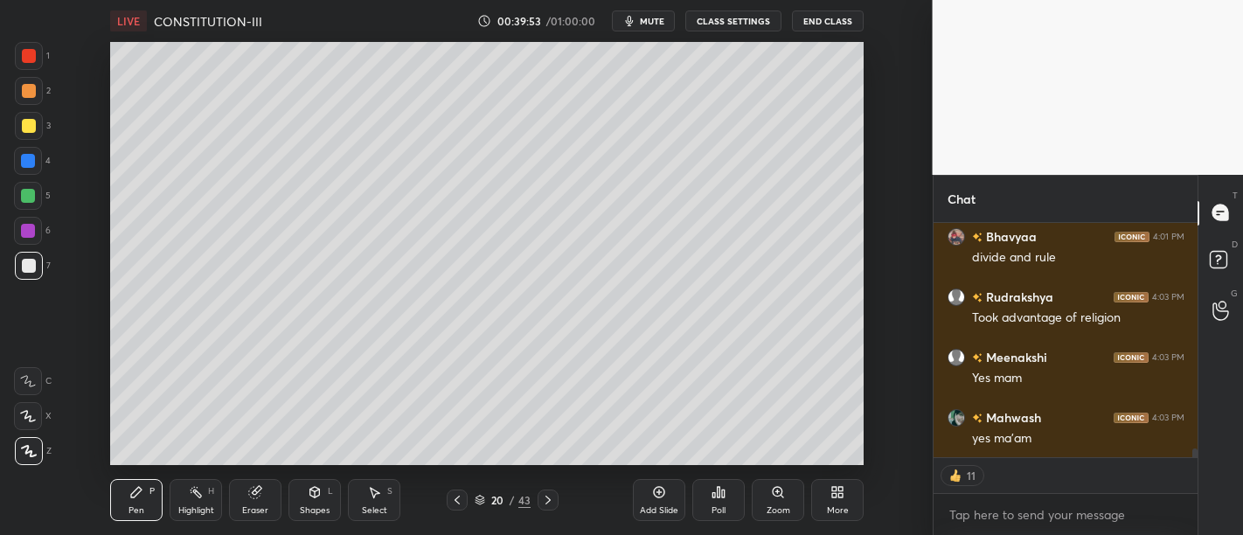
scroll to position [6233, 0]
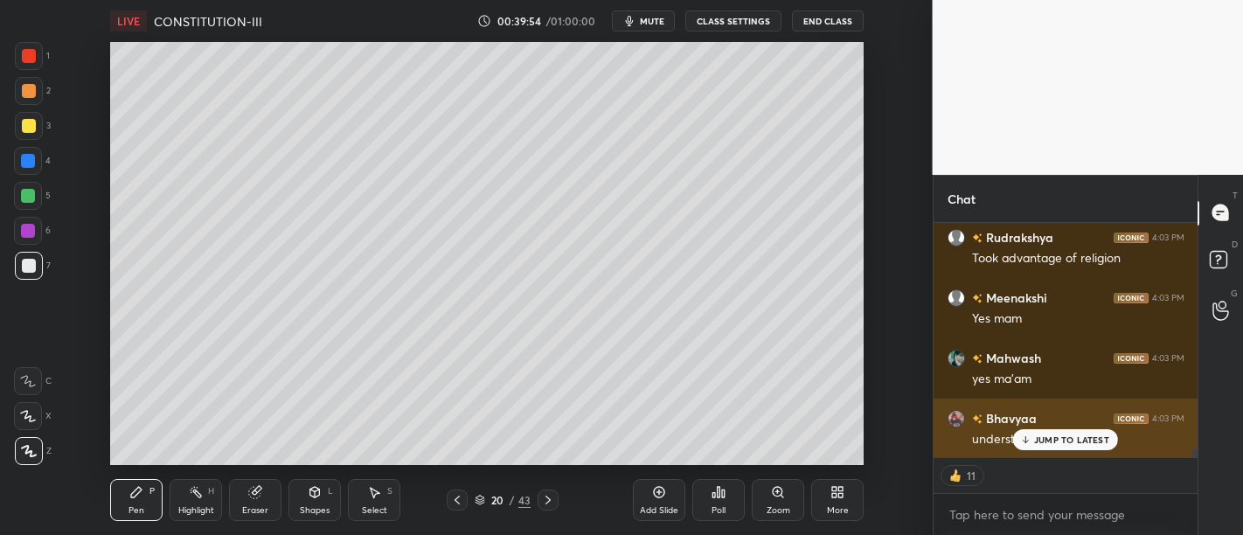
click at [1056, 433] on div "JUMP TO LATEST" at bounding box center [1065, 439] width 105 height 21
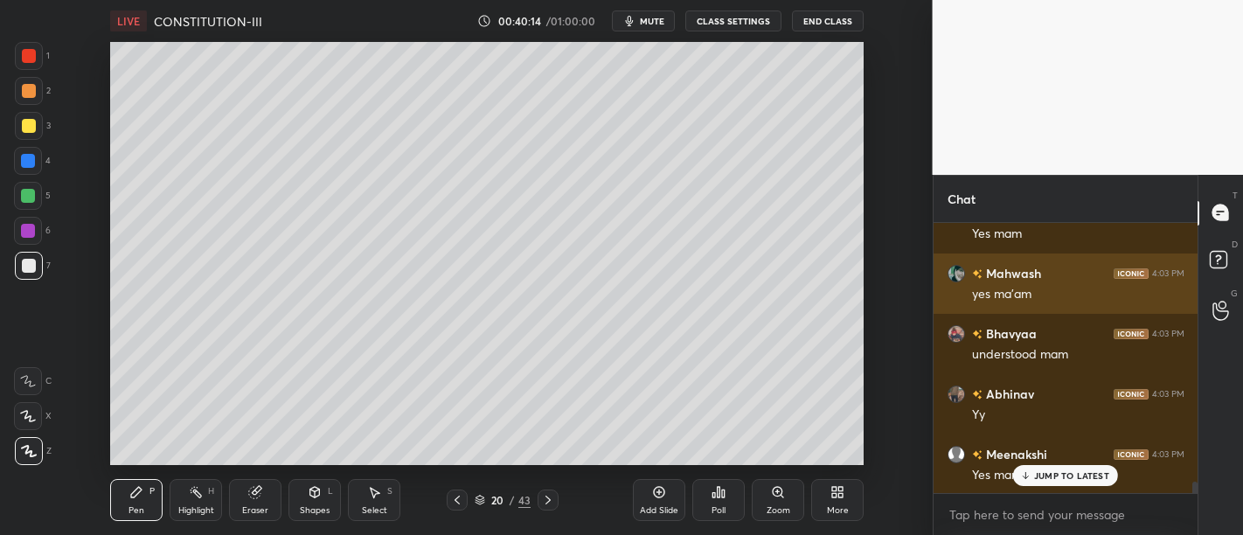
scroll to position [6378, 0]
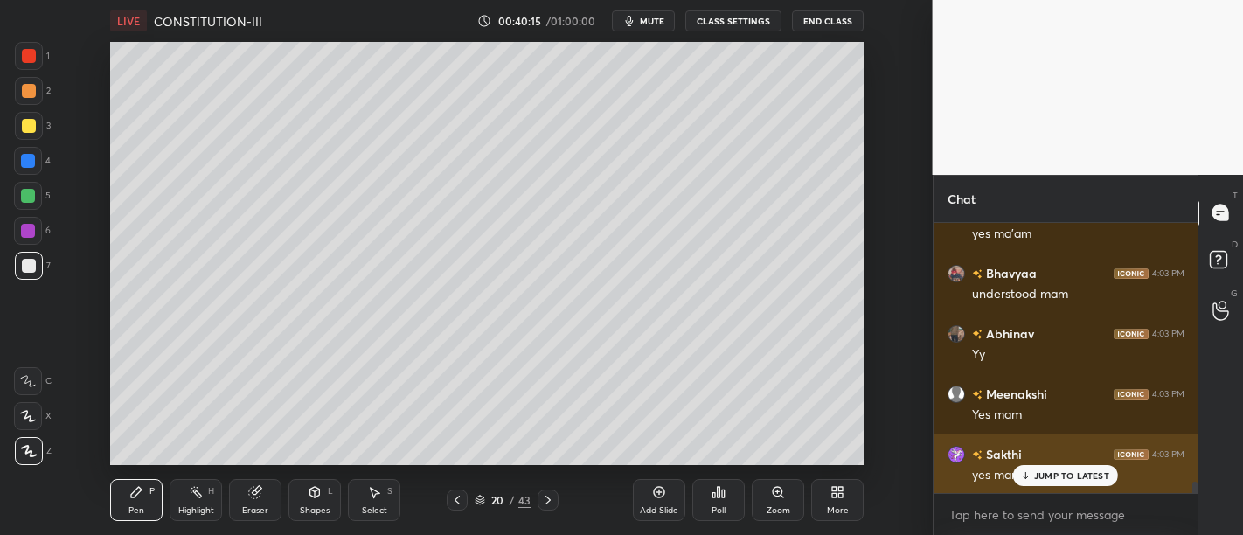
click at [1066, 477] on p "JUMP TO LATEST" at bounding box center [1071, 475] width 75 height 10
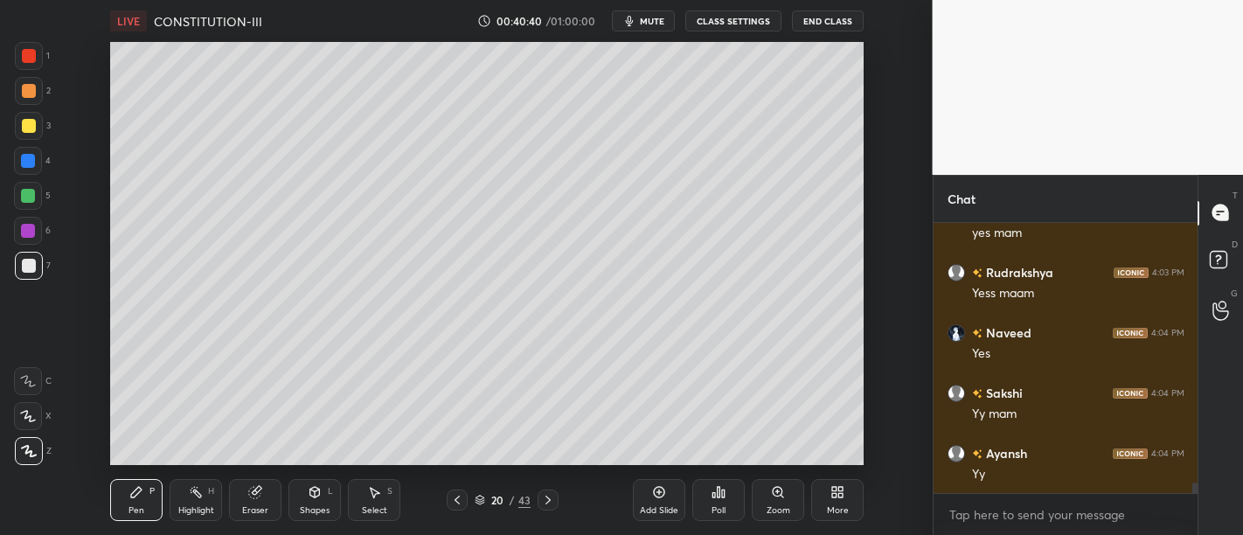
scroll to position [6680, 0]
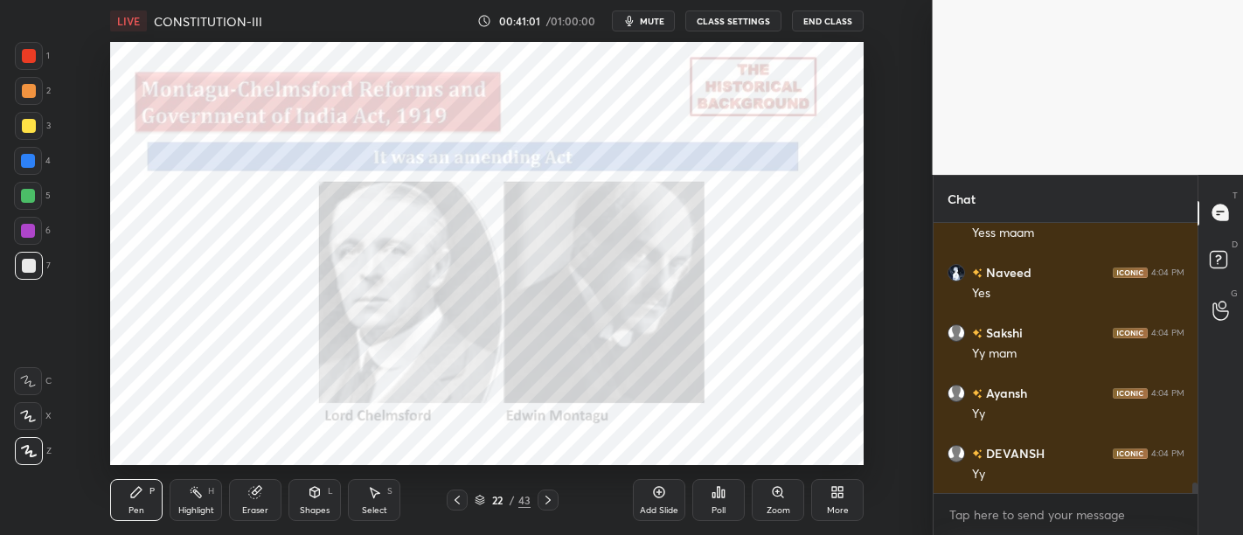
click at [31, 230] on div at bounding box center [28, 231] width 14 height 14
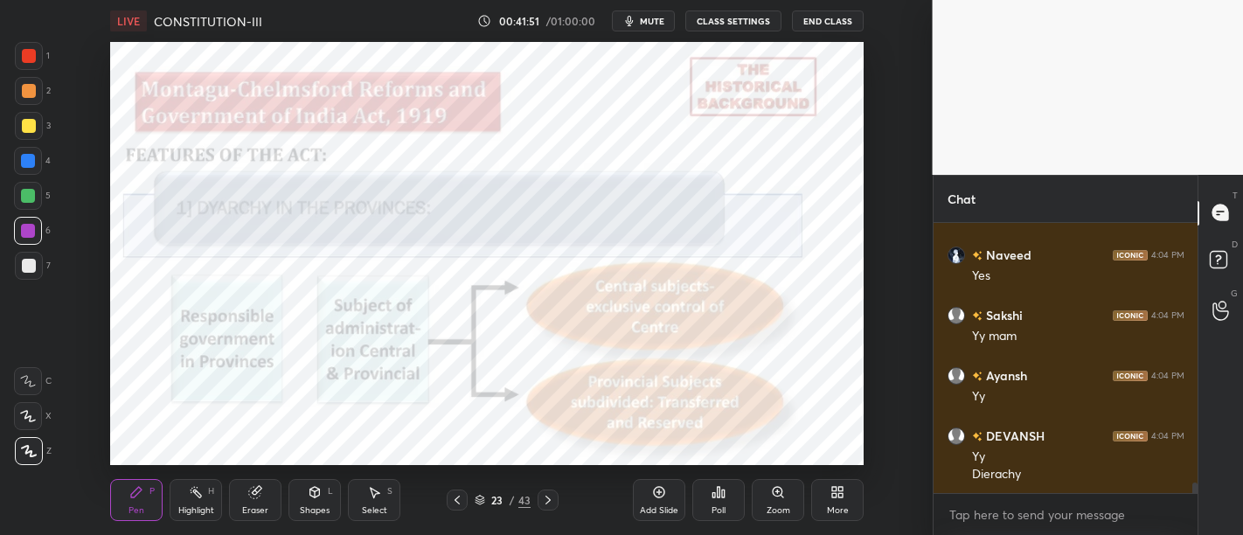
scroll to position [6757, 0]
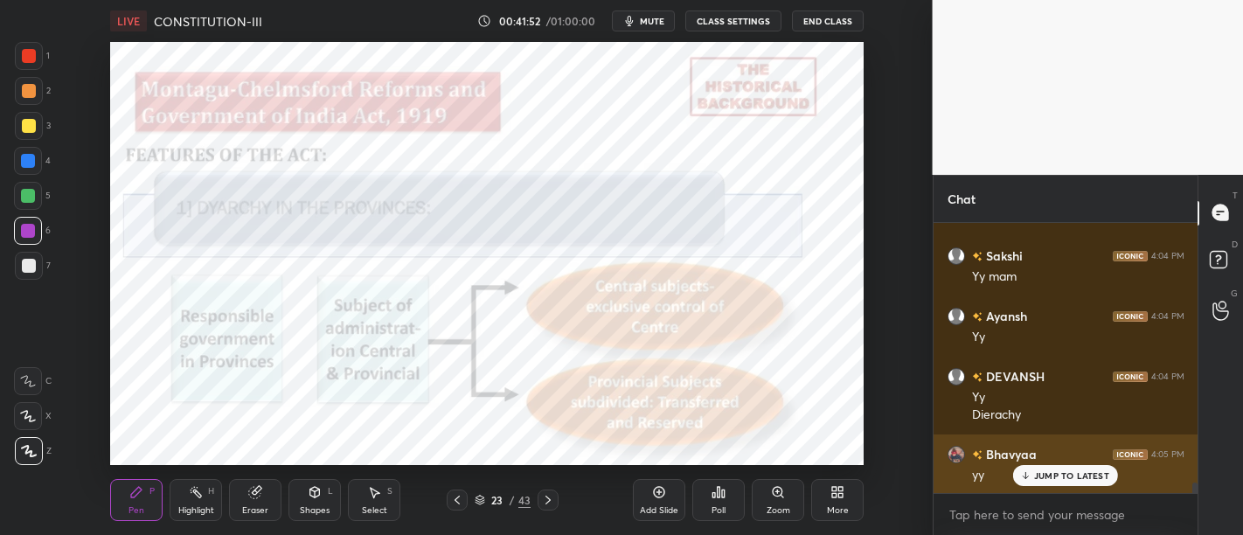
click at [1050, 466] on div "JUMP TO LATEST" at bounding box center [1065, 475] width 105 height 21
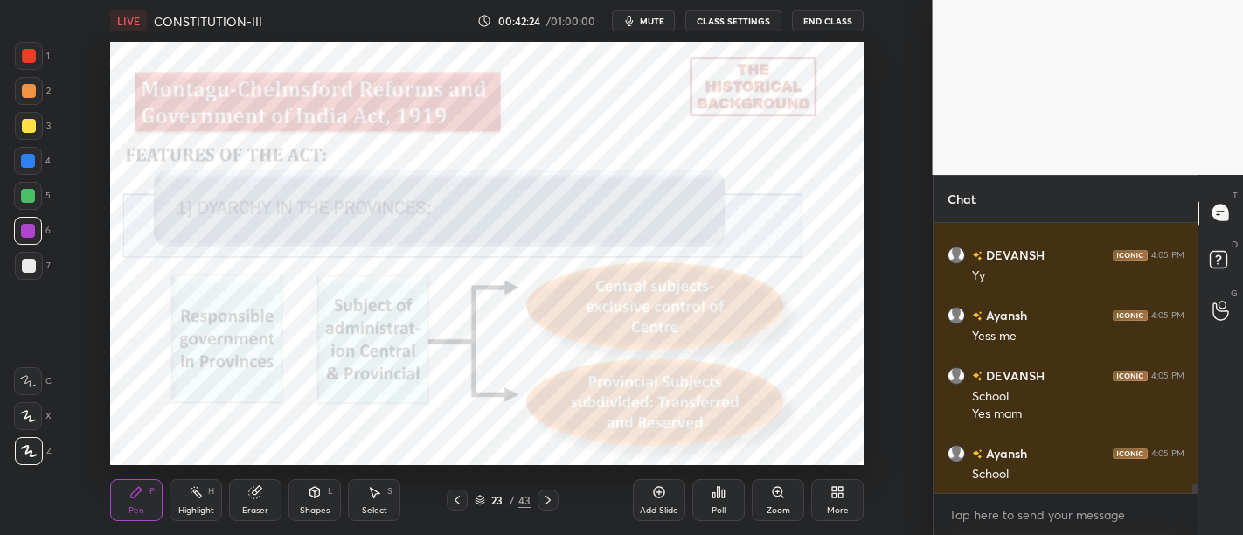
scroll to position [7137, 0]
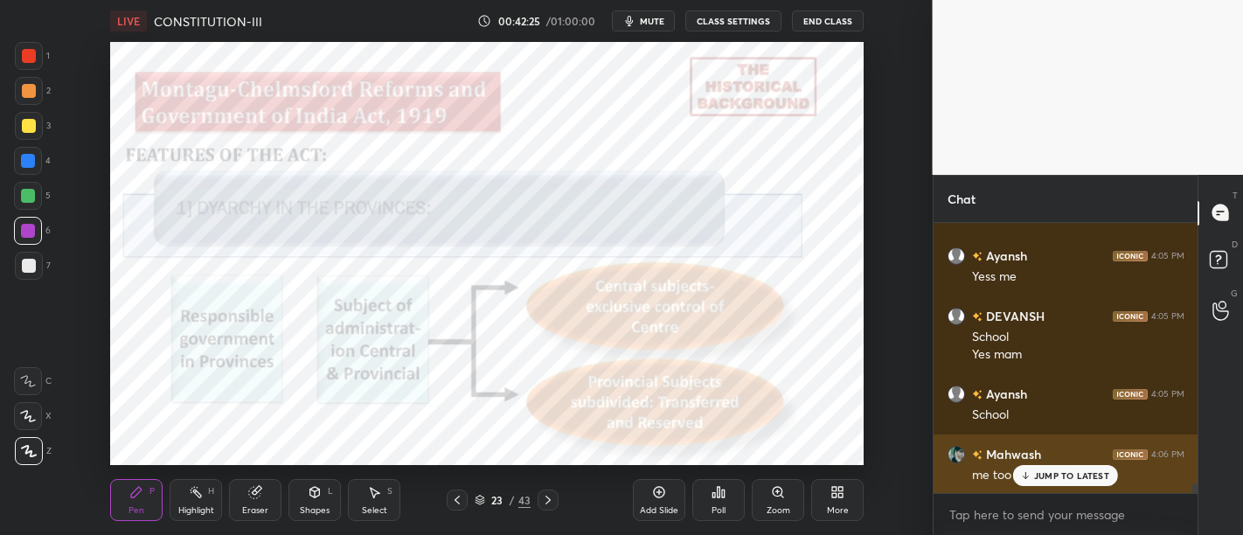
click at [1068, 479] on p "JUMP TO LATEST" at bounding box center [1071, 475] width 75 height 10
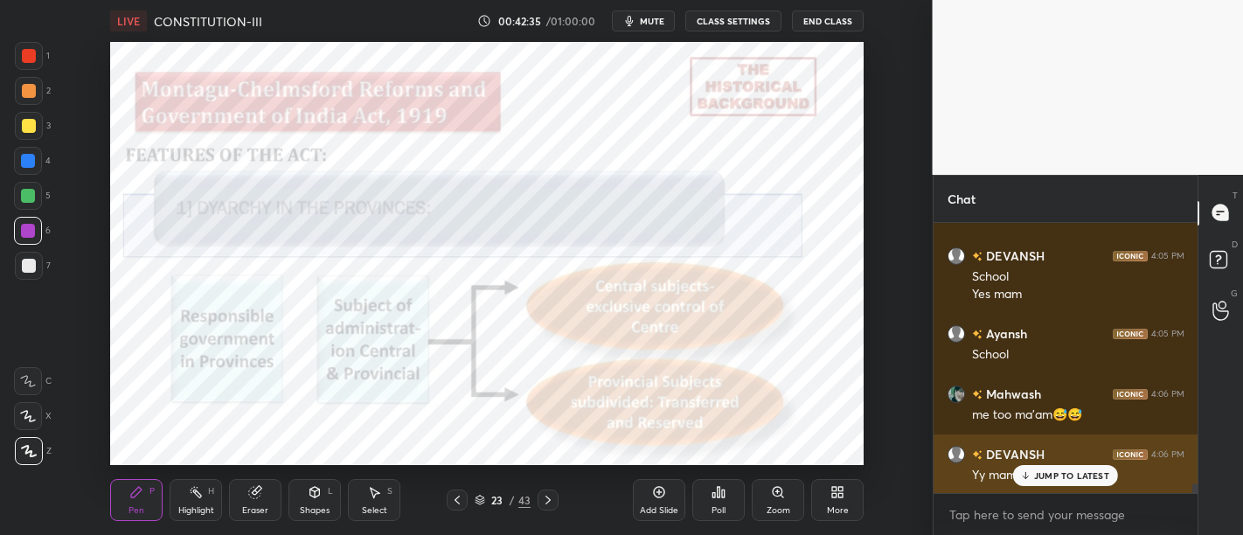
click at [1064, 473] on p "JUMP TO LATEST" at bounding box center [1071, 475] width 75 height 10
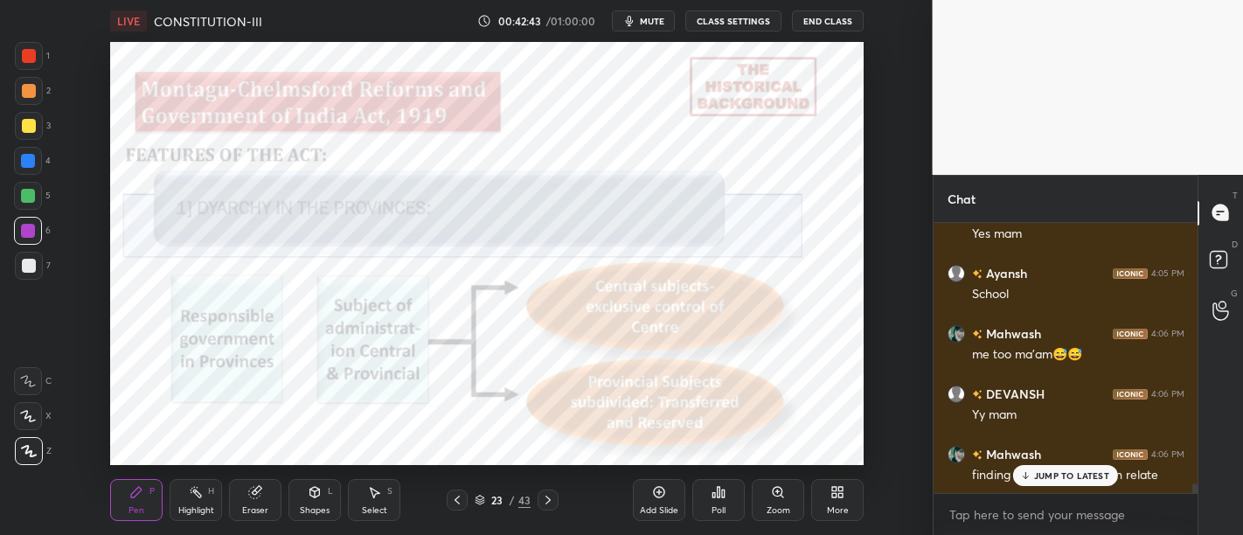
scroll to position [7318, 0]
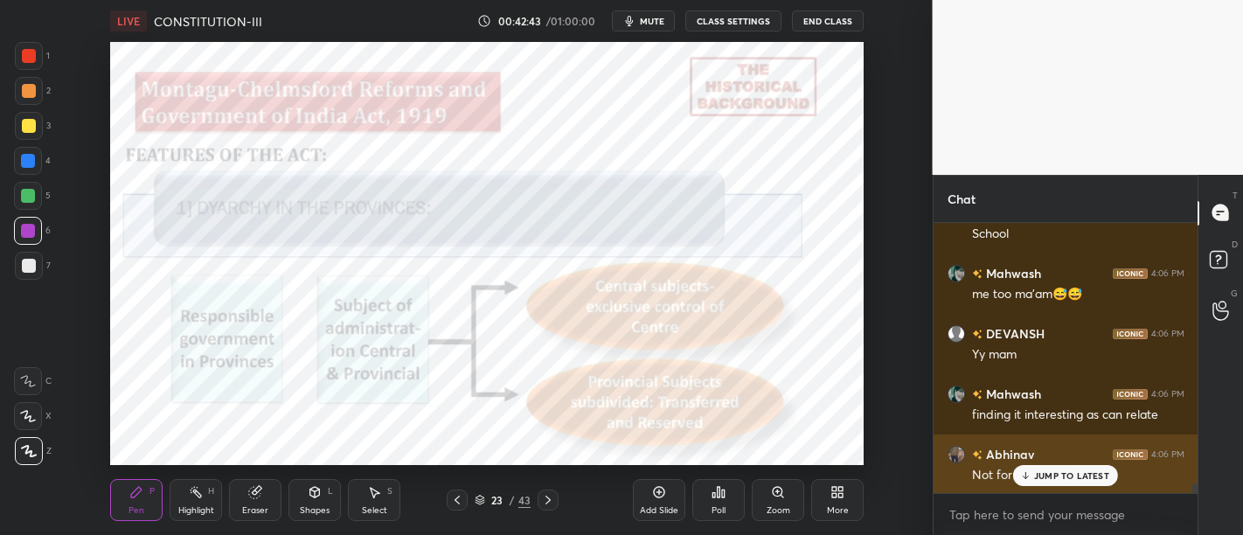
click at [1057, 480] on p "JUMP TO LATEST" at bounding box center [1071, 475] width 75 height 10
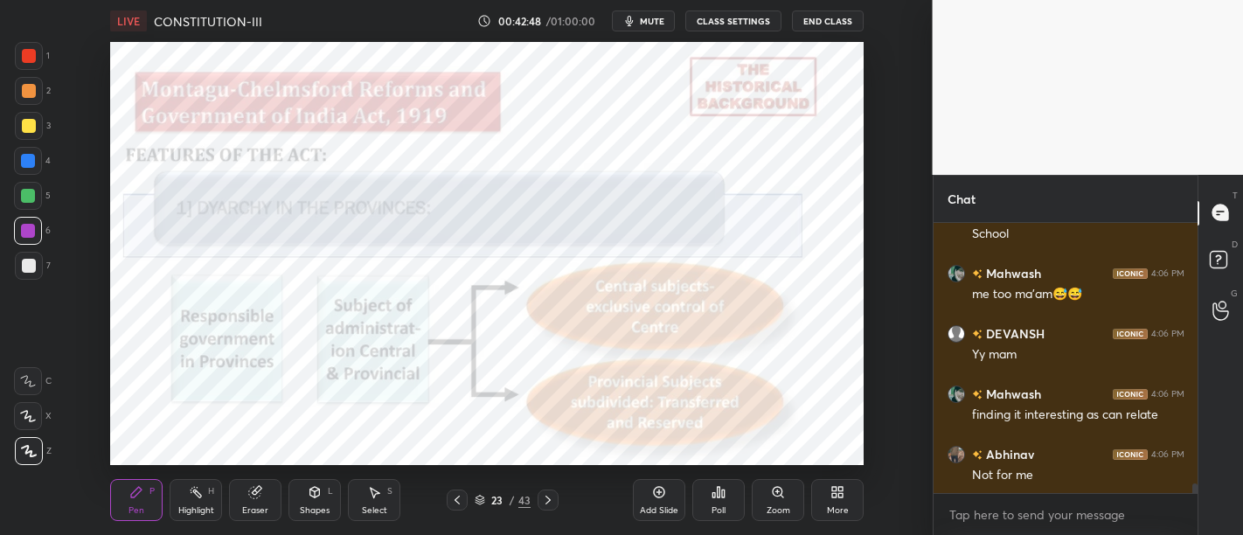
scroll to position [7379, 0]
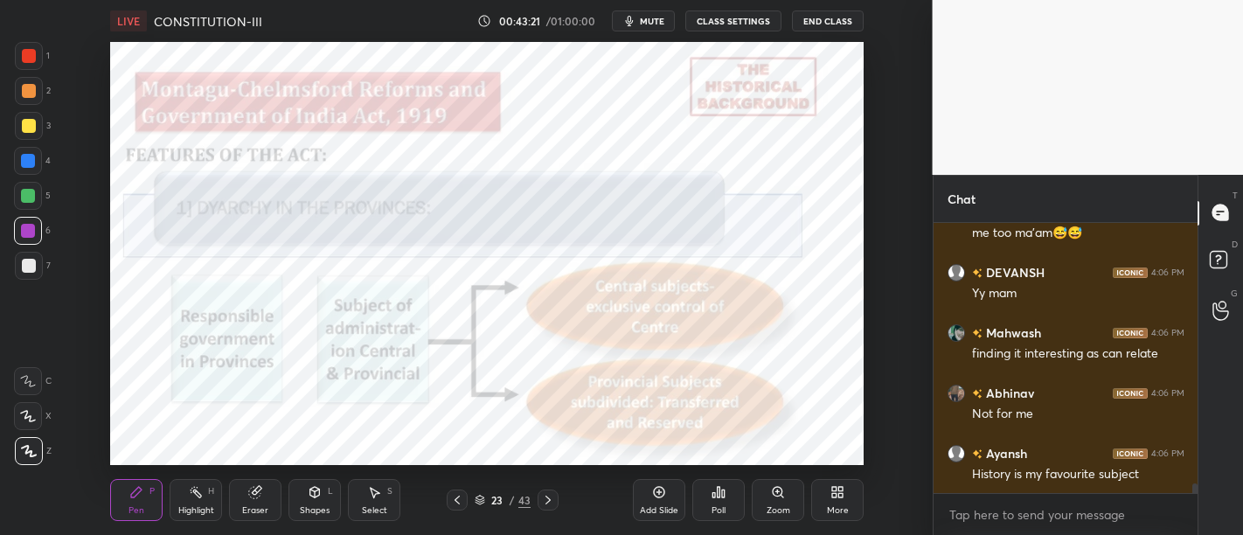
click at [666, 511] on div "Add Slide" at bounding box center [659, 510] width 38 height 9
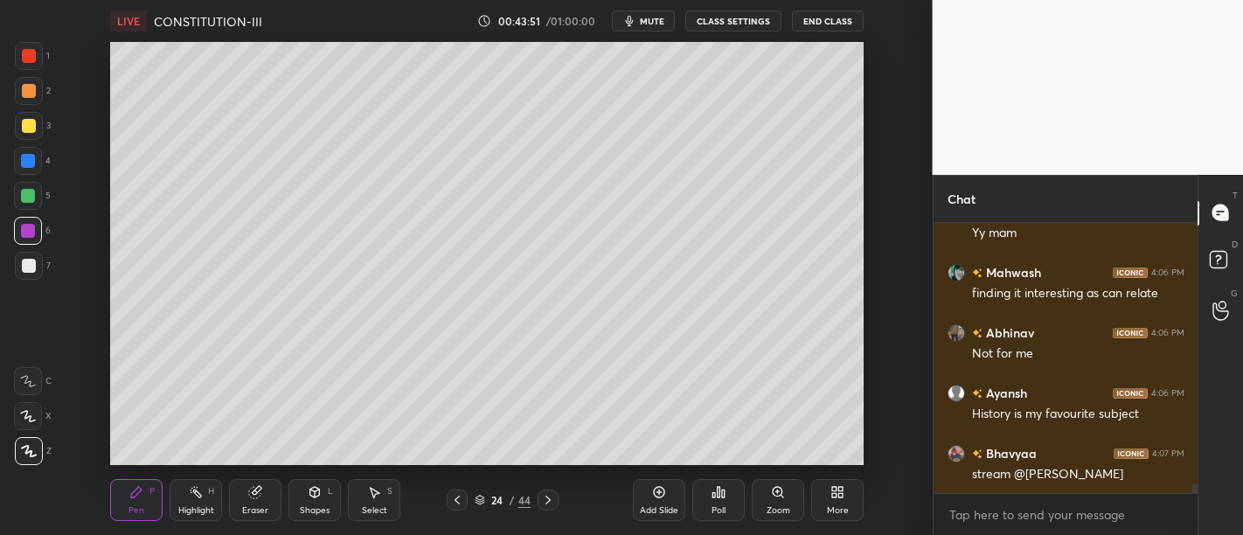
scroll to position [7499, 0]
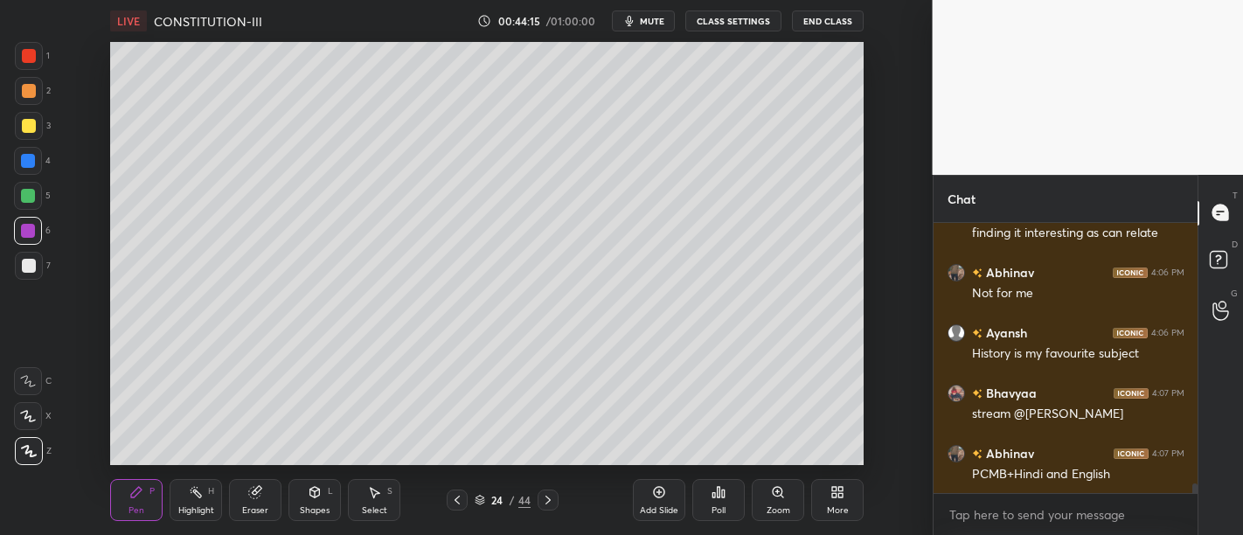
click at [28, 125] on div at bounding box center [29, 126] width 14 height 14
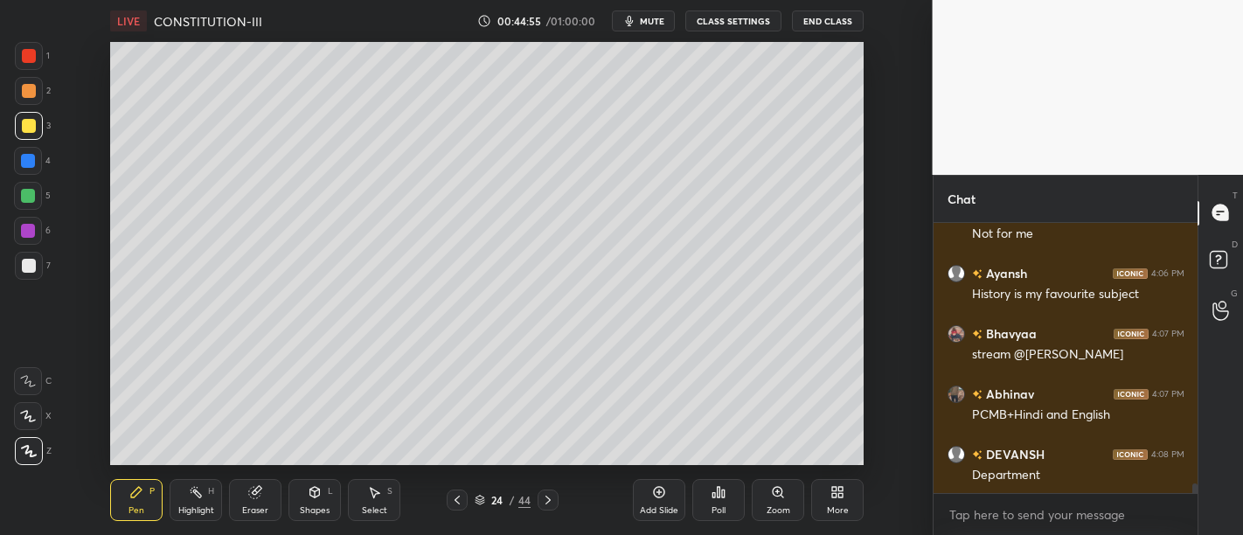
scroll to position [7619, 0]
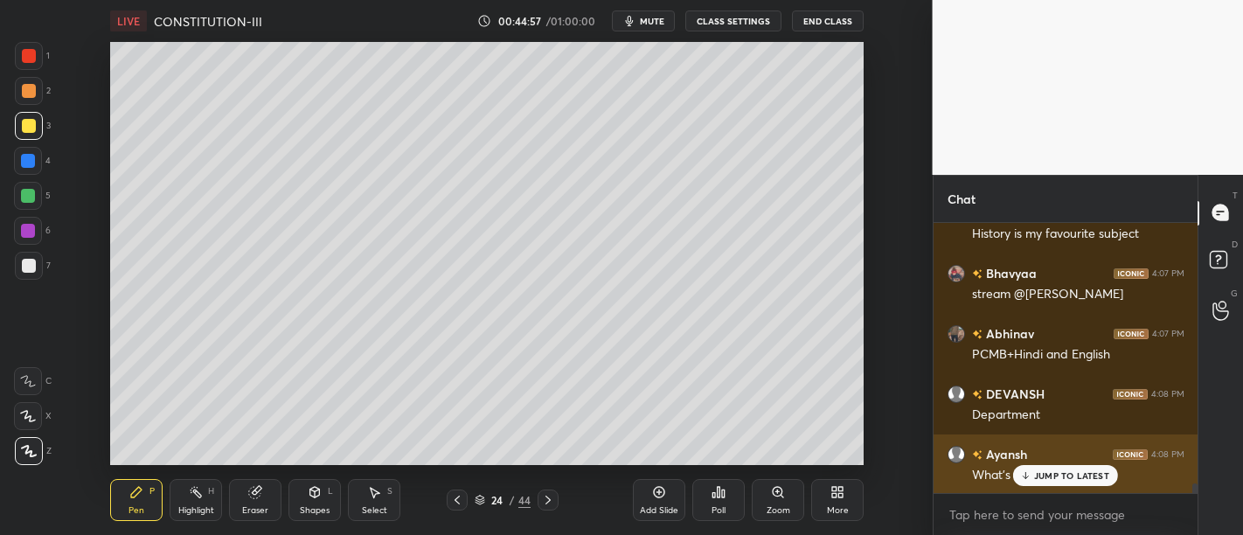
click at [1079, 477] on p "JUMP TO LATEST" at bounding box center [1071, 475] width 75 height 10
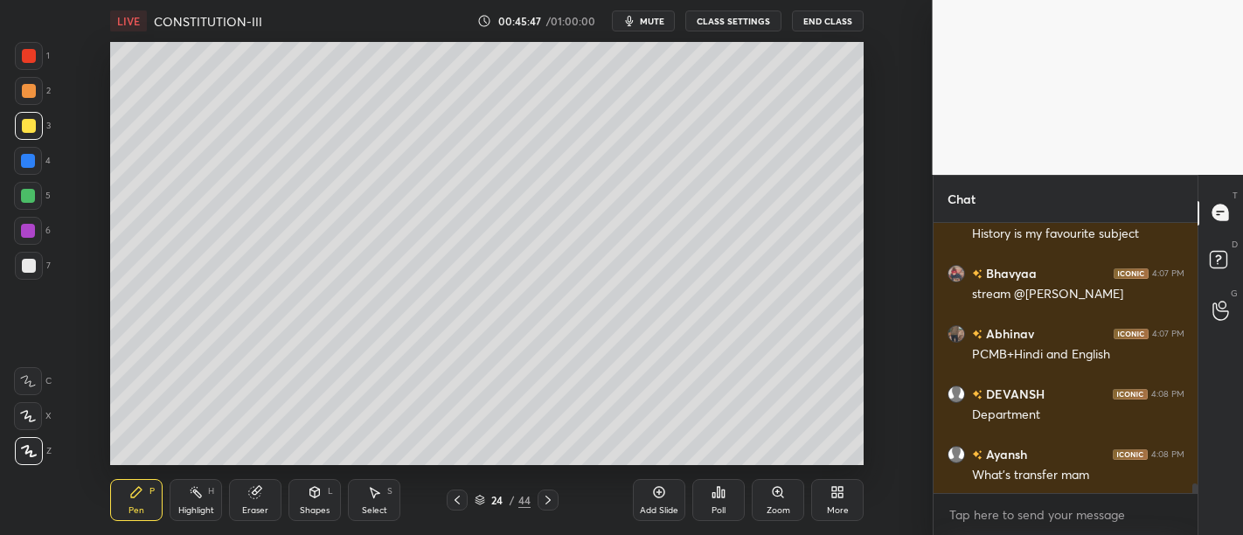
click at [659, 493] on icon at bounding box center [659, 492] width 5 height 5
click at [36, 200] on div at bounding box center [28, 196] width 28 height 28
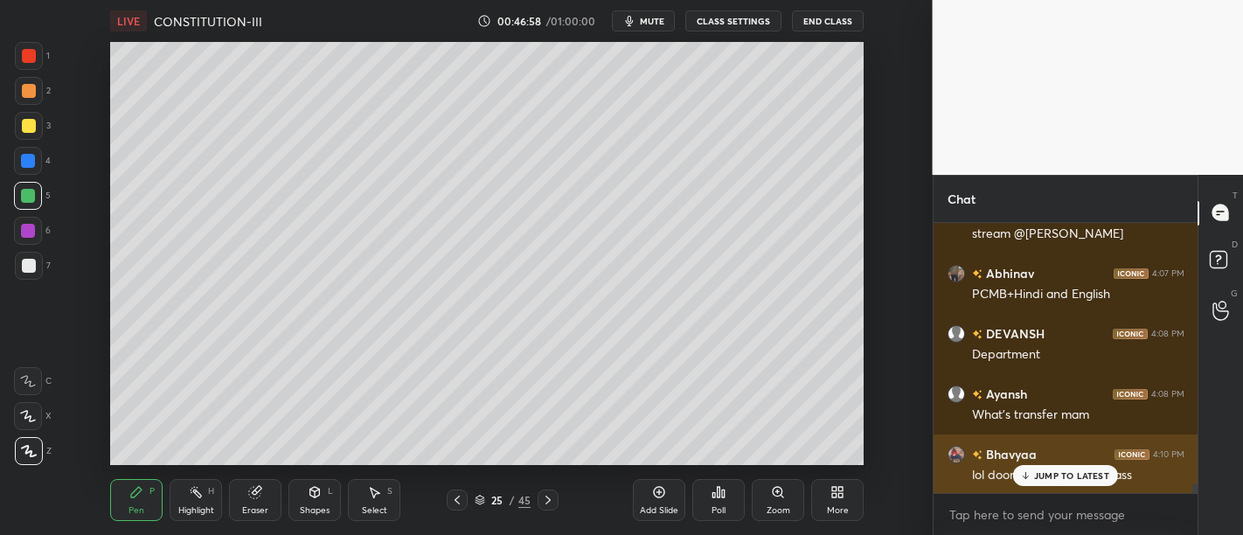
click at [1075, 477] on p "JUMP TO LATEST" at bounding box center [1071, 475] width 75 height 10
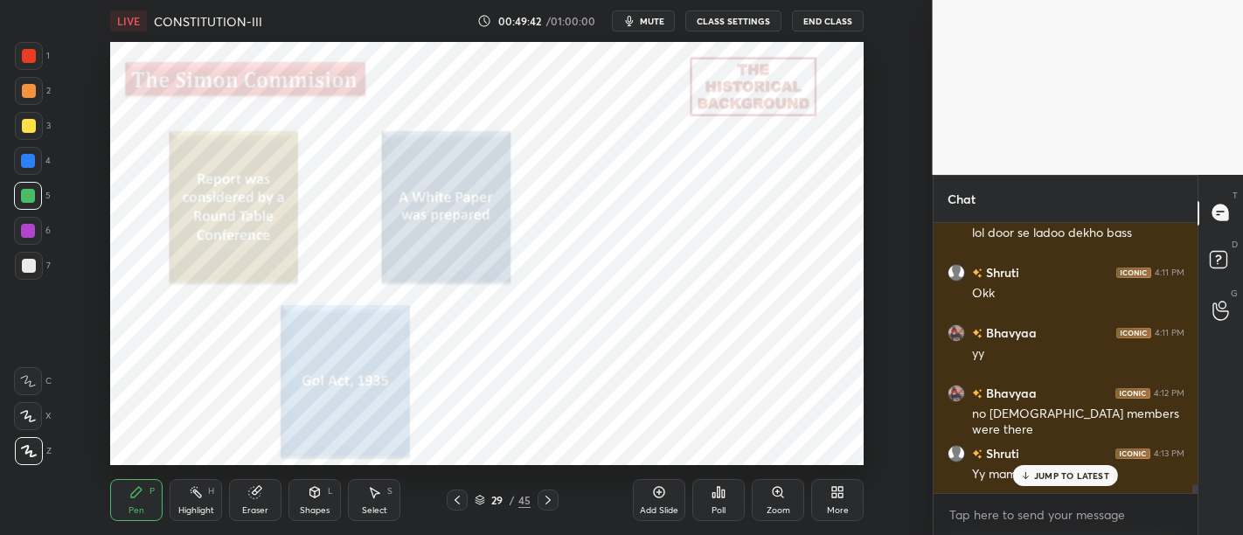
scroll to position [7981, 0]
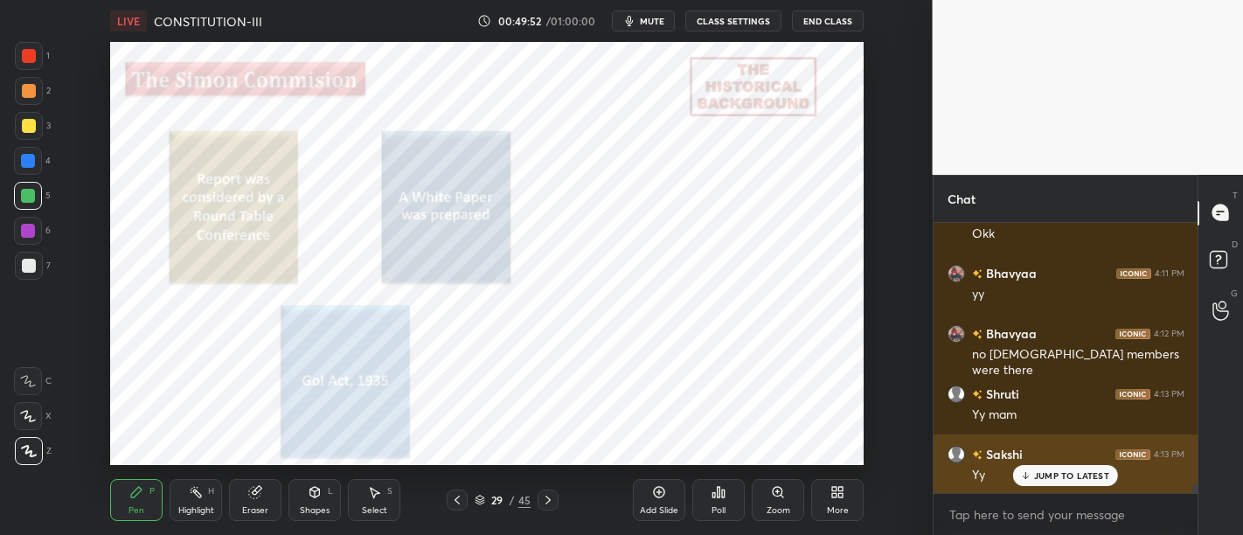
click at [1074, 475] on p "JUMP TO LATEST" at bounding box center [1071, 475] width 75 height 10
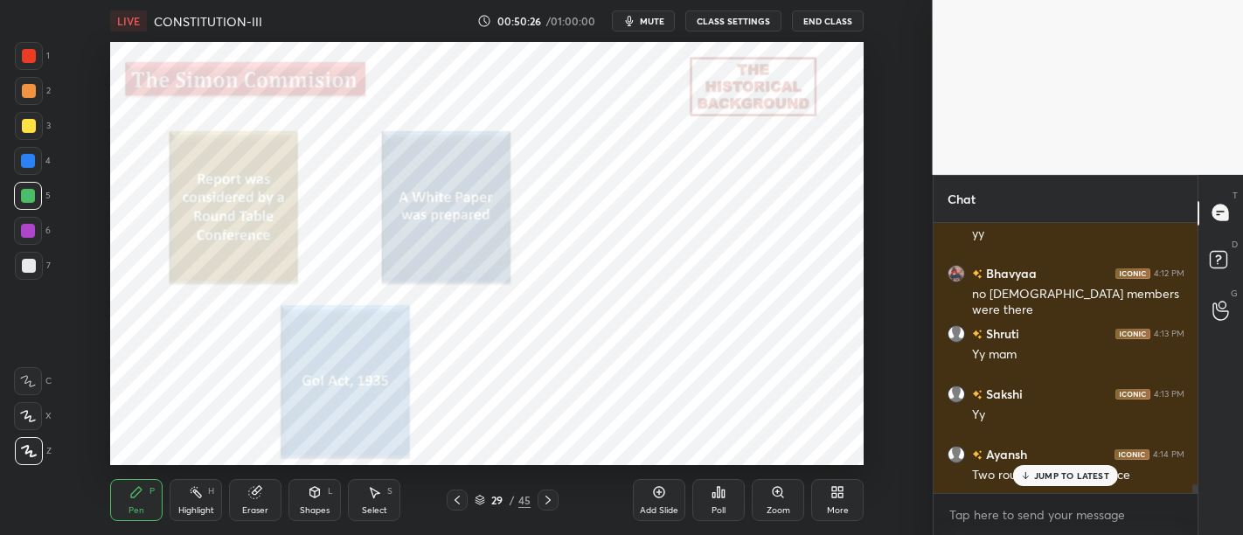
scroll to position [8102, 0]
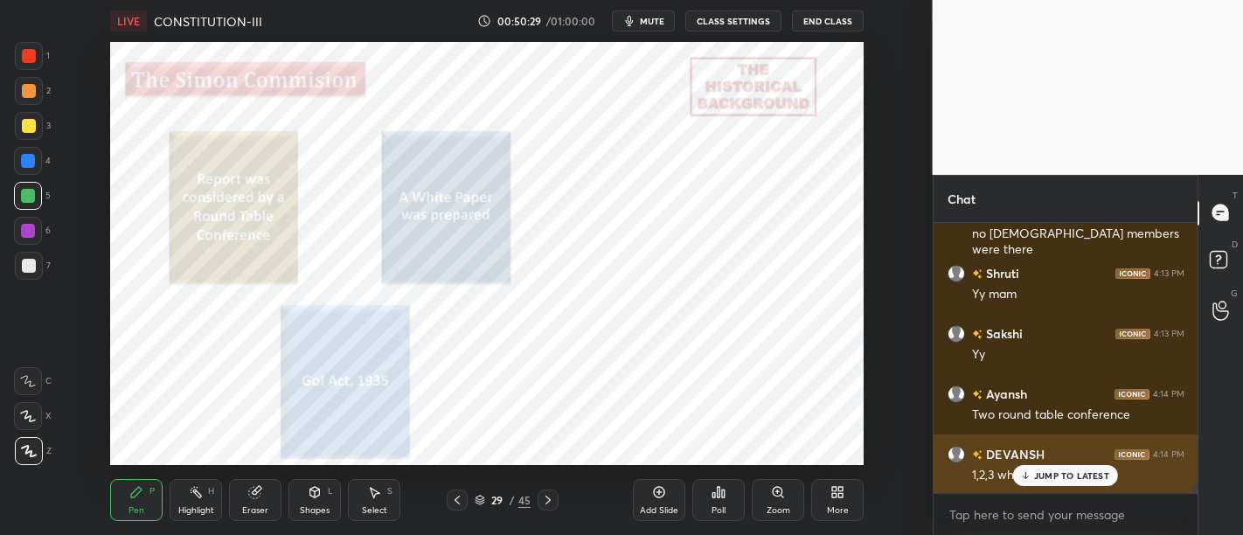
click at [1064, 481] on p "JUMP TO LATEST" at bounding box center [1071, 475] width 75 height 10
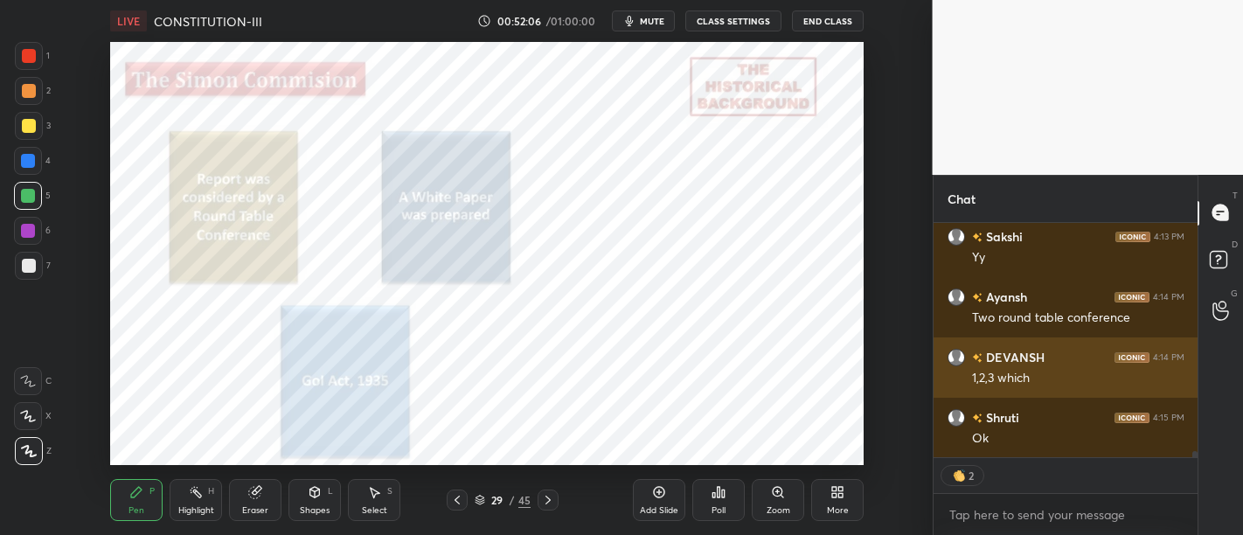
scroll to position [8258, 0]
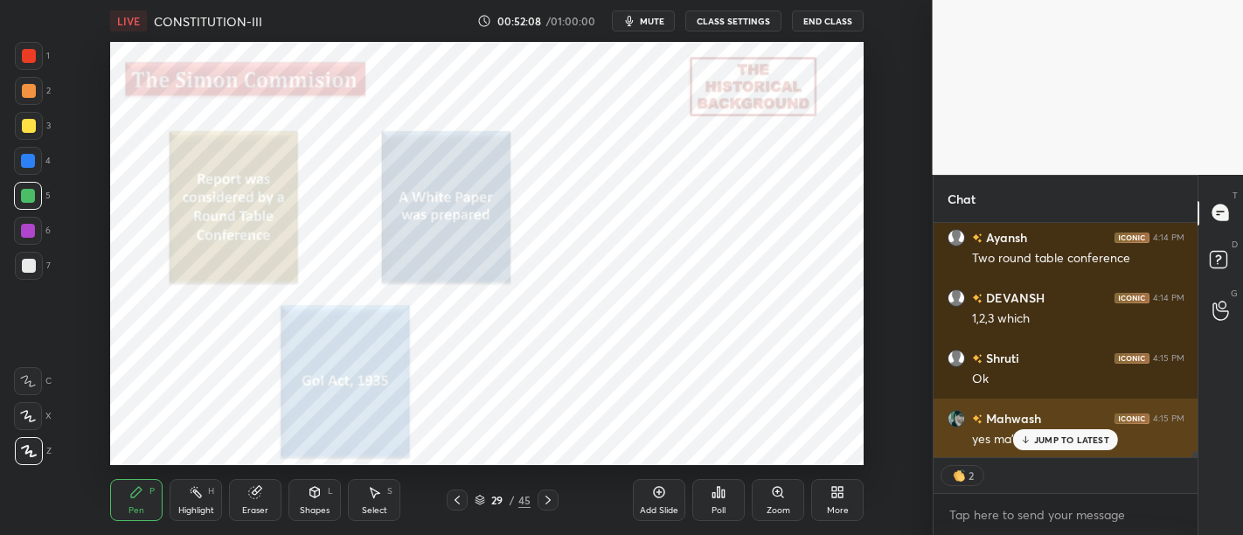
click at [1060, 443] on p "JUMP TO LATEST" at bounding box center [1071, 440] width 75 height 10
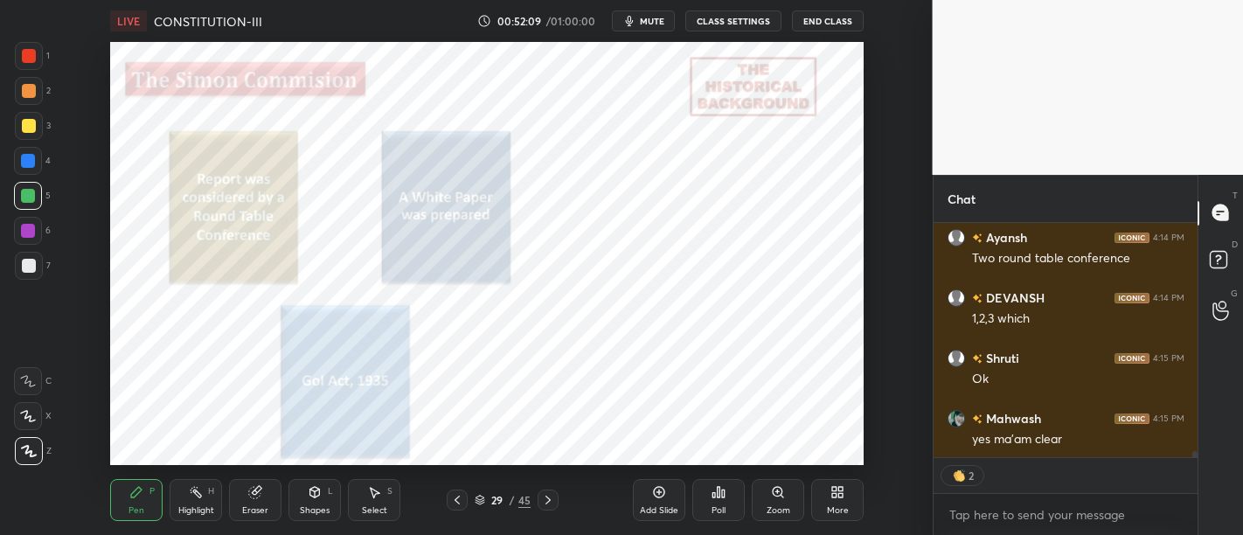
scroll to position [8319, 0]
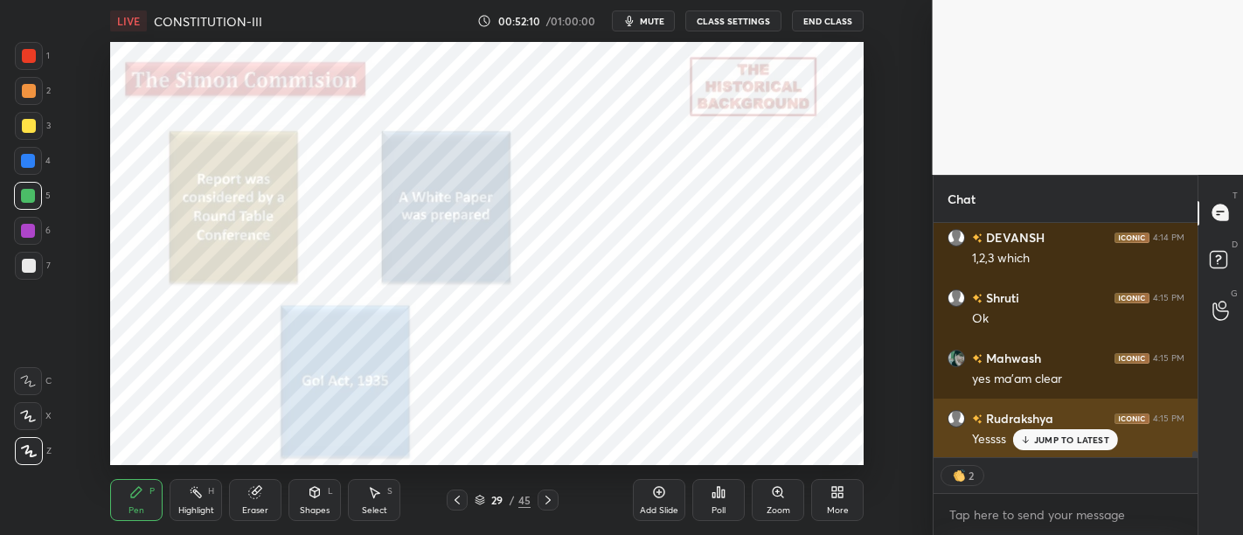
click at [1061, 442] on p "JUMP TO LATEST" at bounding box center [1071, 440] width 75 height 10
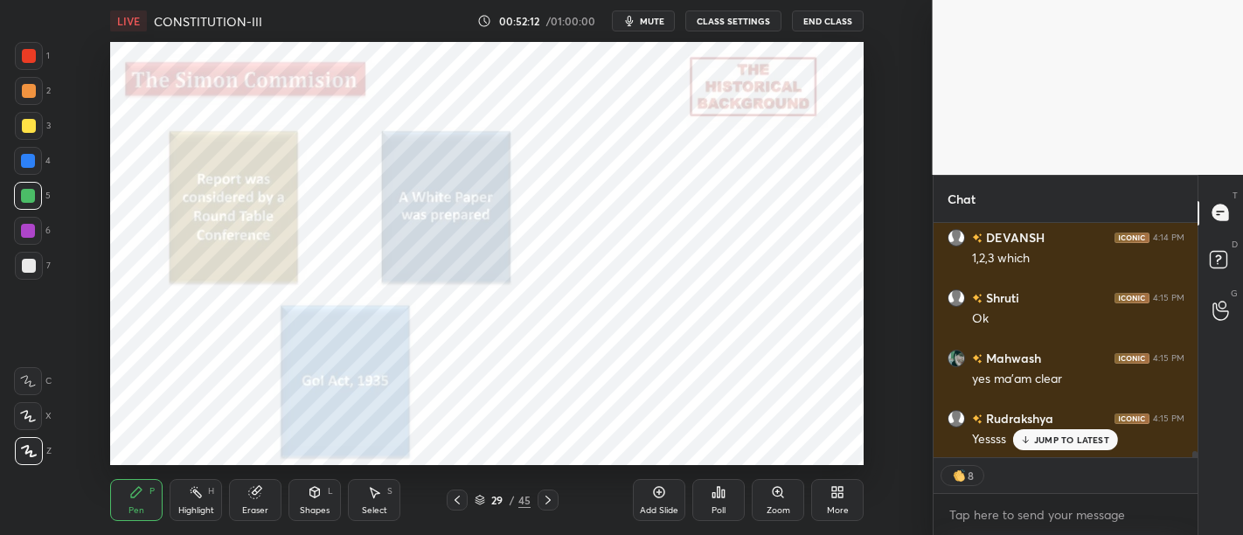
scroll to position [8379, 0]
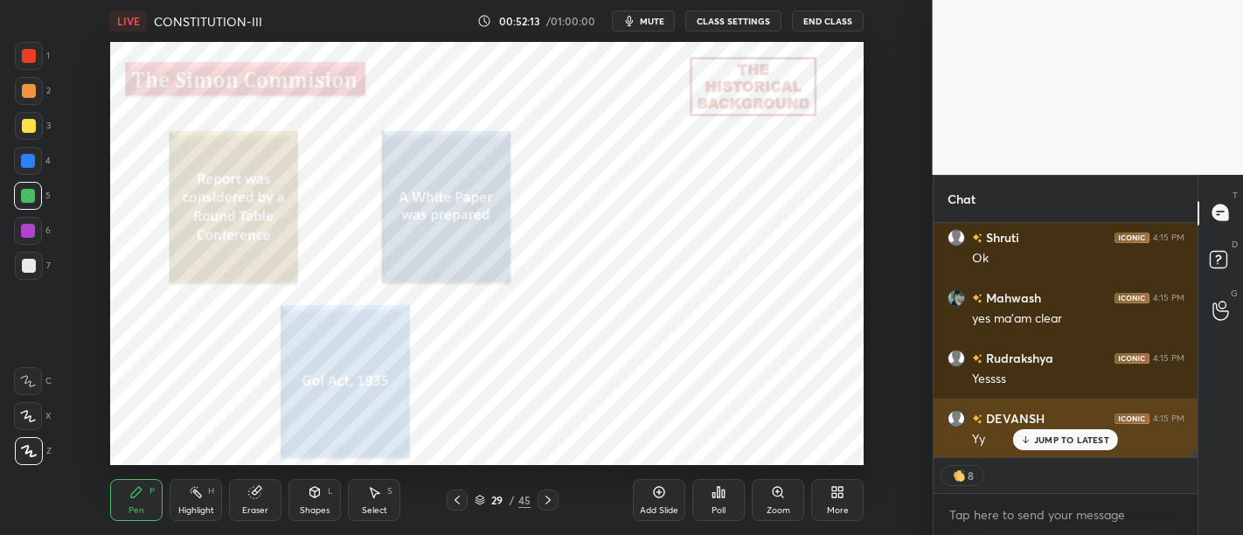
click at [1034, 435] on div "JUMP TO LATEST" at bounding box center [1065, 439] width 105 height 21
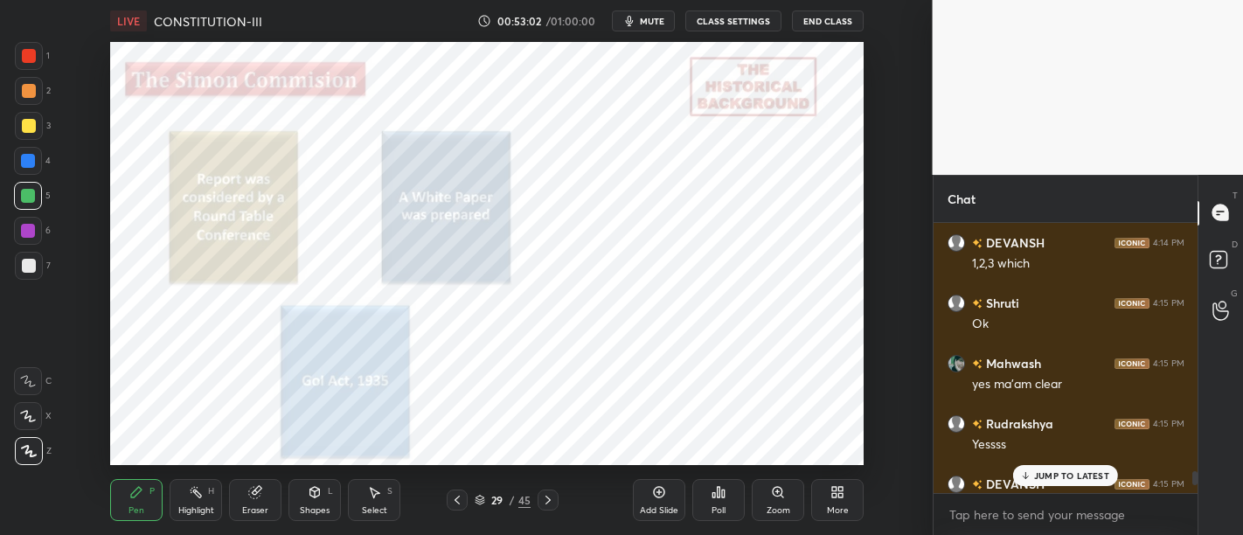
scroll to position [8307, 0]
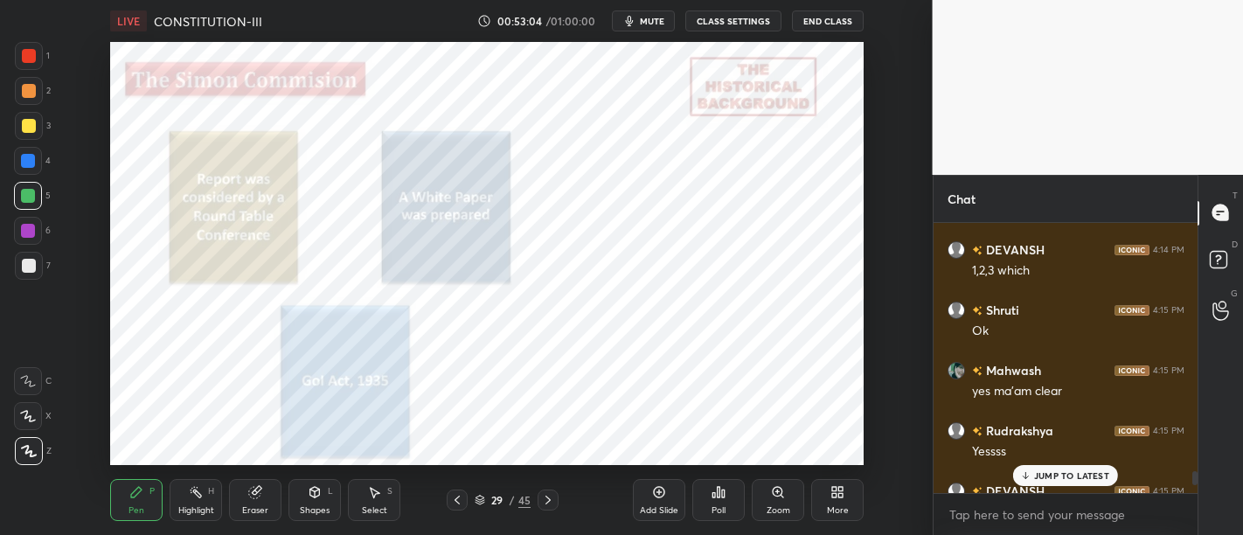
click at [1062, 467] on div "JUMP TO LATEST" at bounding box center [1065, 475] width 105 height 21
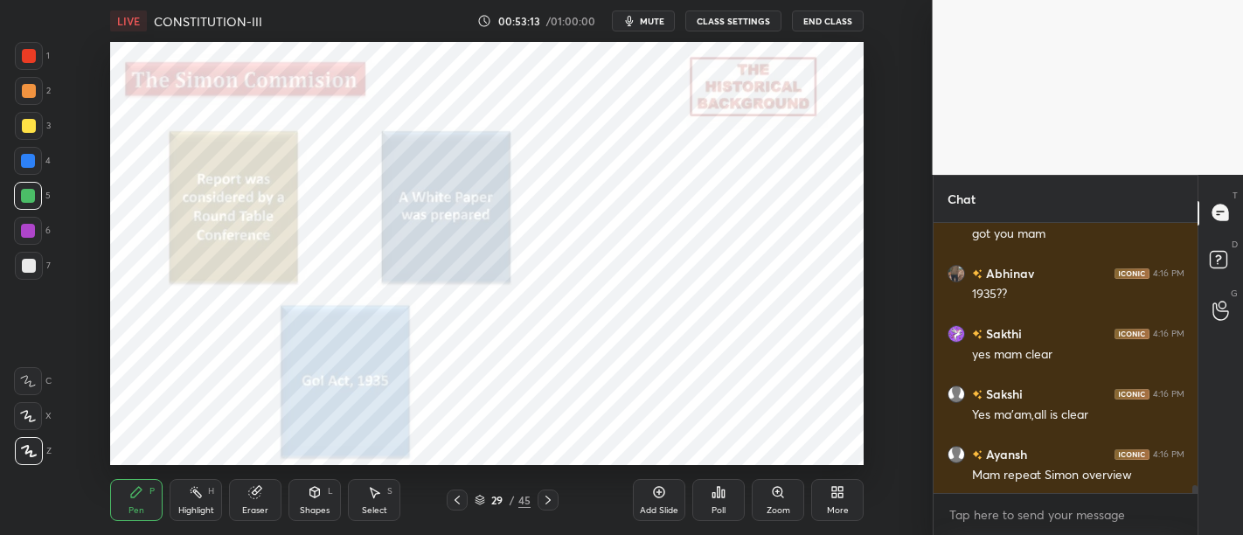
click at [665, 503] on div "Add Slide" at bounding box center [659, 500] width 52 height 42
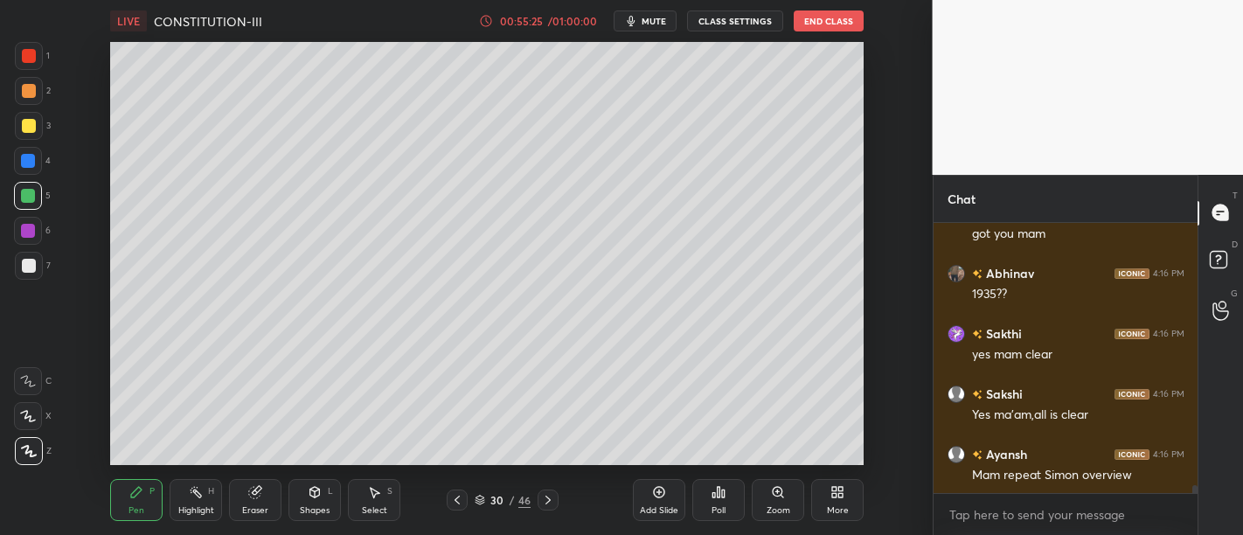
scroll to position [8826, 0]
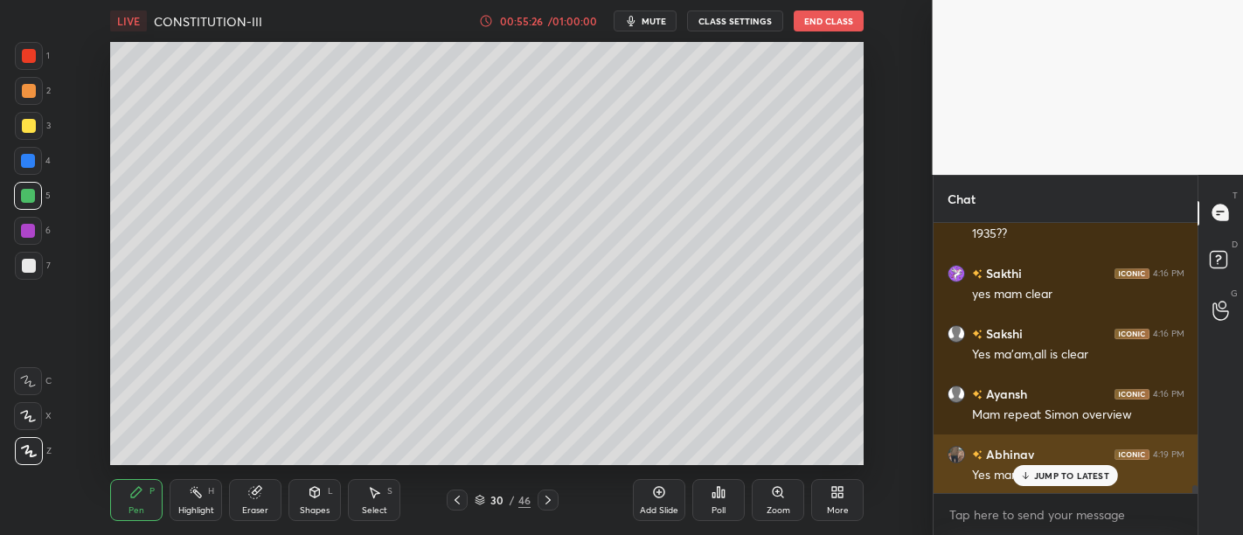
click at [1047, 463] on div "Yes mam" at bounding box center [1078, 473] width 212 height 21
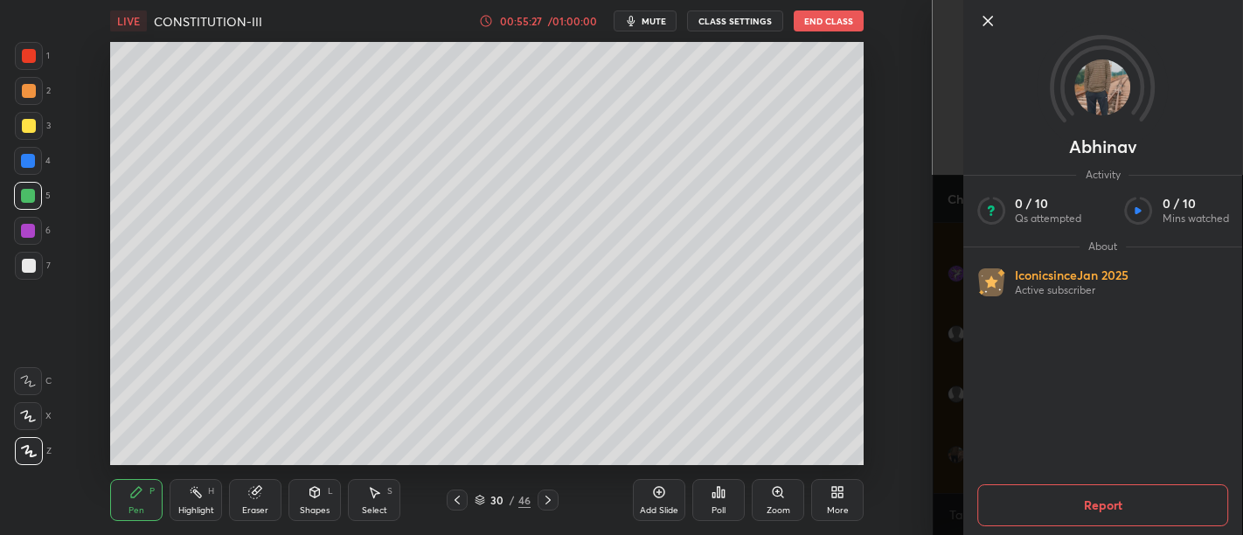
click at [997, 18] on icon at bounding box center [988, 20] width 21 height 21
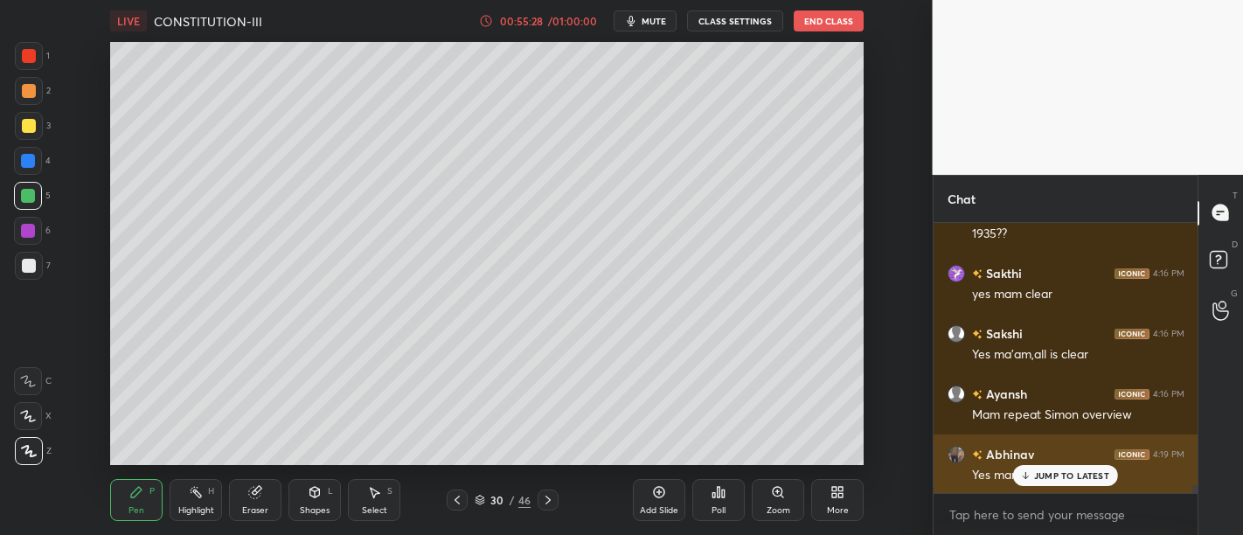
click at [1067, 474] on p "JUMP TO LATEST" at bounding box center [1071, 475] width 75 height 10
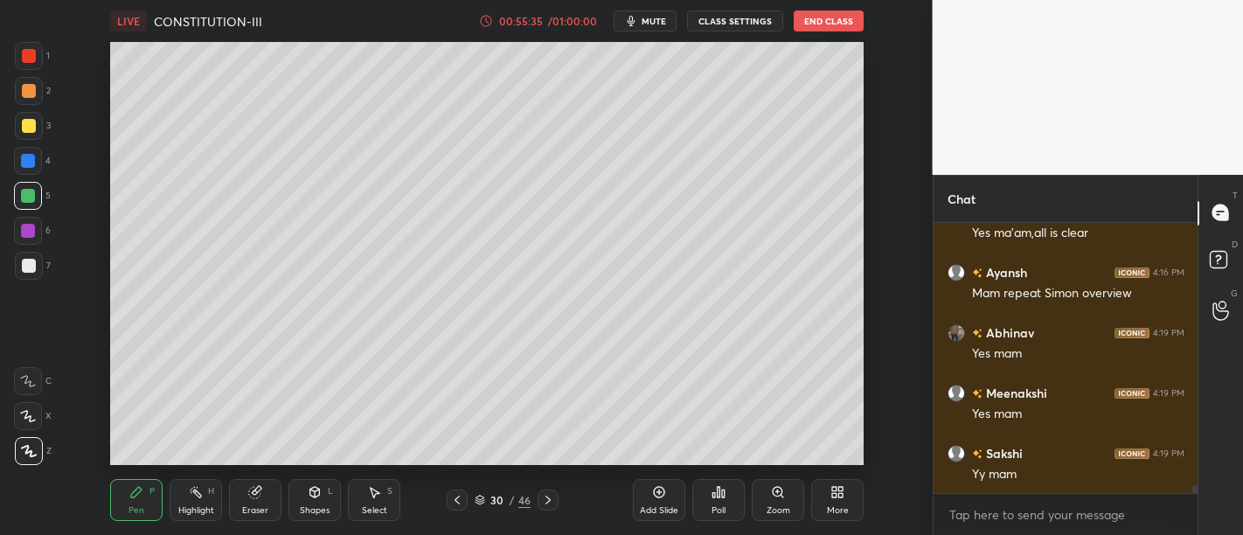
scroll to position [9008, 0]
click at [651, 488] on div "Add Slide" at bounding box center [659, 500] width 52 height 42
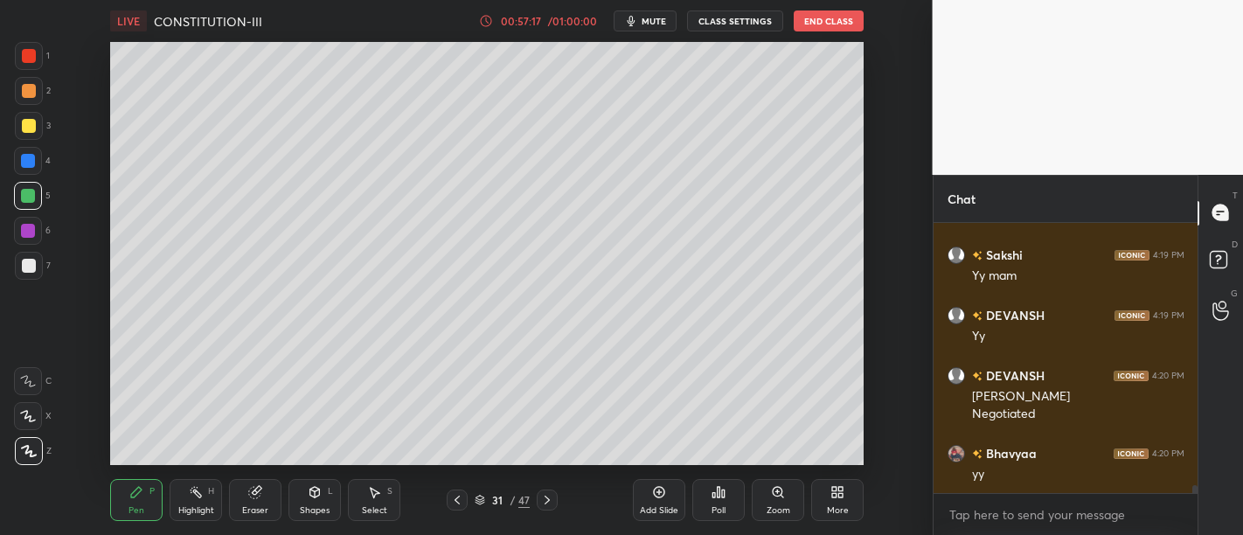
scroll to position [9205, 0]
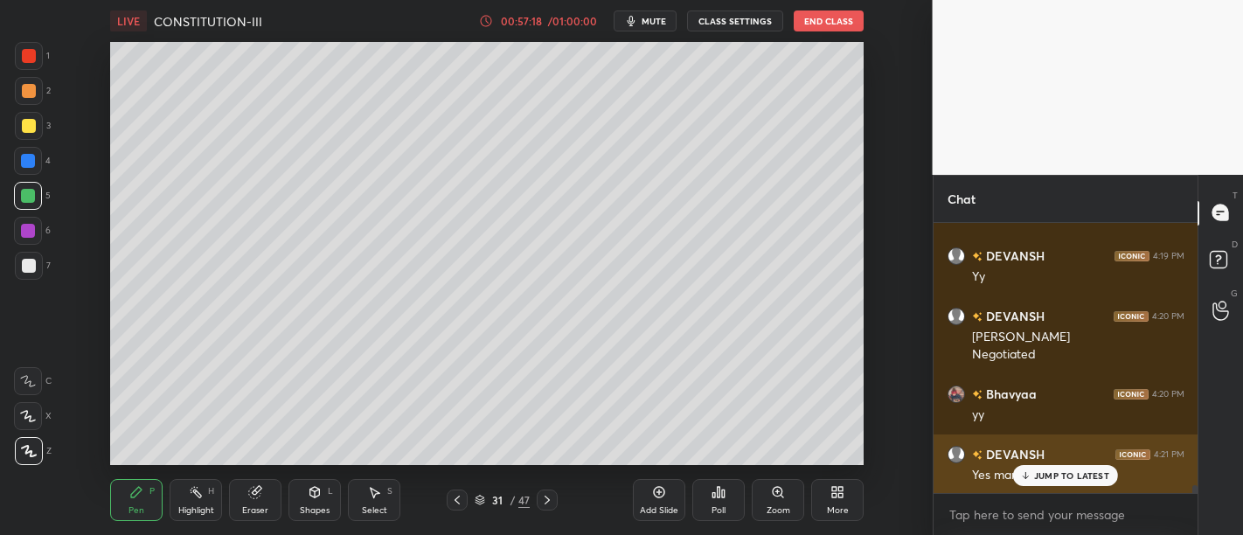
click at [1075, 485] on div "JUMP TO LATEST" at bounding box center [1065, 475] width 105 height 21
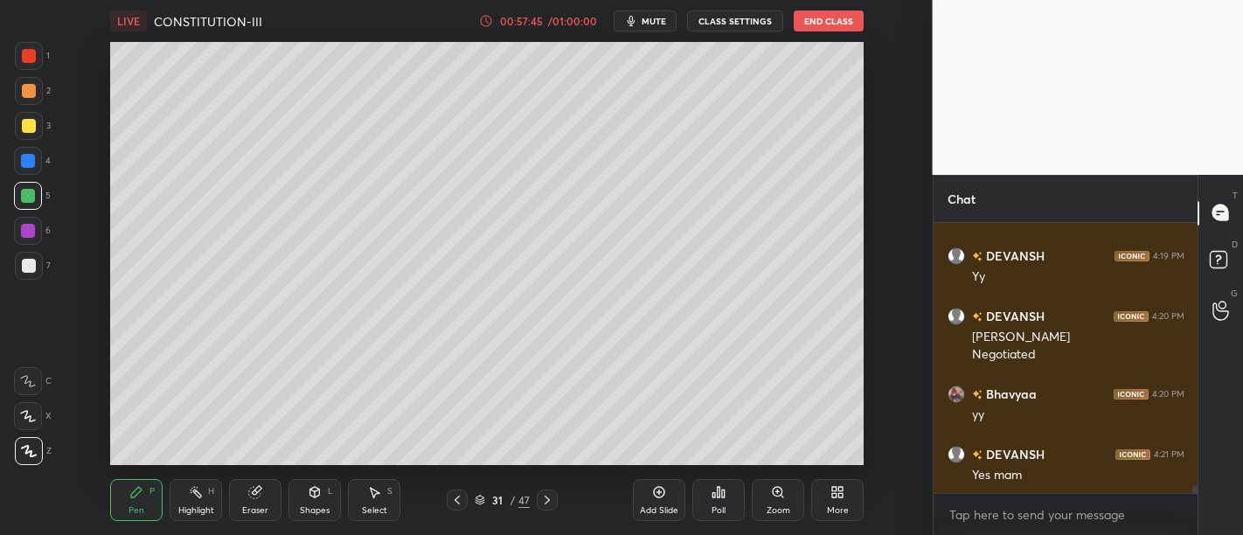
scroll to position [9266, 0]
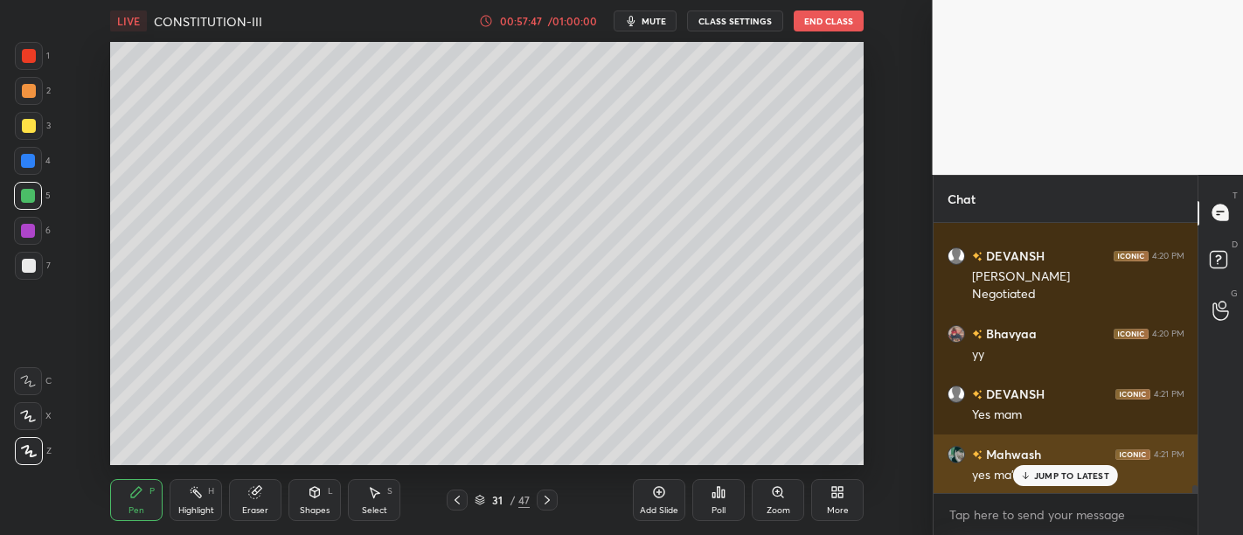
click at [1067, 473] on p "JUMP TO LATEST" at bounding box center [1071, 475] width 75 height 10
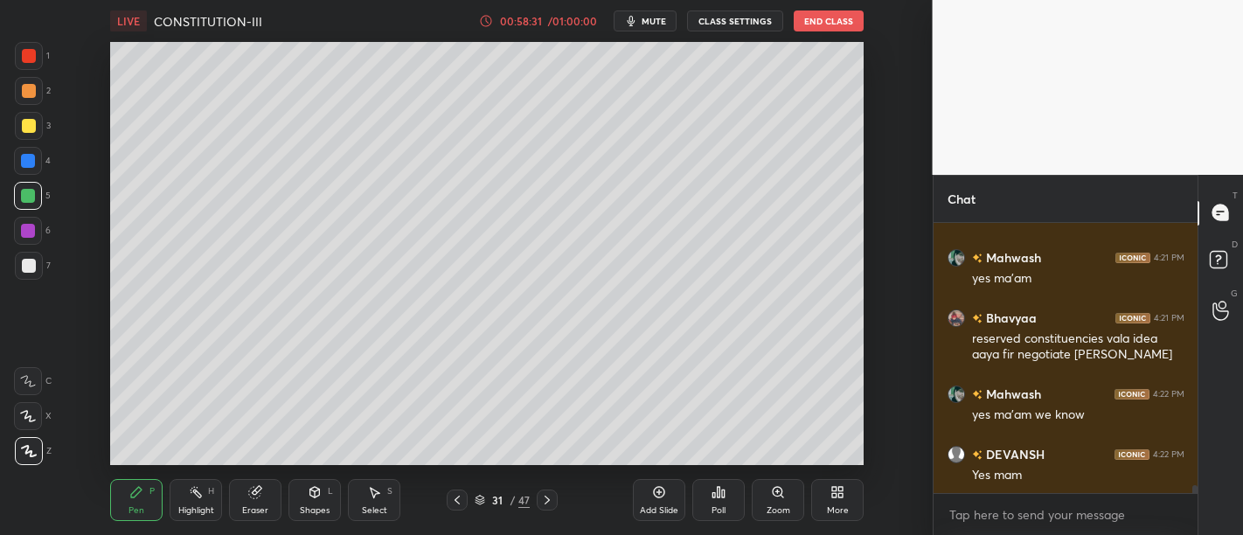
scroll to position [9523, 0]
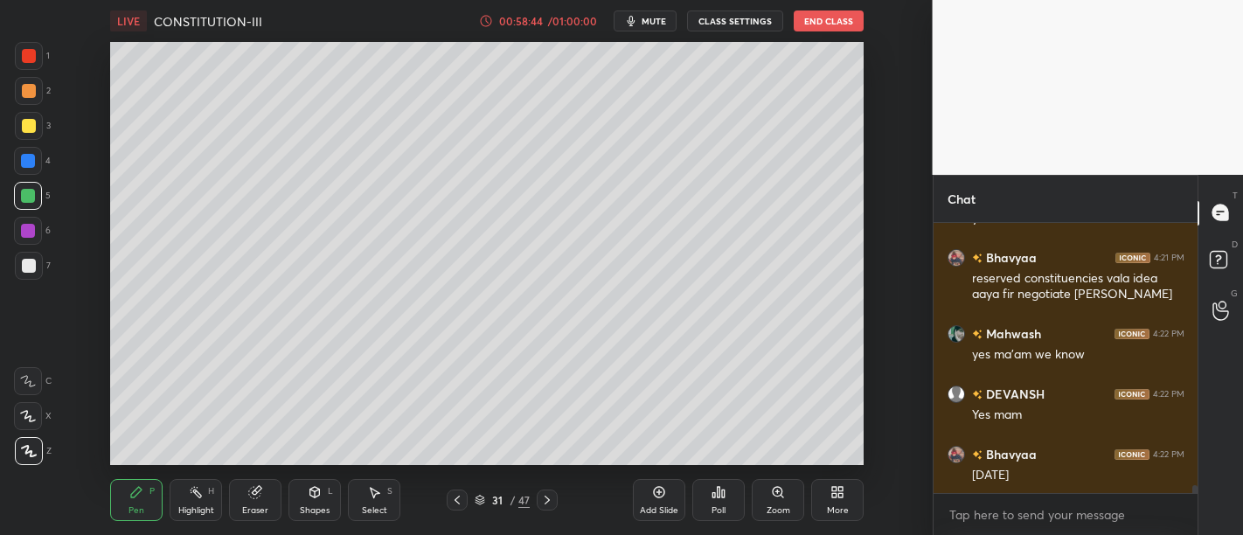
click at [667, 504] on div "Add Slide" at bounding box center [659, 500] width 52 height 42
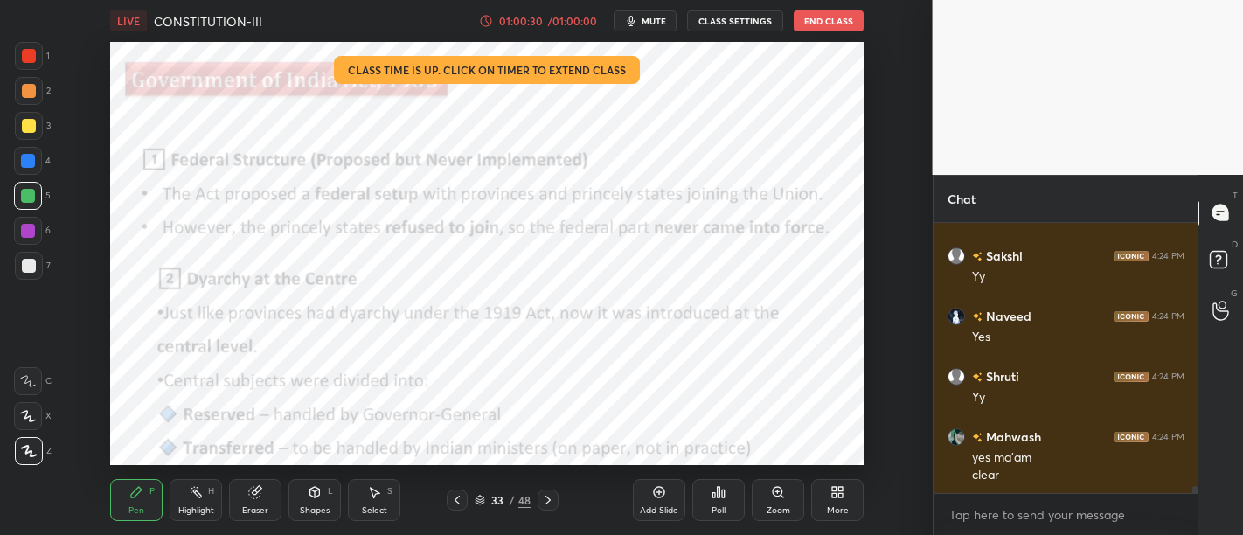
scroll to position [10014, 0]
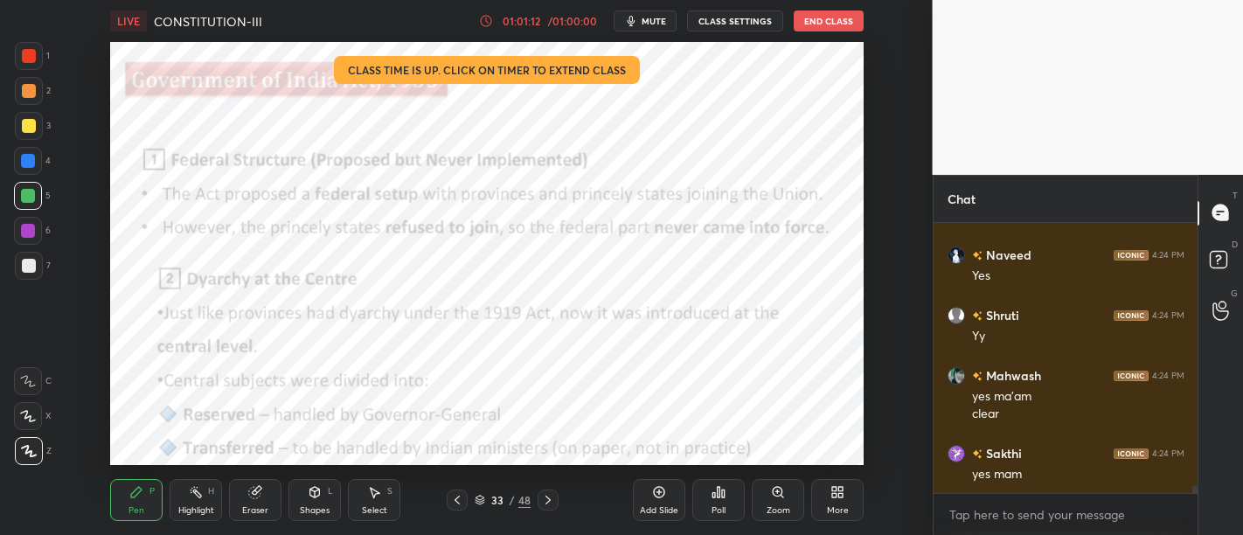
click at [14, 150] on div "4" at bounding box center [32, 161] width 37 height 28
click at [29, 157] on div at bounding box center [28, 161] width 14 height 14
click at [654, 501] on div "Add Slide" at bounding box center [659, 500] width 52 height 42
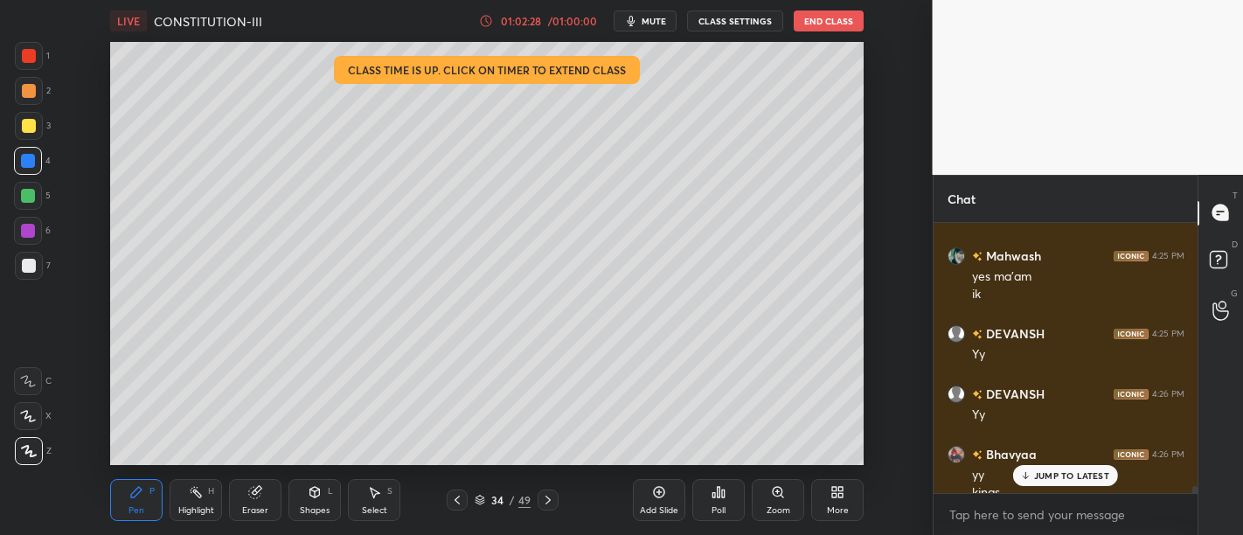
scroll to position [10350, 0]
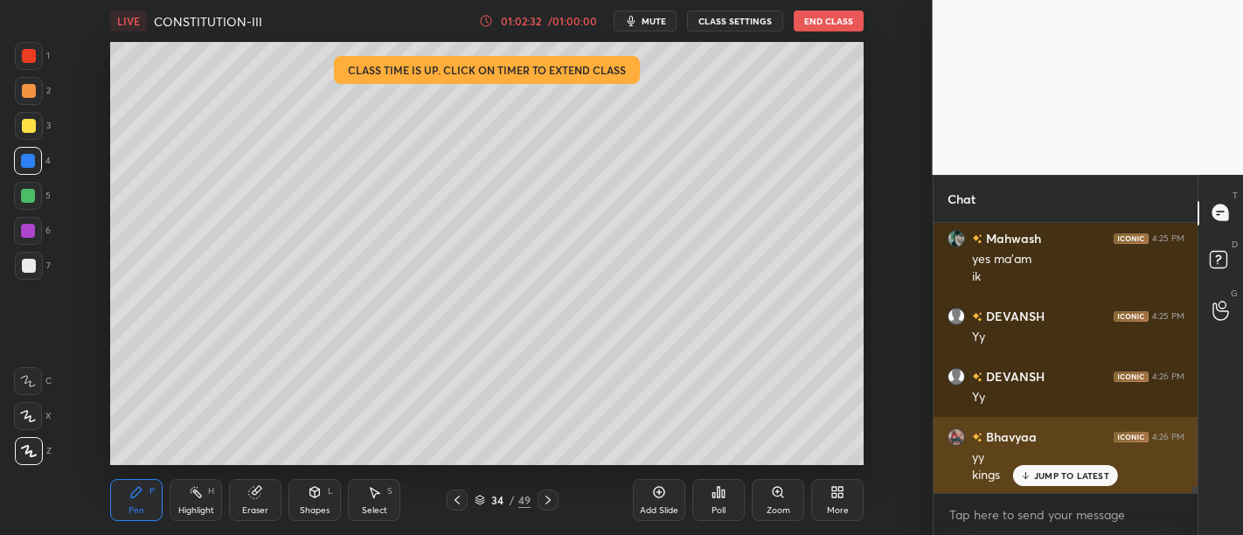
click at [1055, 484] on div "JUMP TO LATEST" at bounding box center [1065, 475] width 105 height 21
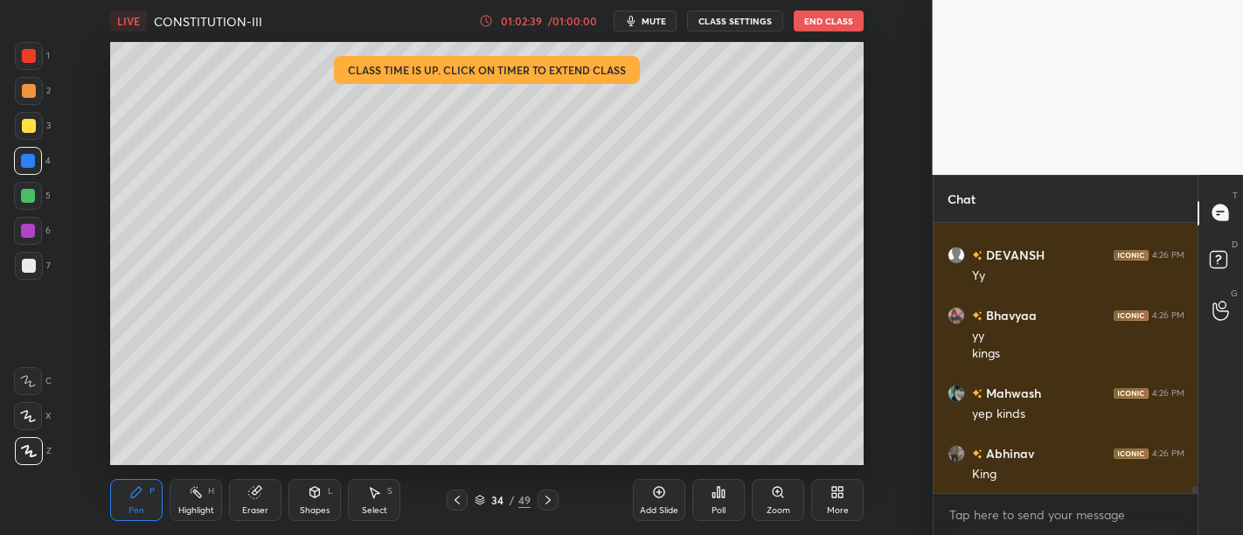
scroll to position [10532, 0]
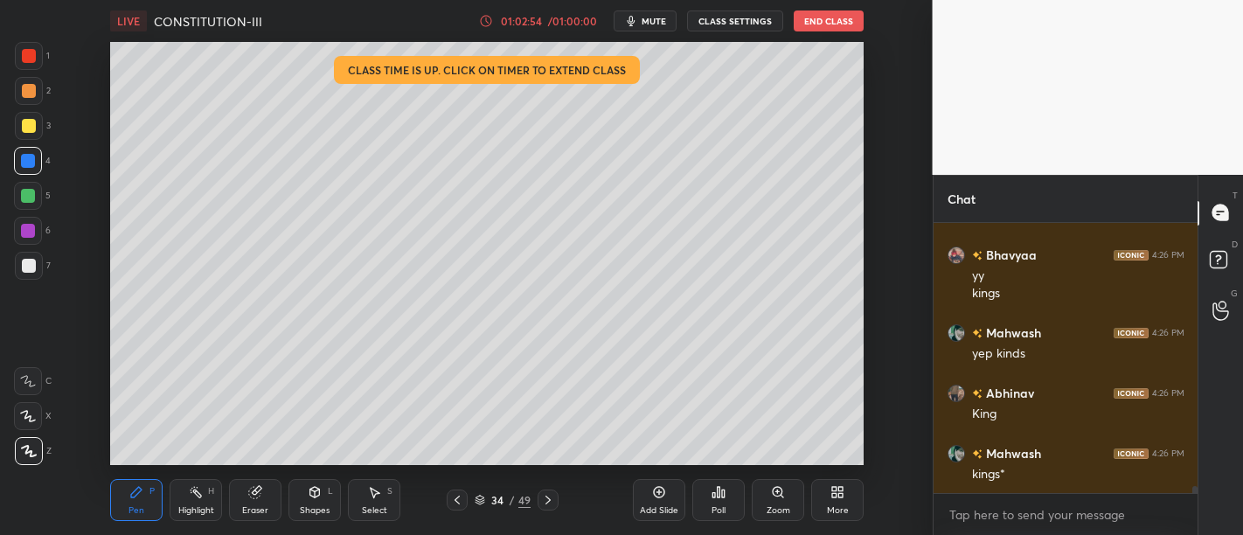
click at [31, 240] on div at bounding box center [28, 231] width 28 height 28
click at [655, 506] on div "Add Slide" at bounding box center [659, 510] width 38 height 9
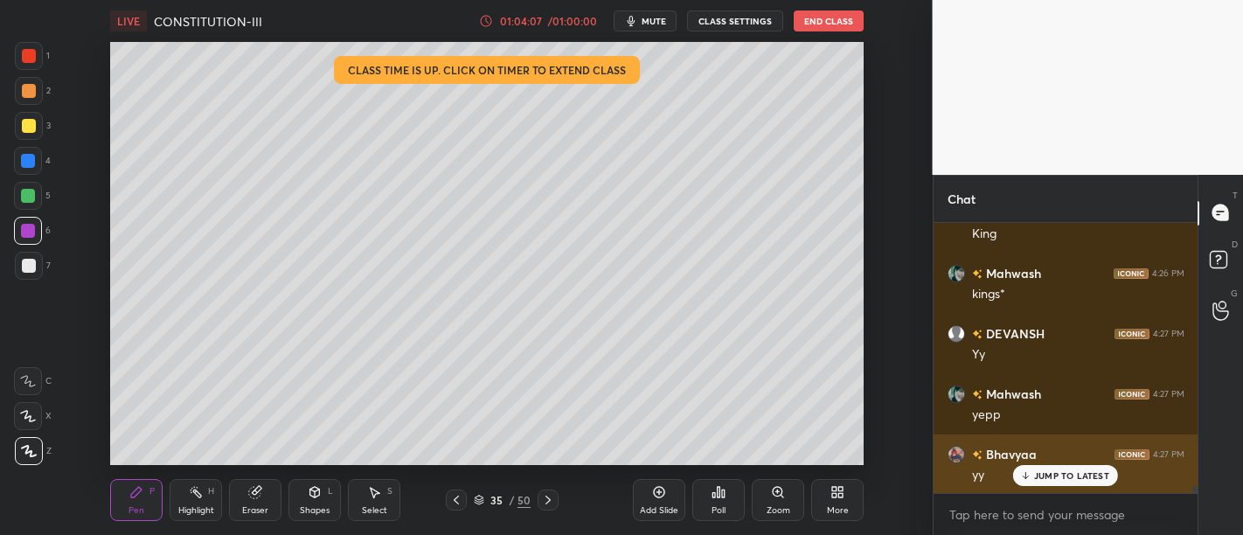
click at [1051, 473] on p "JUMP TO LATEST" at bounding box center [1071, 475] width 75 height 10
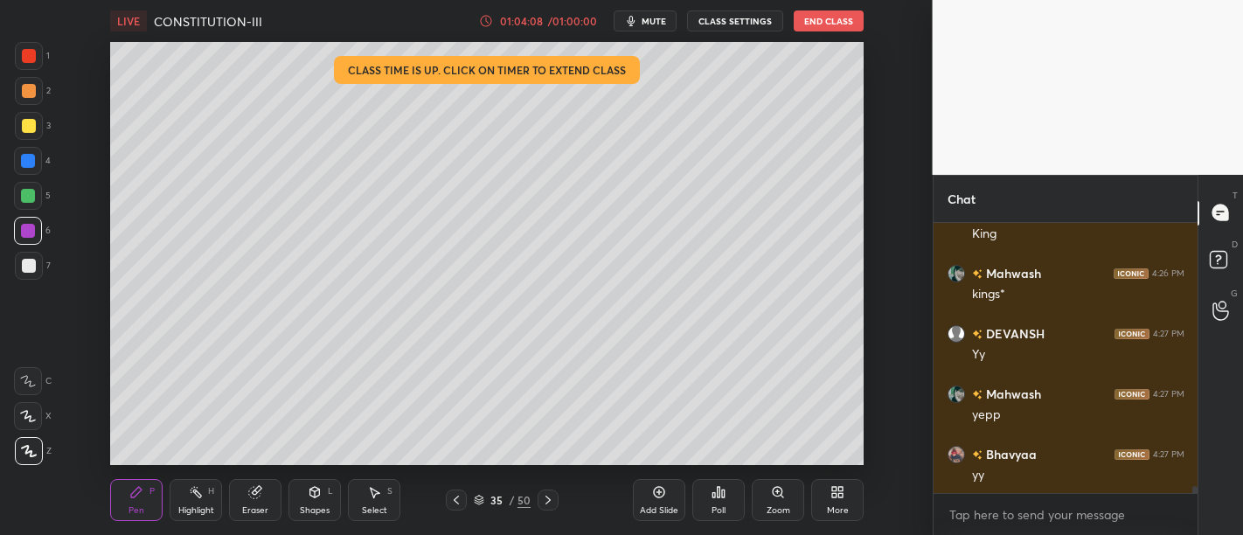
scroll to position [10772, 0]
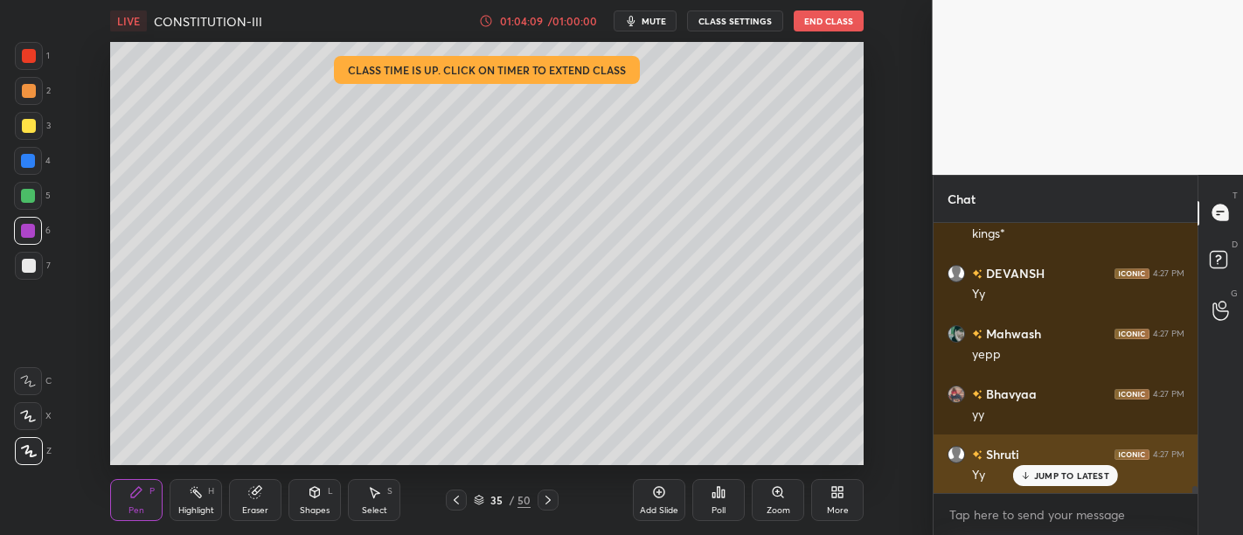
click at [1079, 476] on p "JUMP TO LATEST" at bounding box center [1071, 475] width 75 height 10
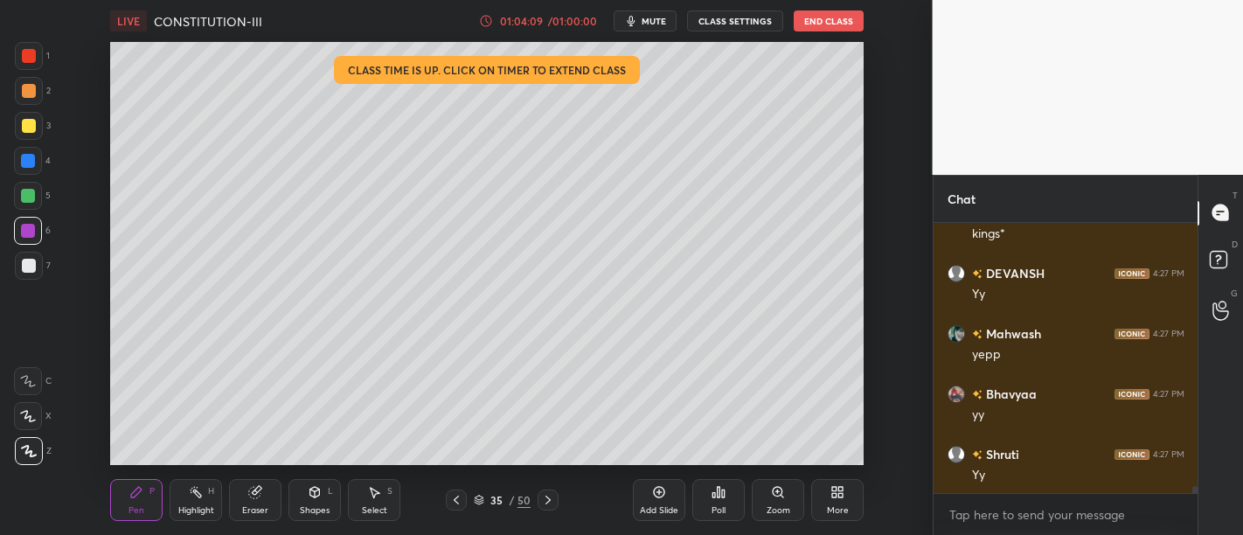
scroll to position [10833, 0]
click at [1056, 478] on p "JUMP TO LATEST" at bounding box center [1071, 475] width 75 height 10
click at [670, 492] on div "Add Slide" at bounding box center [659, 500] width 52 height 42
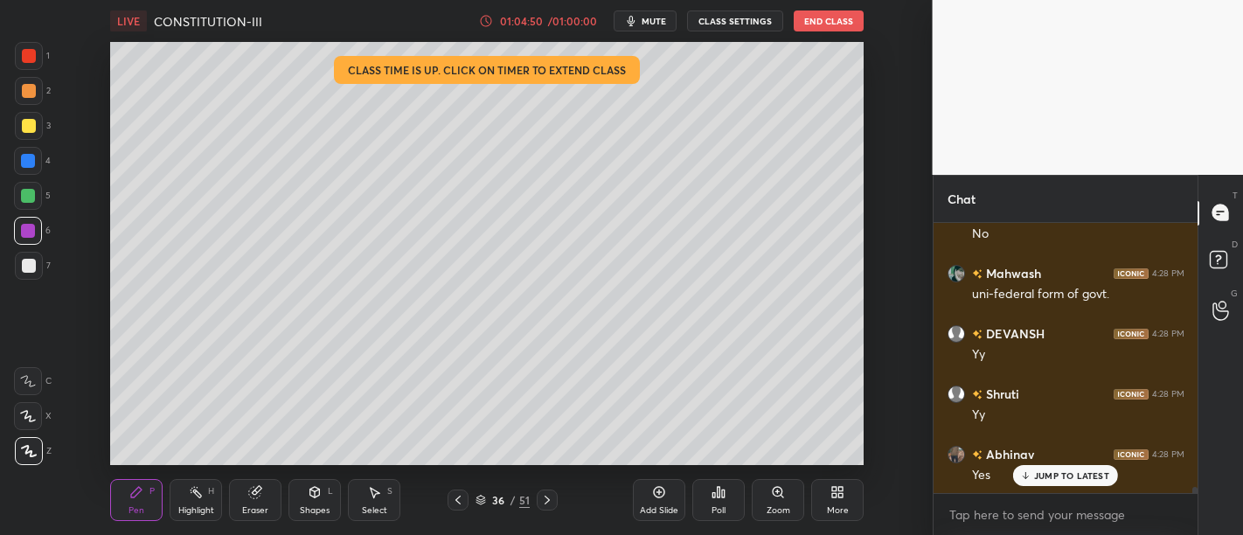
scroll to position [11134, 0]
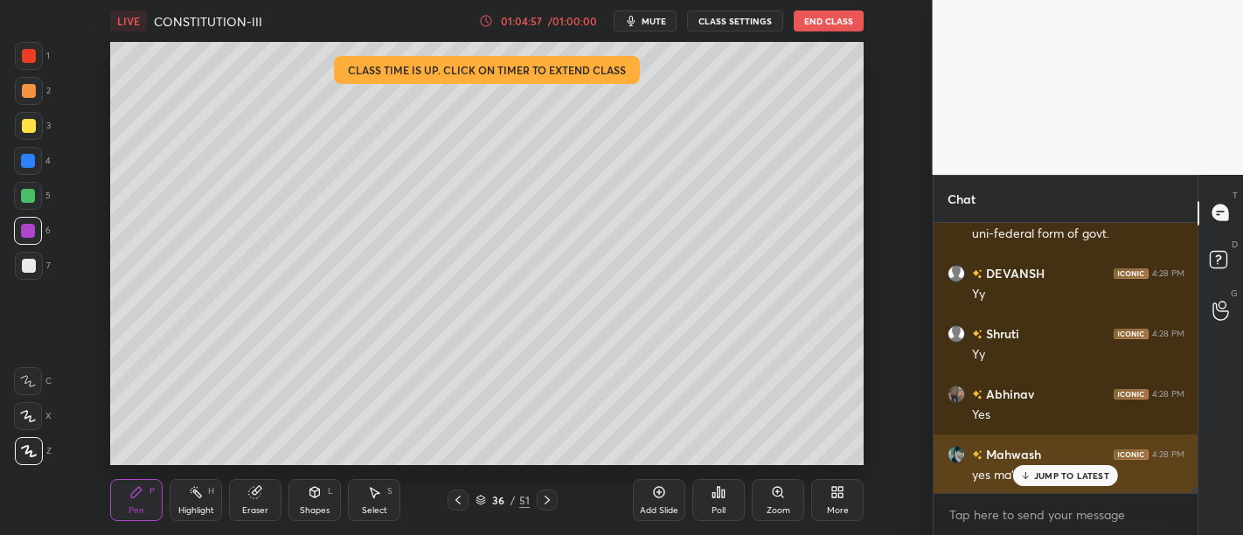
click at [1071, 476] on p "JUMP TO LATEST" at bounding box center [1071, 475] width 75 height 10
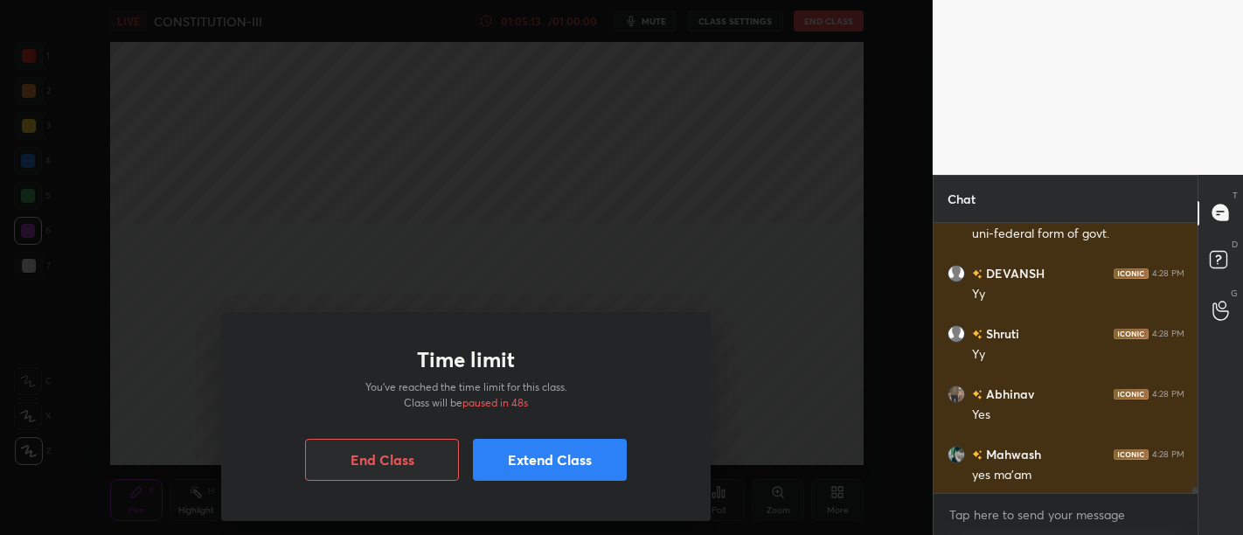
click at [586, 472] on button "Extend Class" at bounding box center [550, 460] width 154 height 42
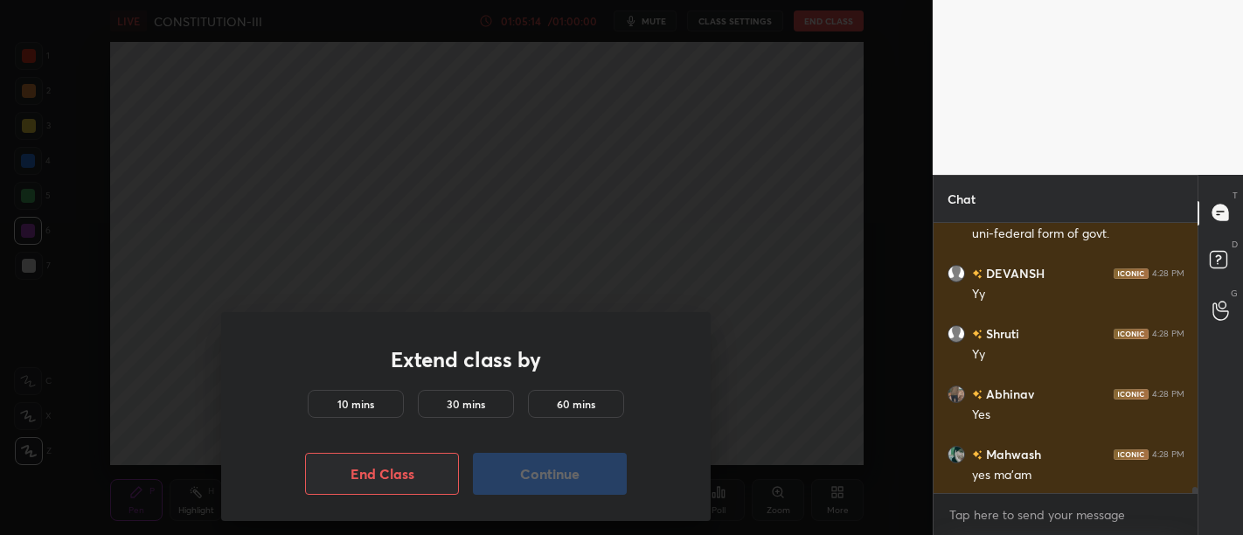
click at [547, 468] on button "Continue" at bounding box center [550, 474] width 154 height 42
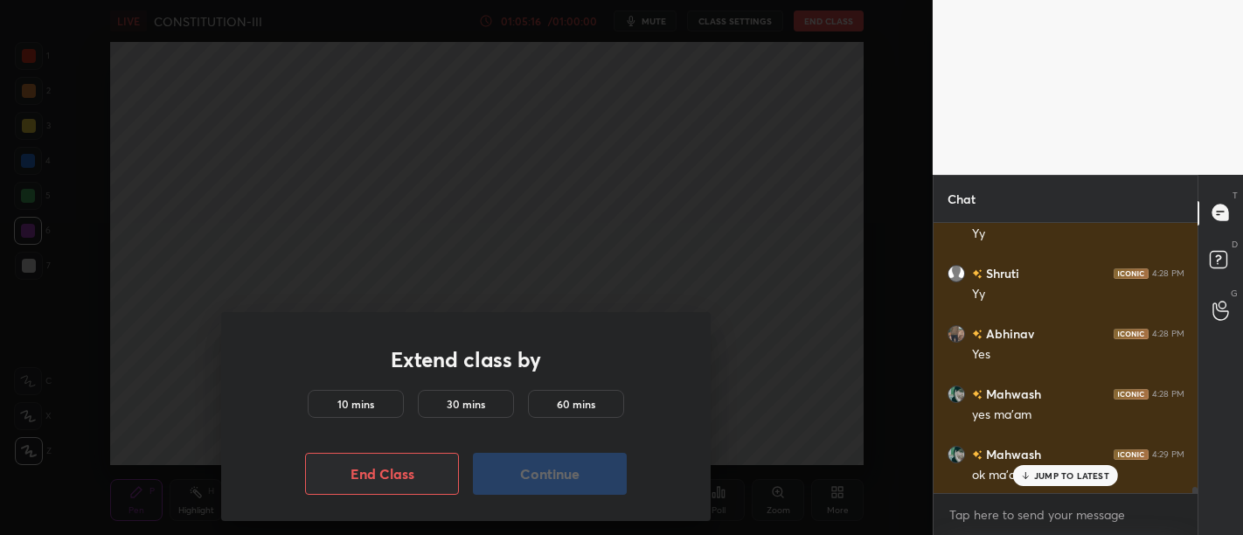
click at [1044, 478] on div "Bhavyaa 4:26 PM yy kings Mahwash 4:26 PM yep kinds [PERSON_NAME] 4:26 PM [PERSO…" at bounding box center [1066, 358] width 265 height 271
click at [373, 404] on h5 "10 mins" at bounding box center [356, 404] width 37 height 16
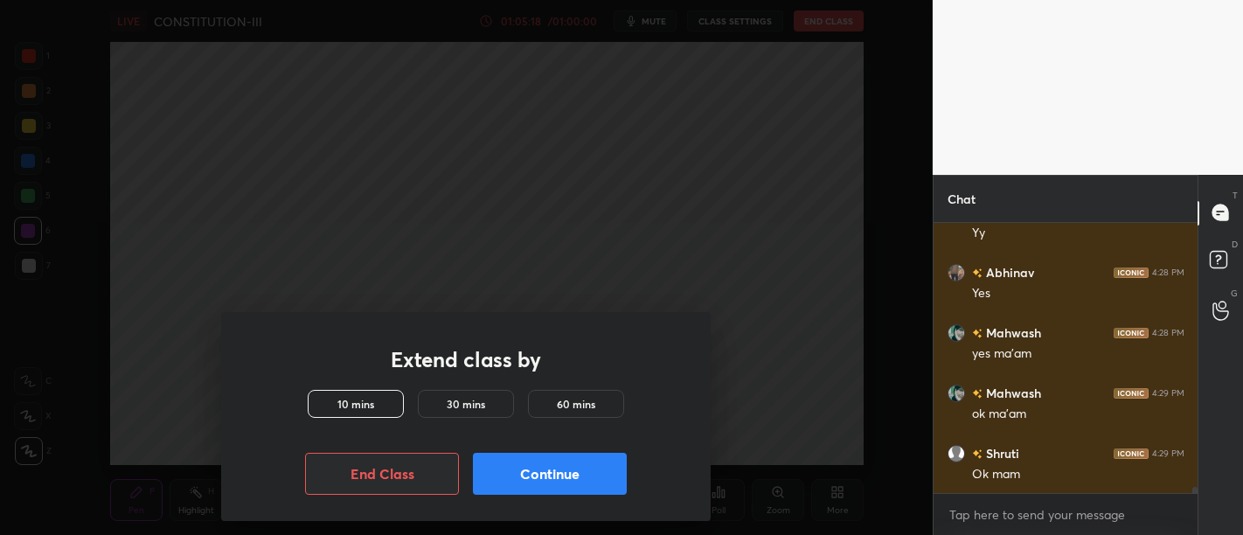
scroll to position [11316, 0]
click at [574, 473] on button "Continue" at bounding box center [550, 474] width 154 height 42
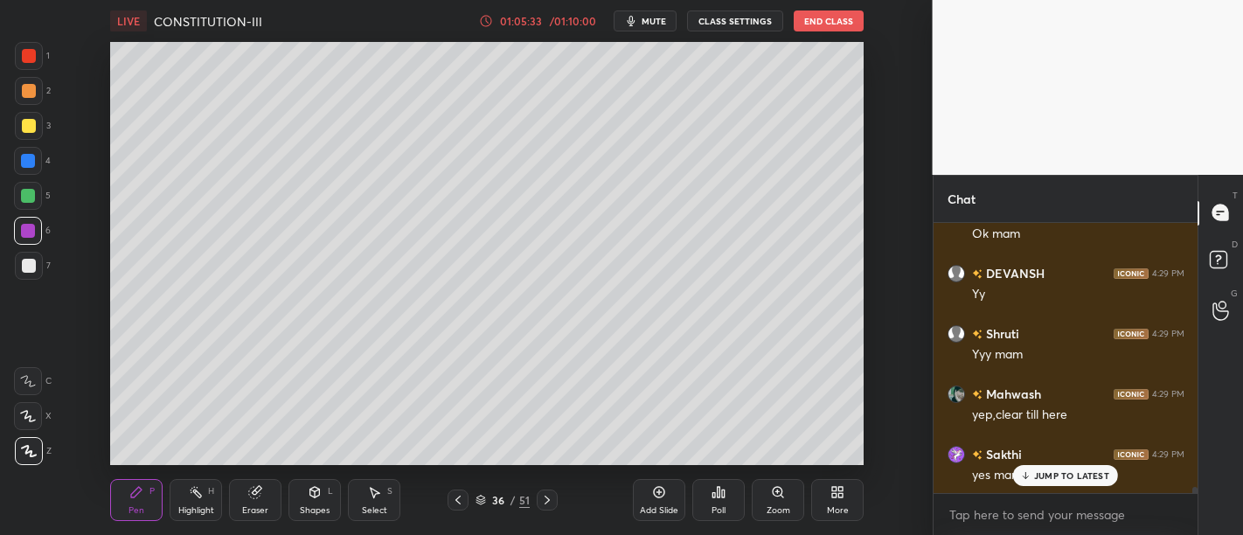
scroll to position [11979, 0]
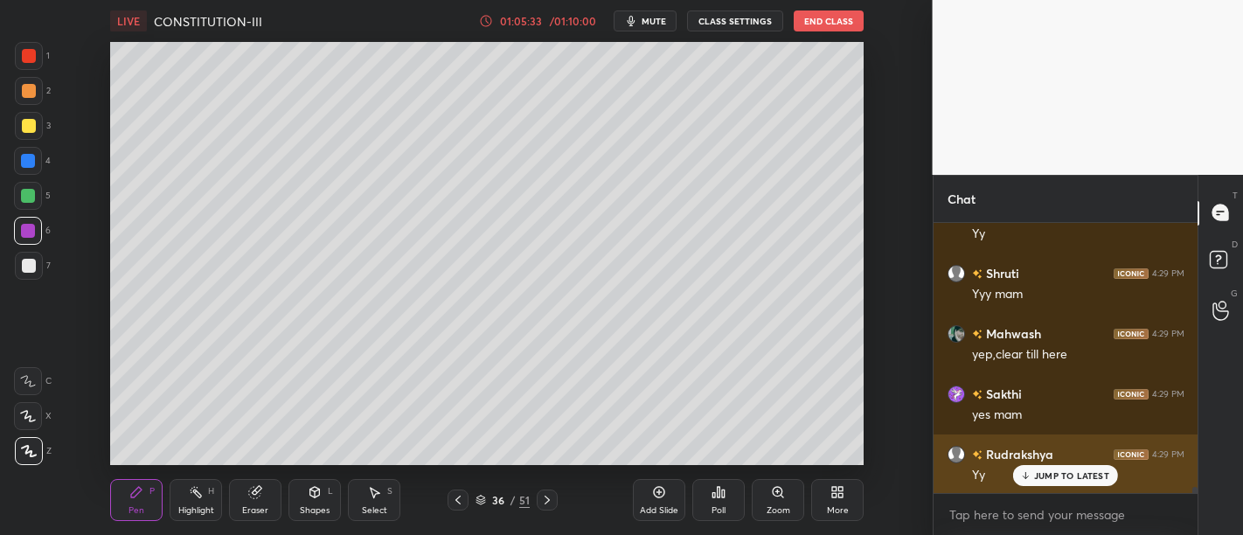
click at [1053, 473] on p "JUMP TO LATEST" at bounding box center [1071, 475] width 75 height 10
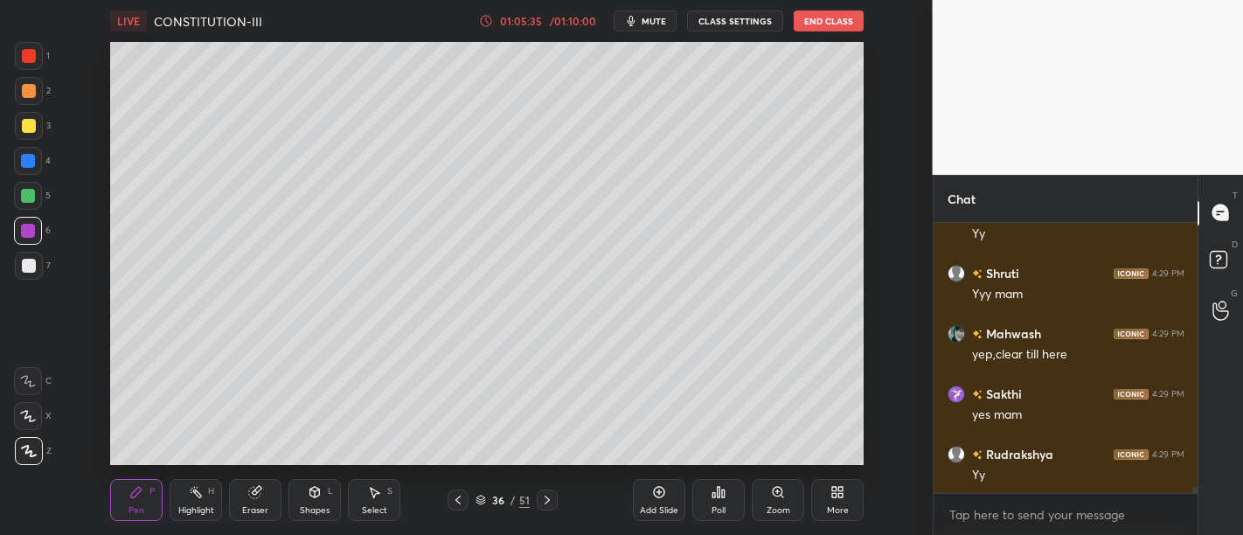
scroll to position [12039, 0]
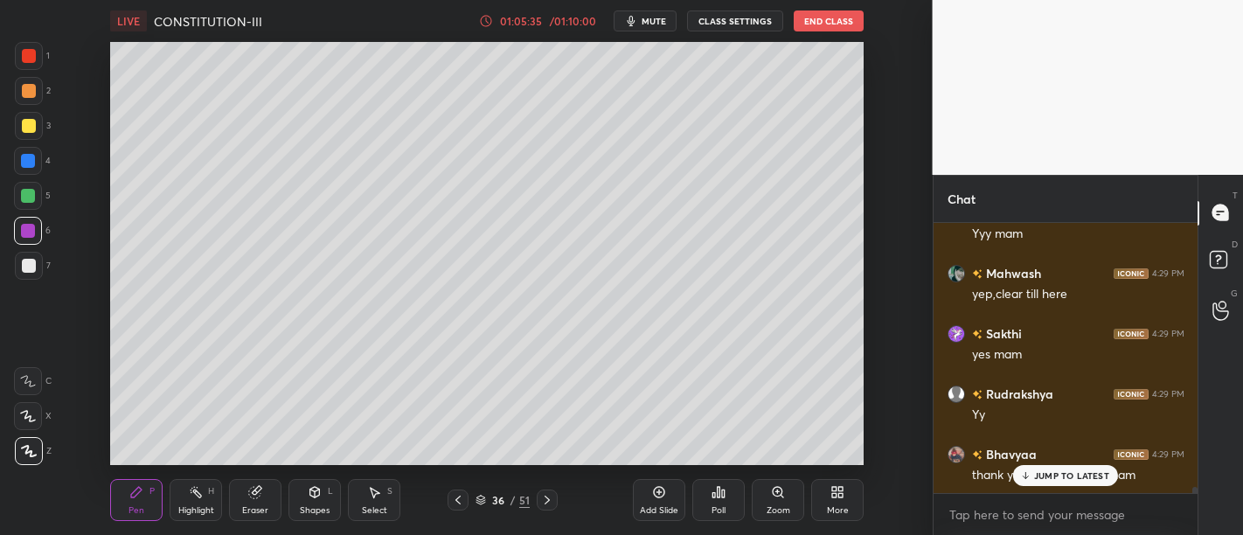
click at [662, 506] on div "Add Slide" at bounding box center [659, 510] width 38 height 9
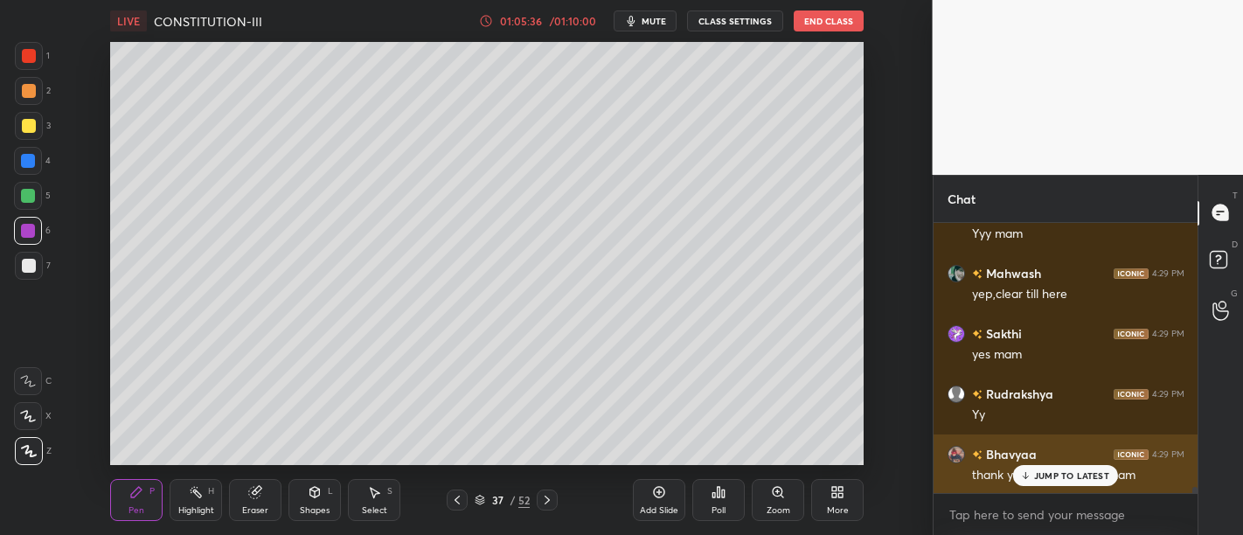
click at [1063, 472] on p "JUMP TO LATEST" at bounding box center [1071, 475] width 75 height 10
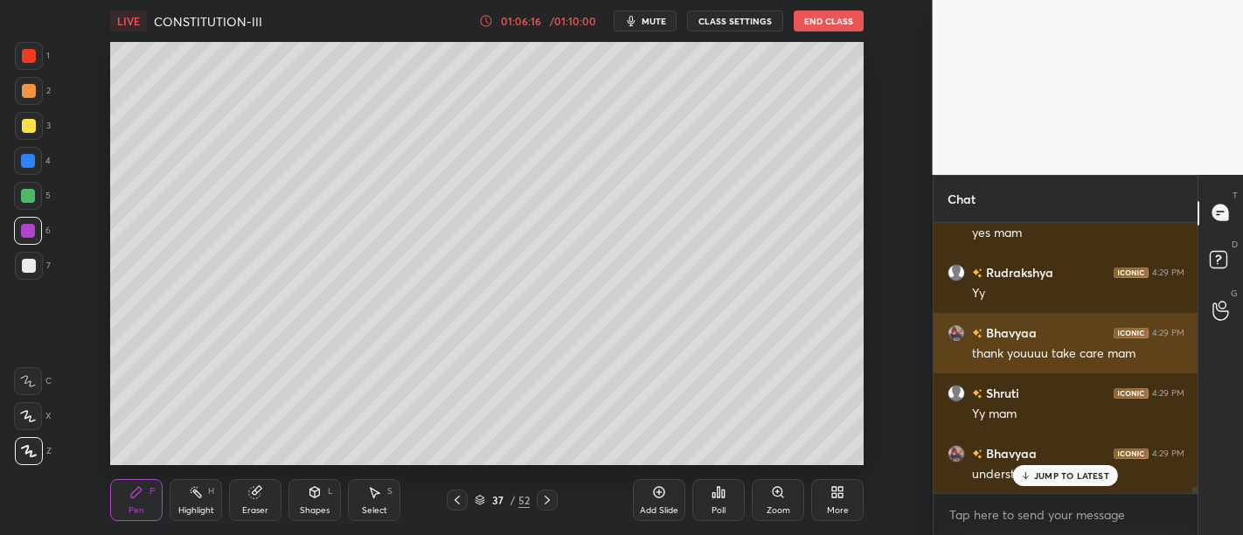
scroll to position [12236, 0]
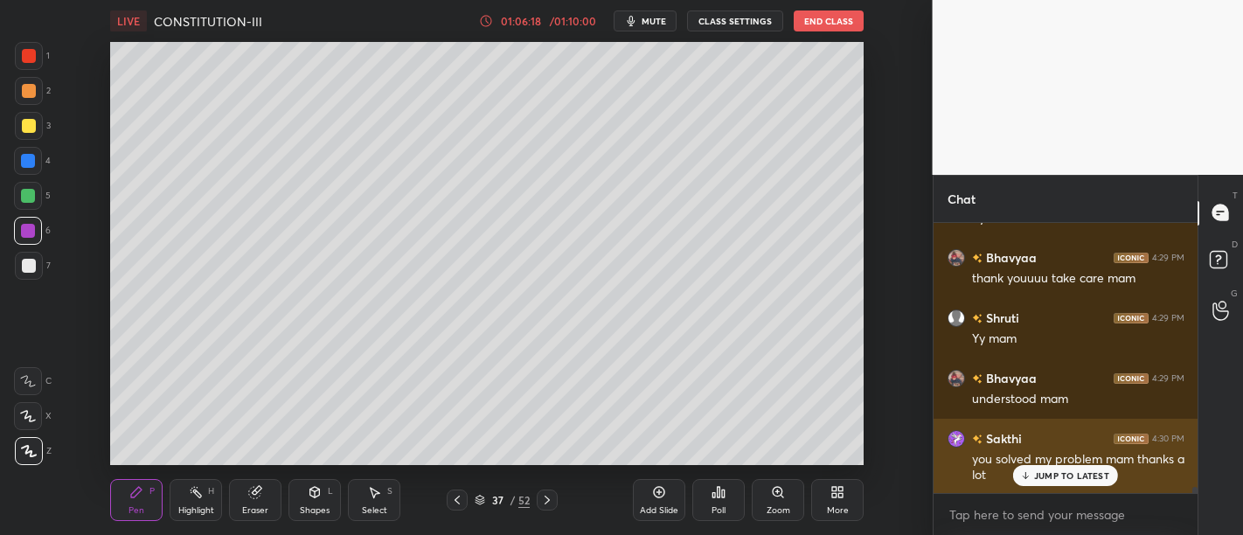
click at [1080, 478] on p "JUMP TO LATEST" at bounding box center [1071, 475] width 75 height 10
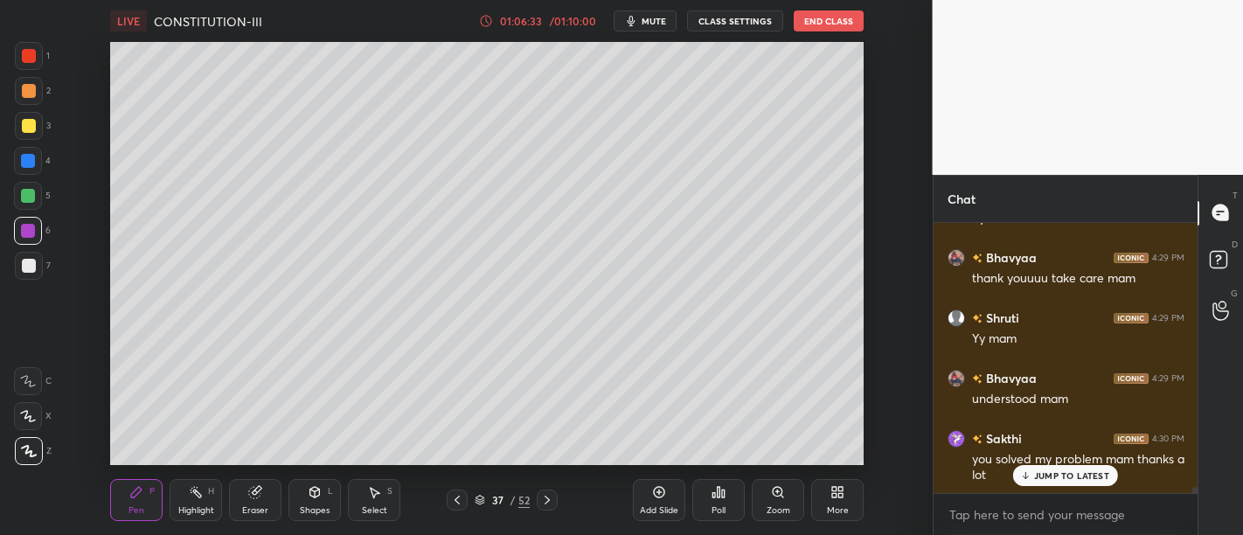
scroll to position [12296, 0]
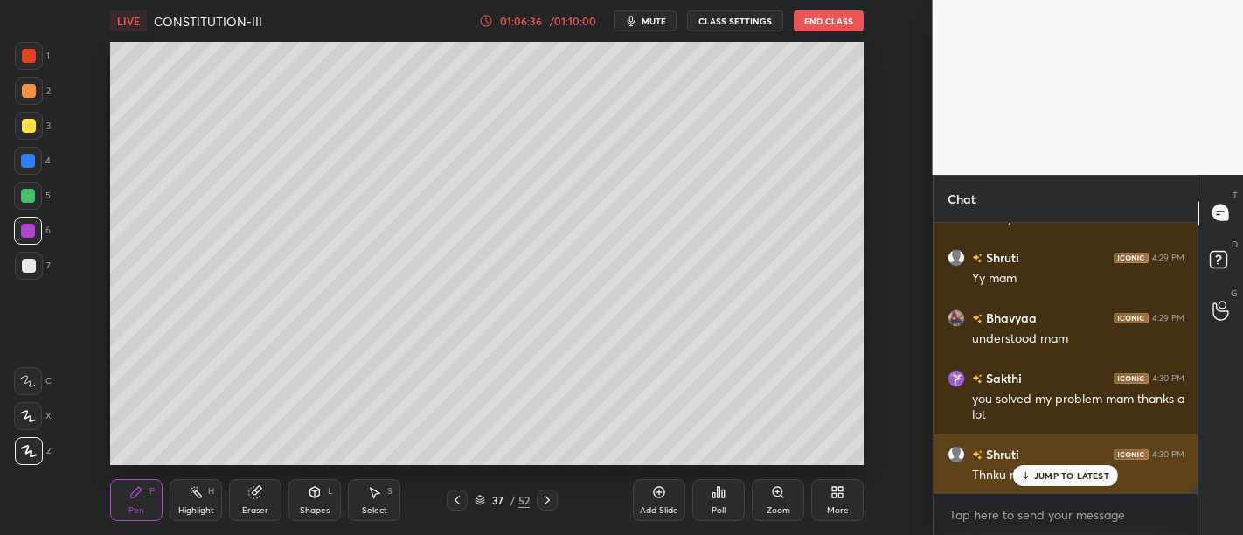
click at [1051, 477] on p "JUMP TO LATEST" at bounding box center [1071, 475] width 75 height 10
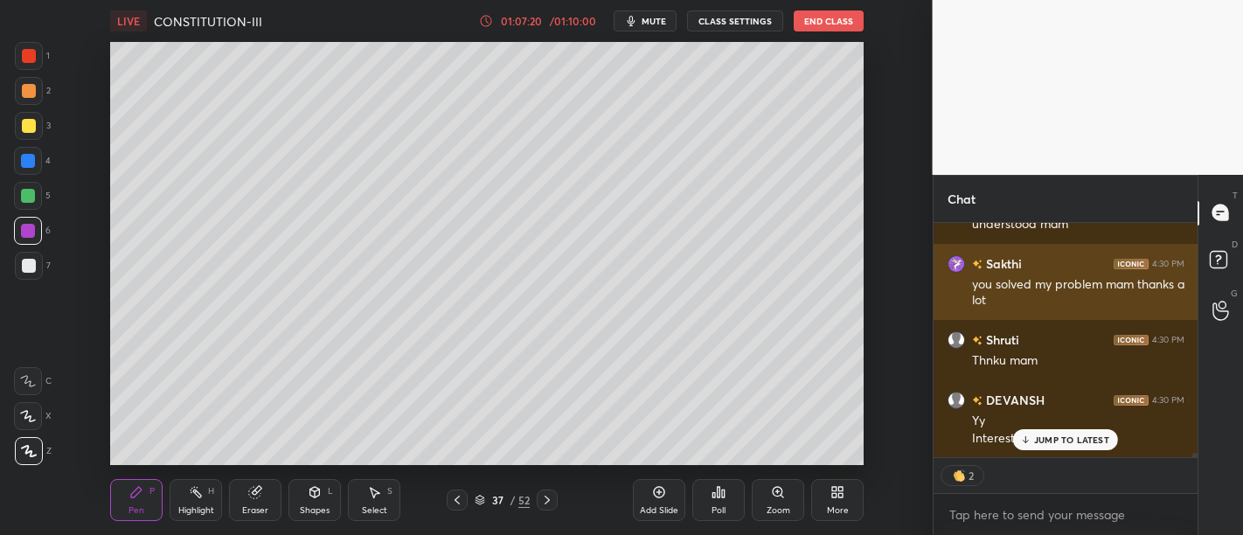
scroll to position [12470, 0]
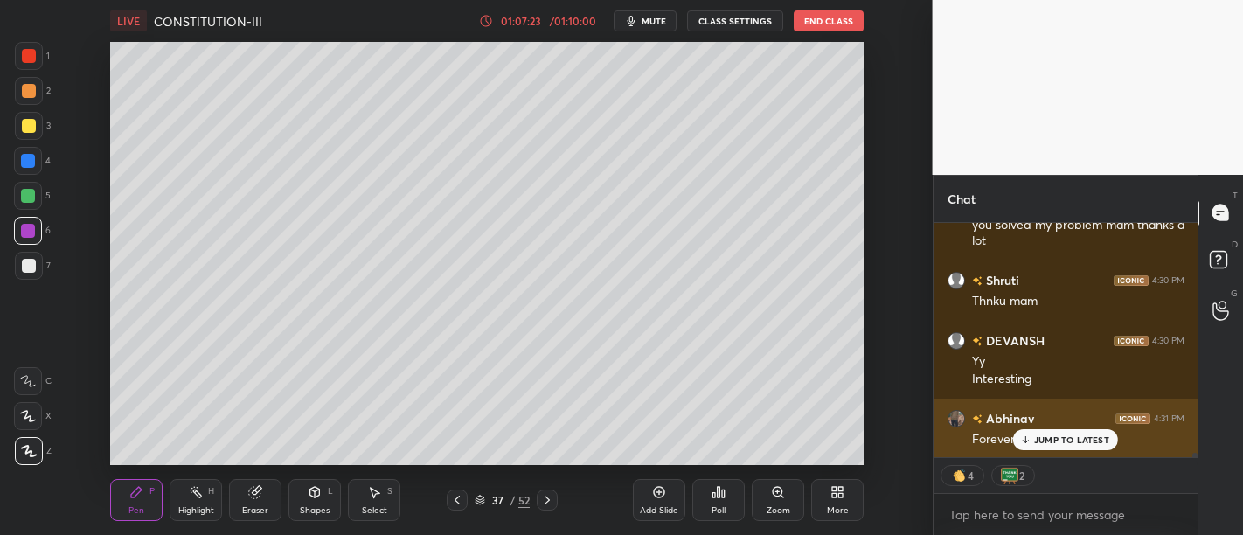
click at [1067, 441] on p "JUMP TO LATEST" at bounding box center [1071, 440] width 75 height 10
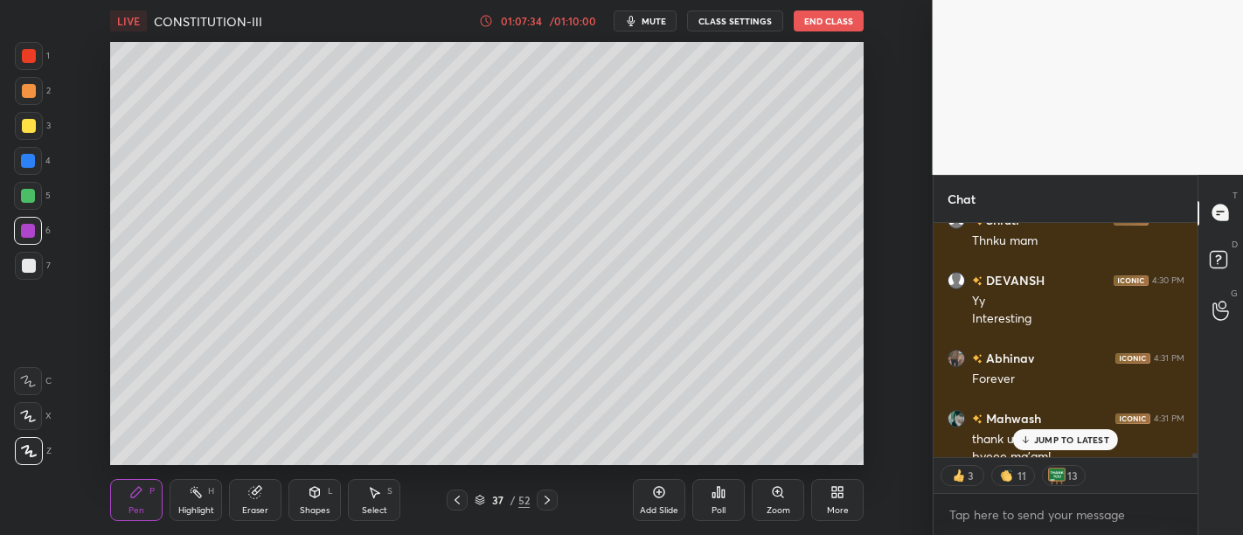
scroll to position [12548, 0]
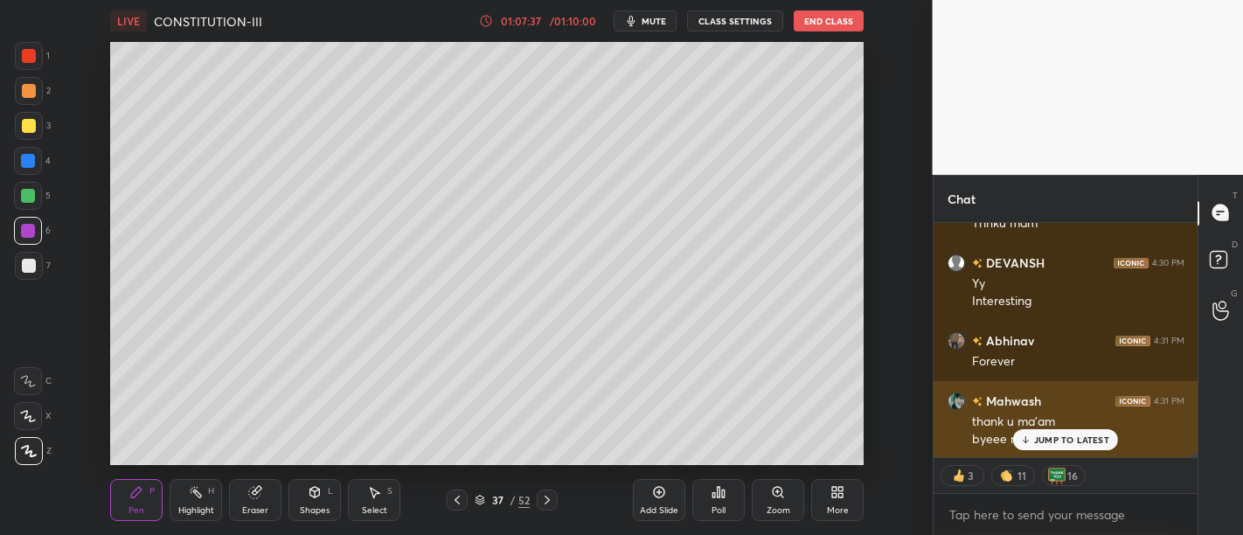
click at [1085, 442] on p "JUMP TO LATEST" at bounding box center [1071, 440] width 75 height 10
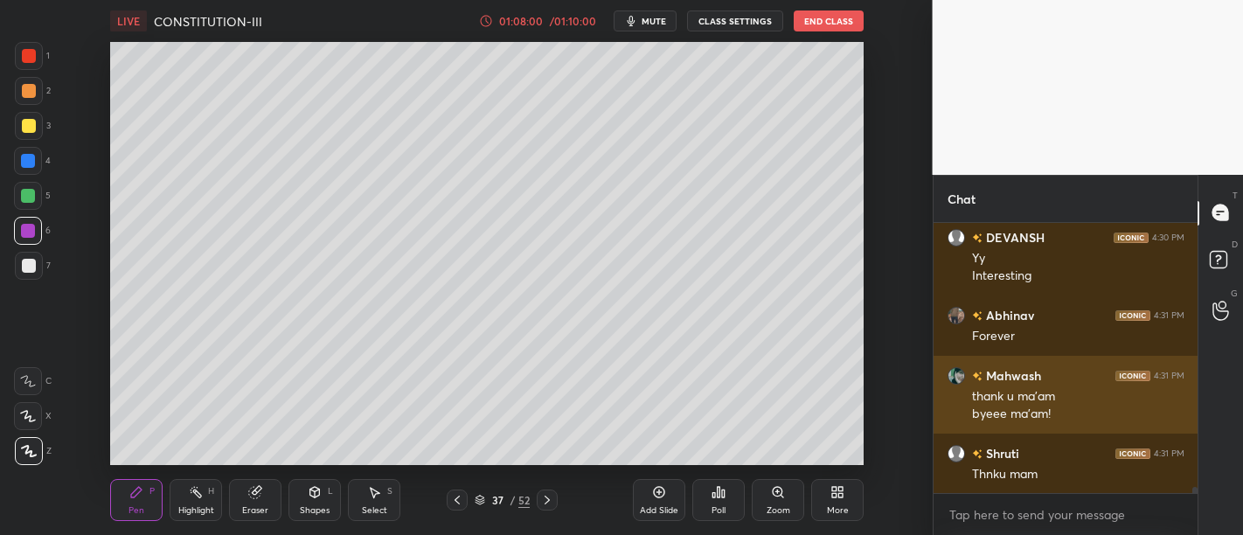
scroll to position [12633, 0]
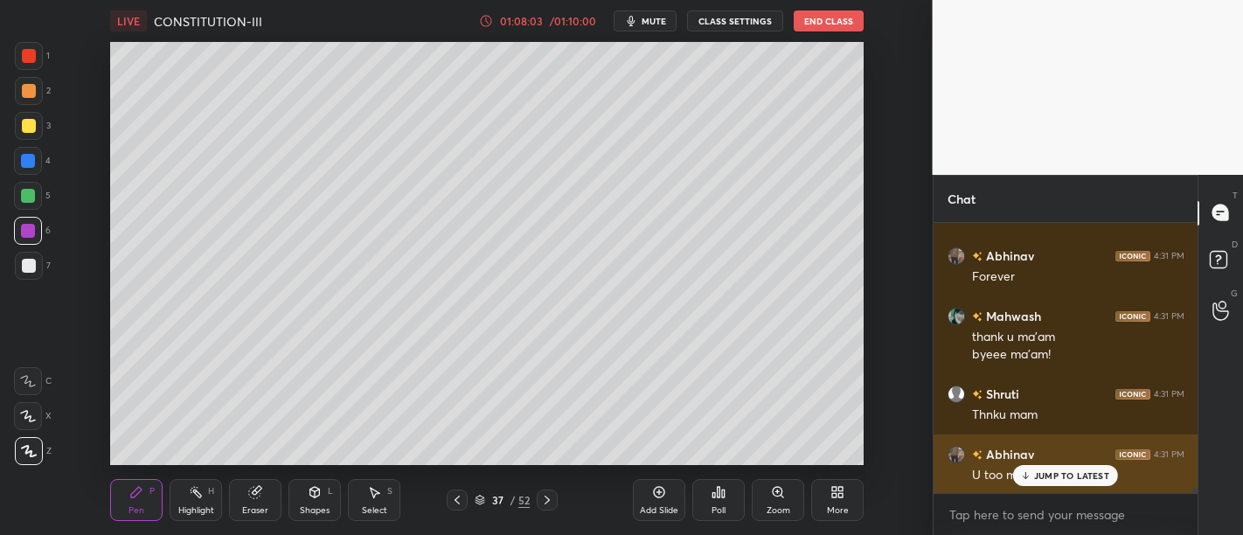
click at [1076, 473] on p "JUMP TO LATEST" at bounding box center [1071, 475] width 75 height 10
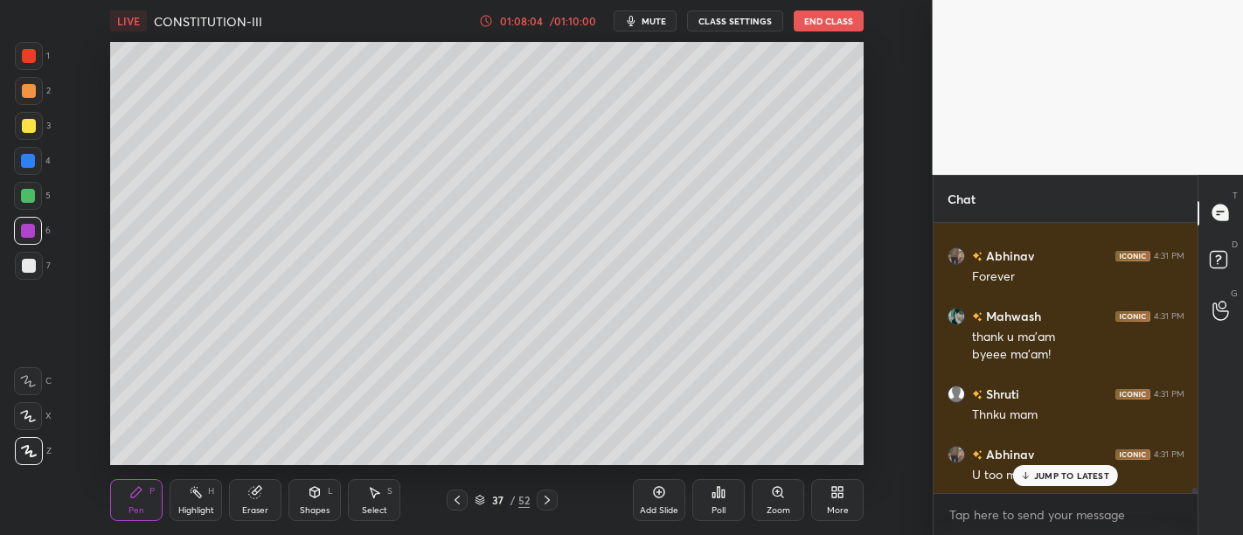
scroll to position [12693, 0]
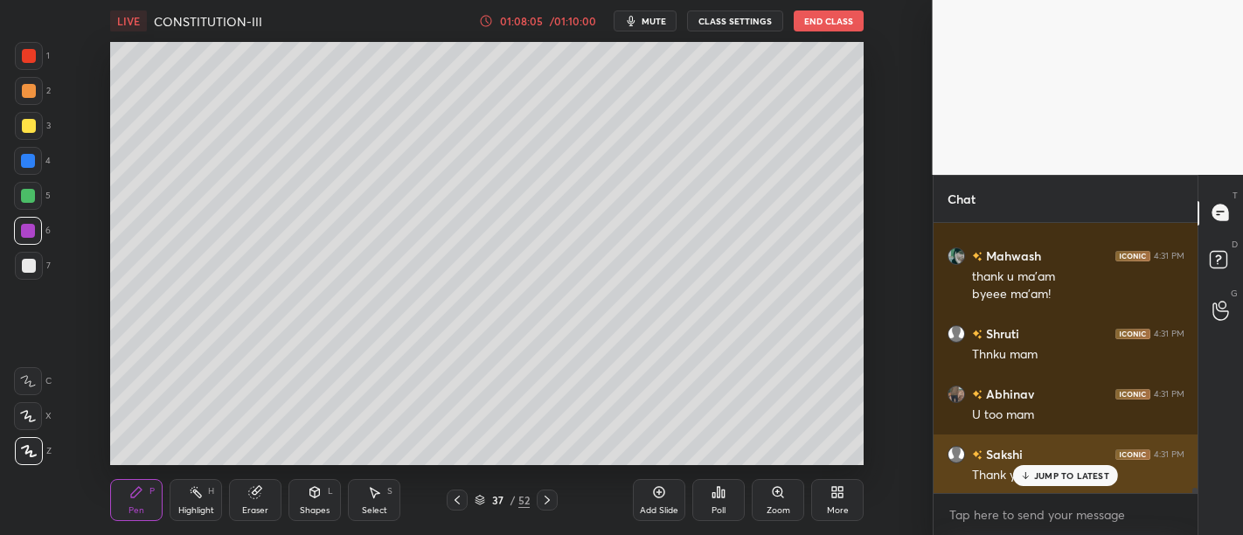
click at [1061, 477] on p "JUMP TO LATEST" at bounding box center [1071, 475] width 75 height 10
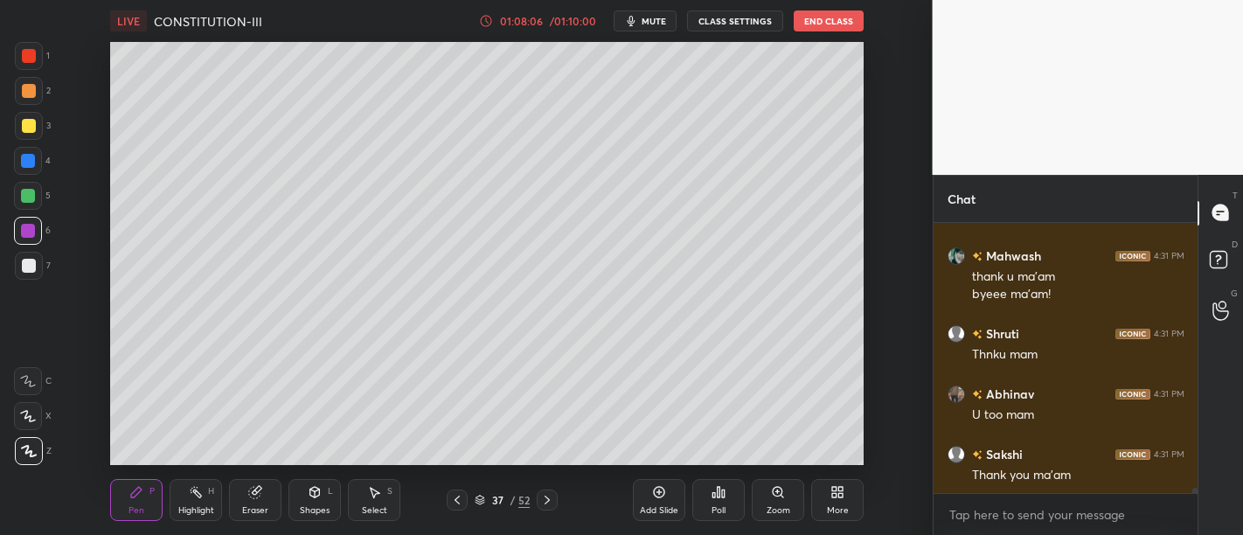
scroll to position [12754, 0]
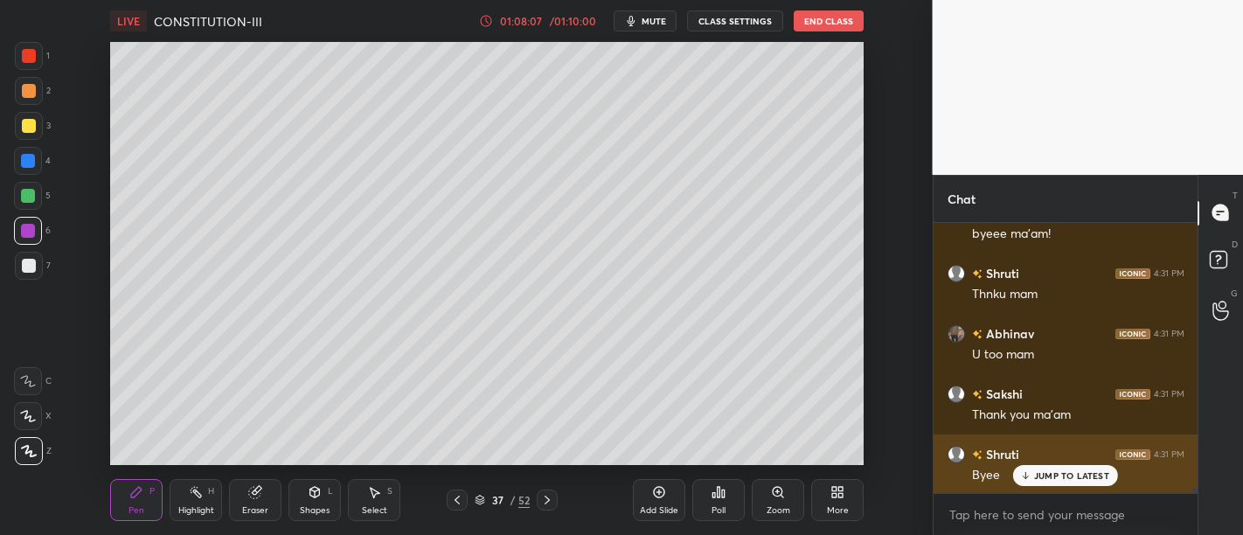
click at [1064, 473] on p "JUMP TO LATEST" at bounding box center [1071, 475] width 75 height 10
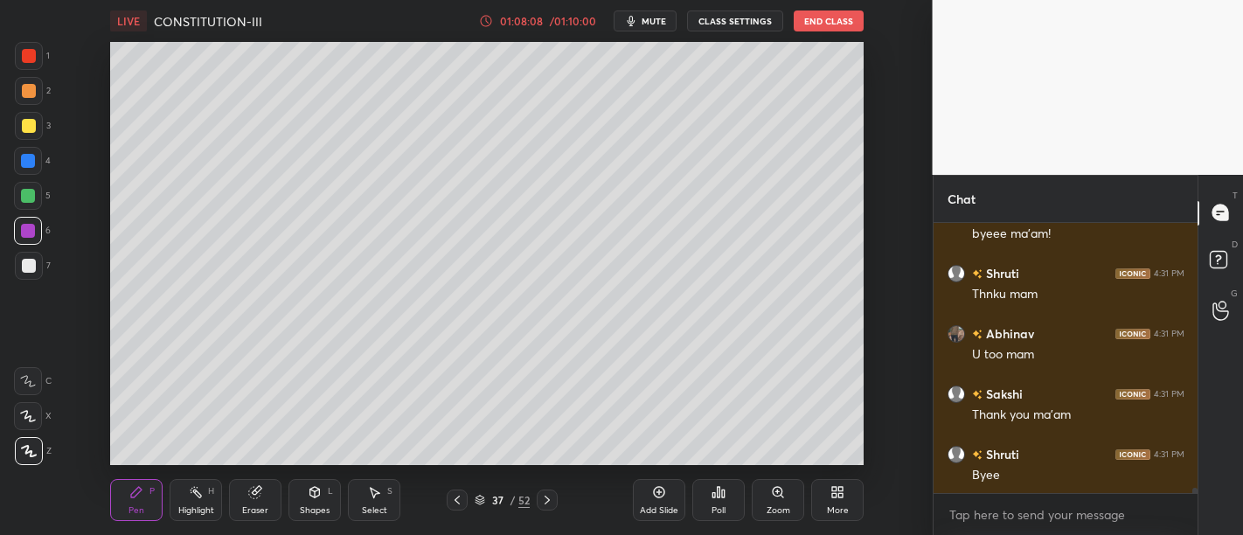
click at [830, 20] on button "End Class" at bounding box center [829, 20] width 70 height 21
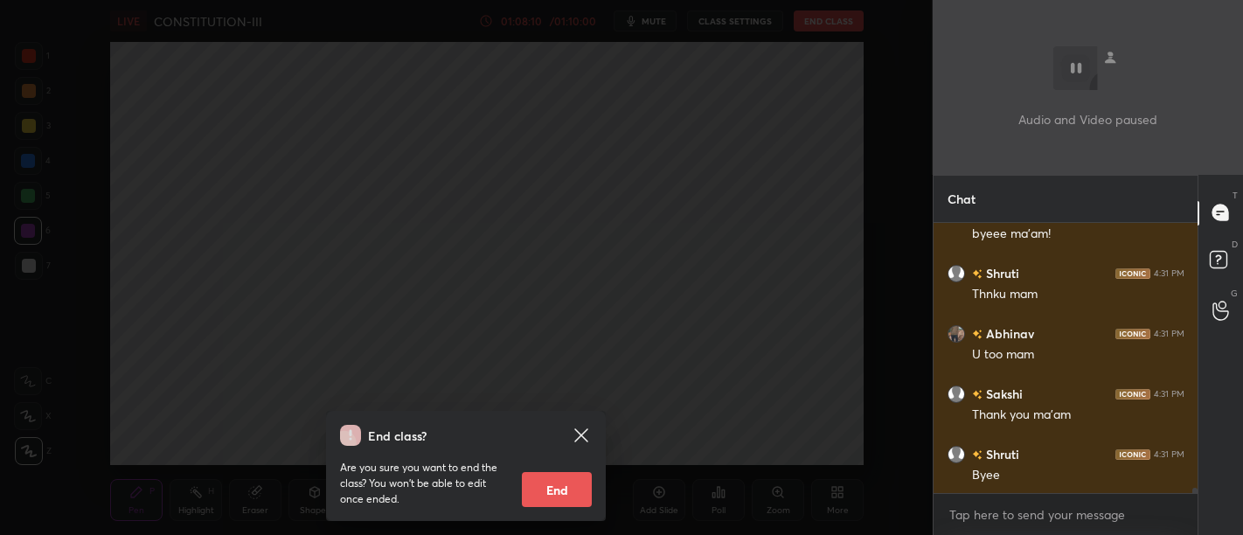
click at [558, 488] on button "End" at bounding box center [557, 489] width 70 height 35
type textarea "x"
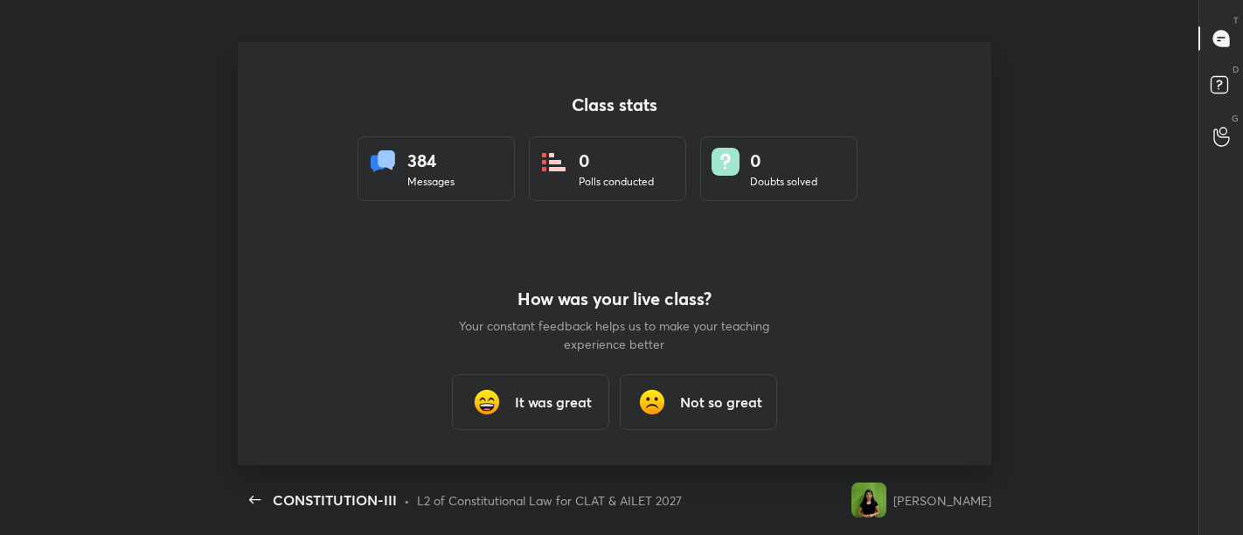
scroll to position [423, 1229]
